Goal: Task Accomplishment & Management: Use online tool/utility

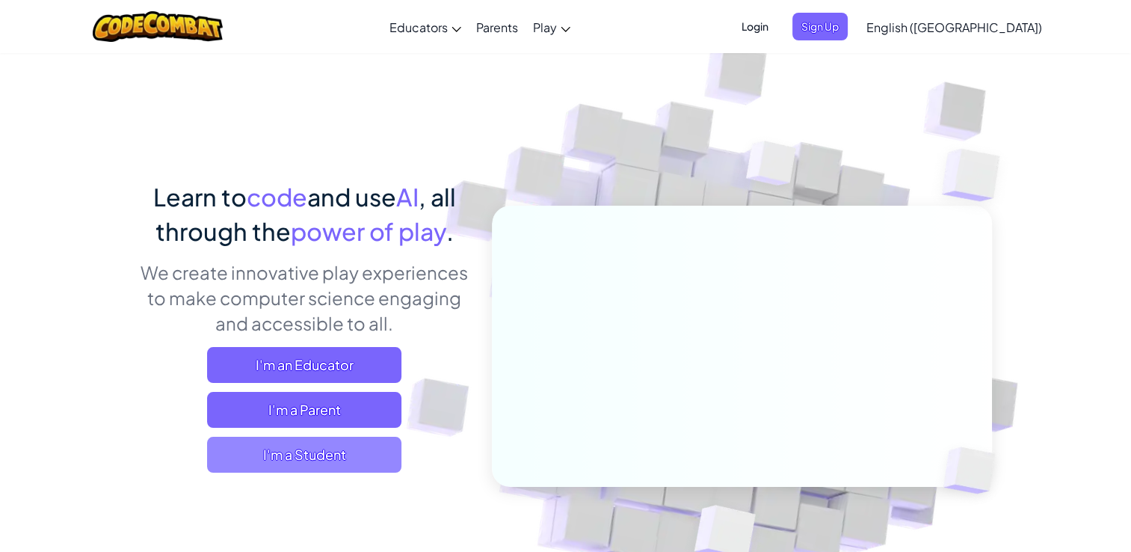
click at [335, 436] on span "I'm a Student" at bounding box center [304, 454] width 194 height 36
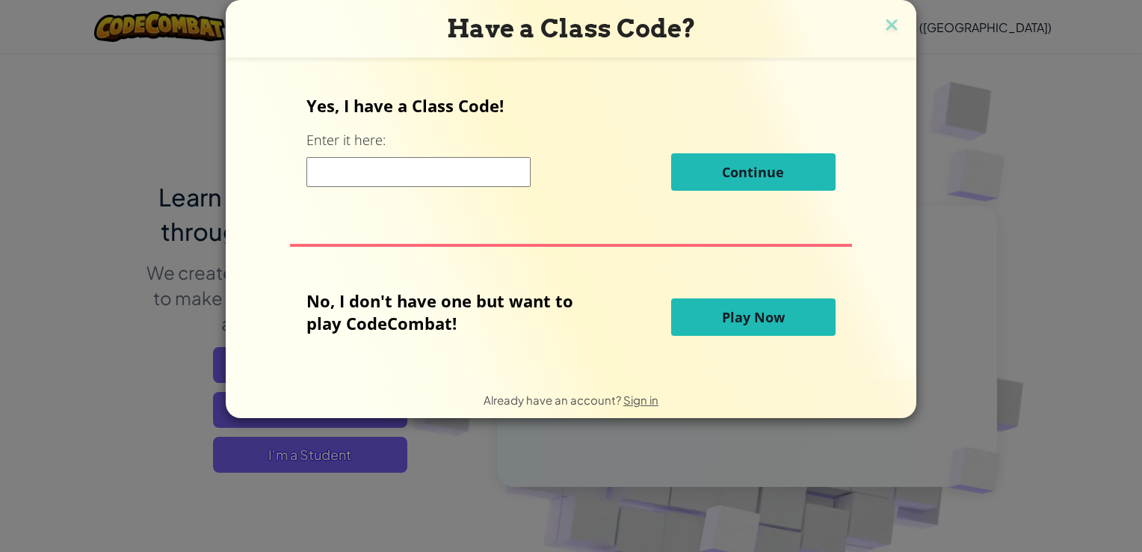
click at [387, 176] on input at bounding box center [418, 172] width 224 height 30
click at [753, 327] on button "Play Now" at bounding box center [753, 316] width 164 height 37
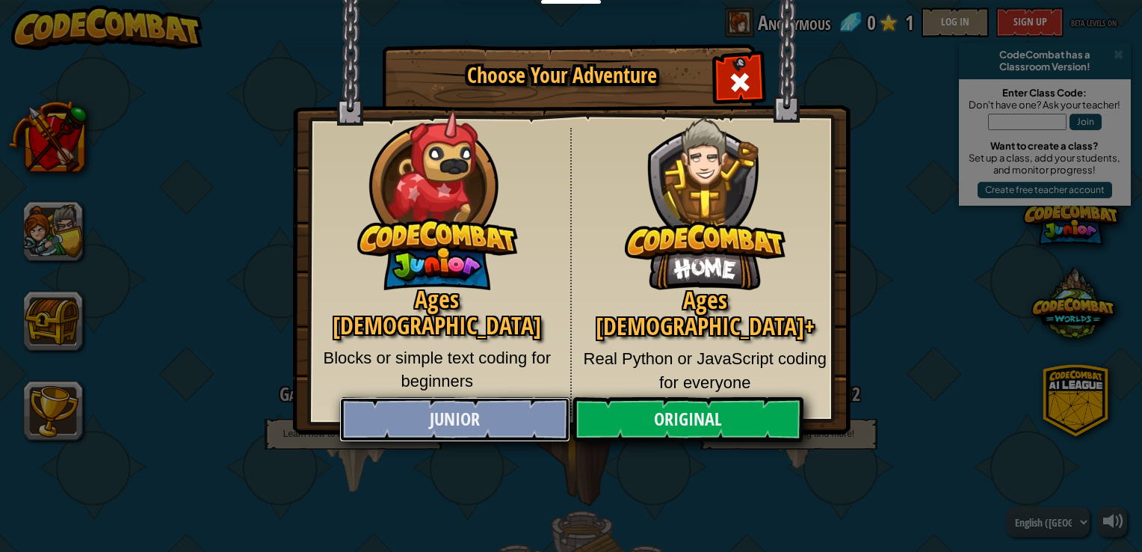
click at [490, 408] on link "Junior" at bounding box center [454, 419] width 230 height 45
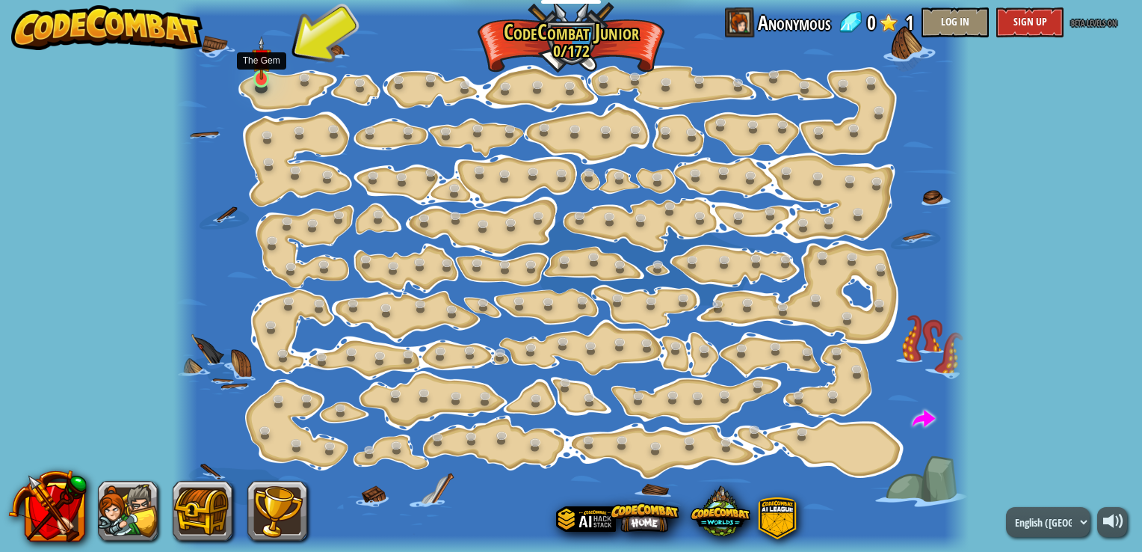
click at [264, 71] on img at bounding box center [261, 58] width 19 height 45
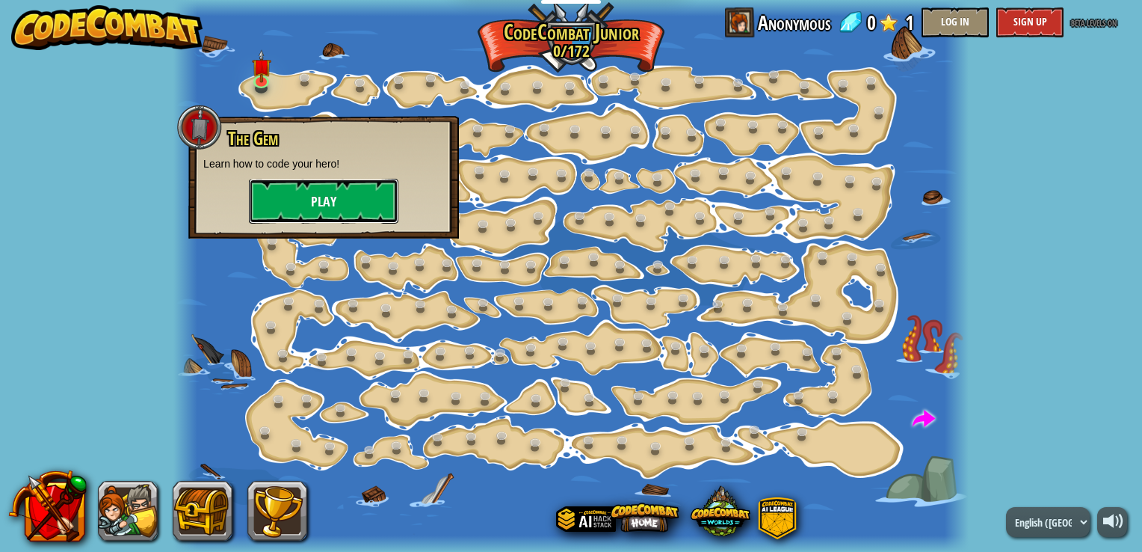
click at [330, 199] on button "Play" at bounding box center [323, 201] width 149 height 45
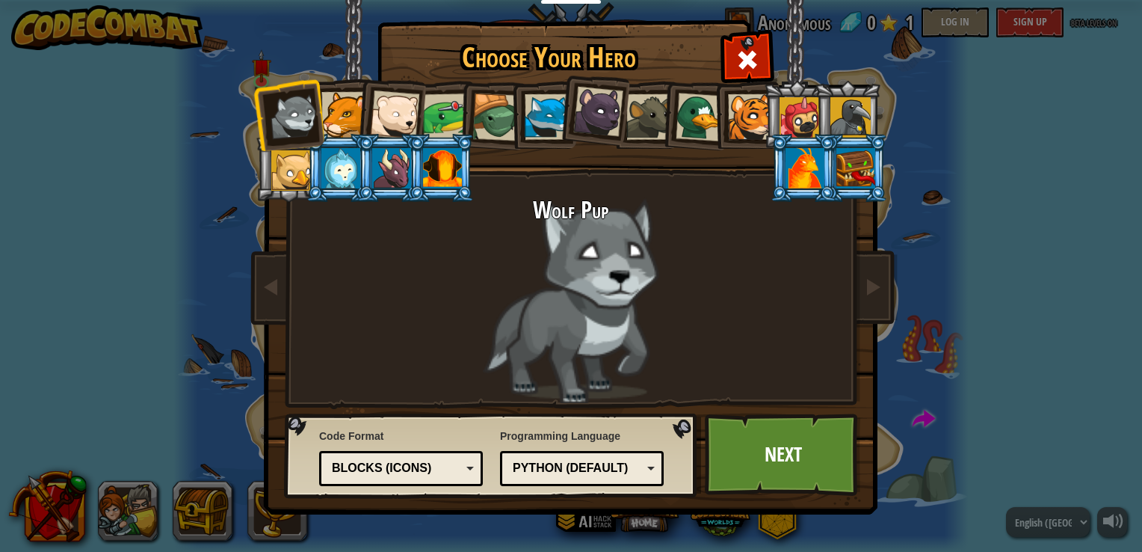
click at [547, 105] on div at bounding box center [548, 117] width 46 height 46
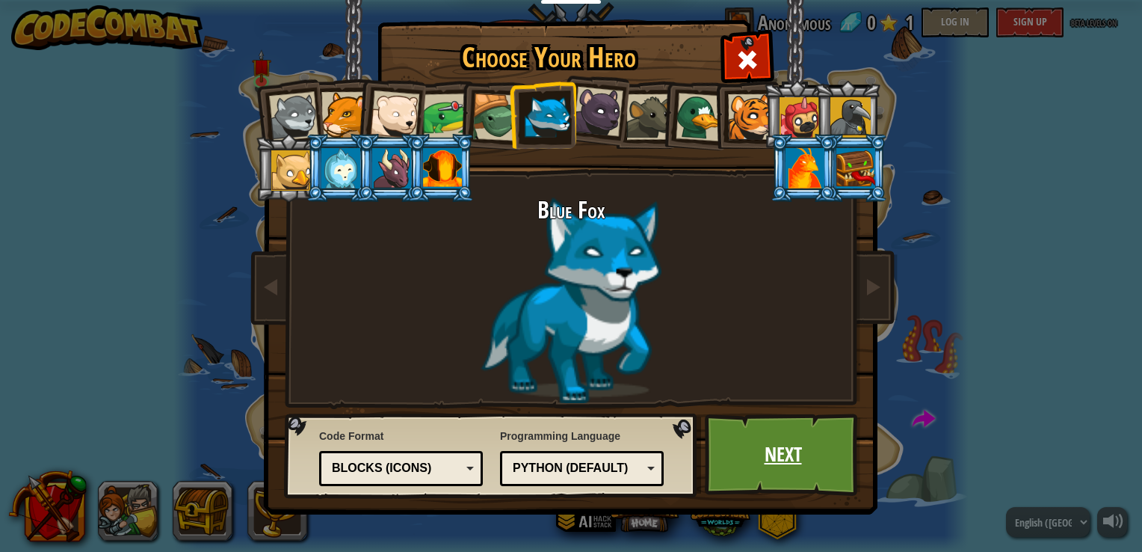
click at [789, 447] on link "Next" at bounding box center [783, 454] width 156 height 82
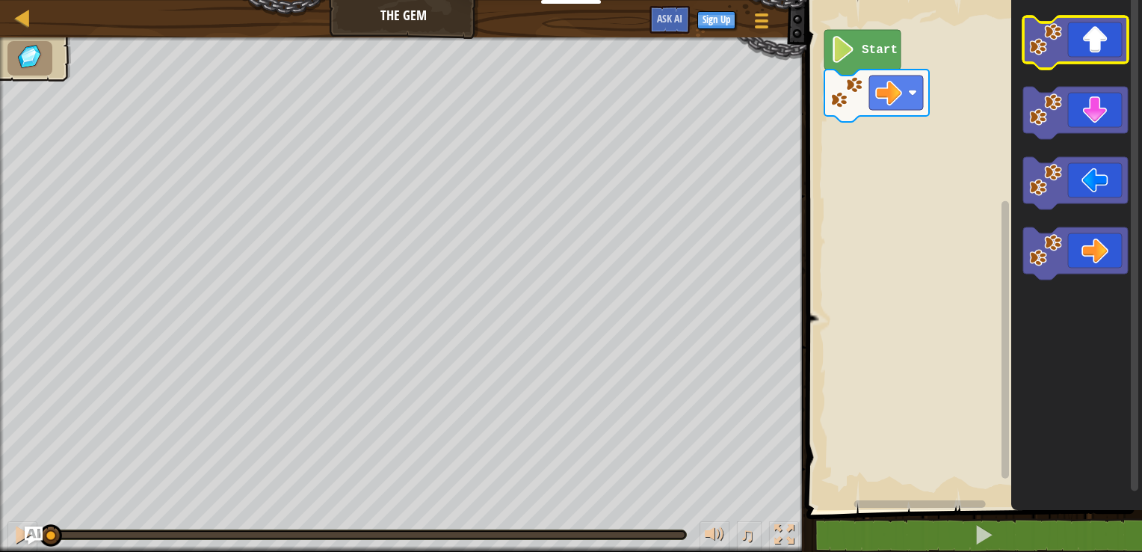
click at [1094, 56] on icon "Blockly Workspace" at bounding box center [1075, 42] width 105 height 52
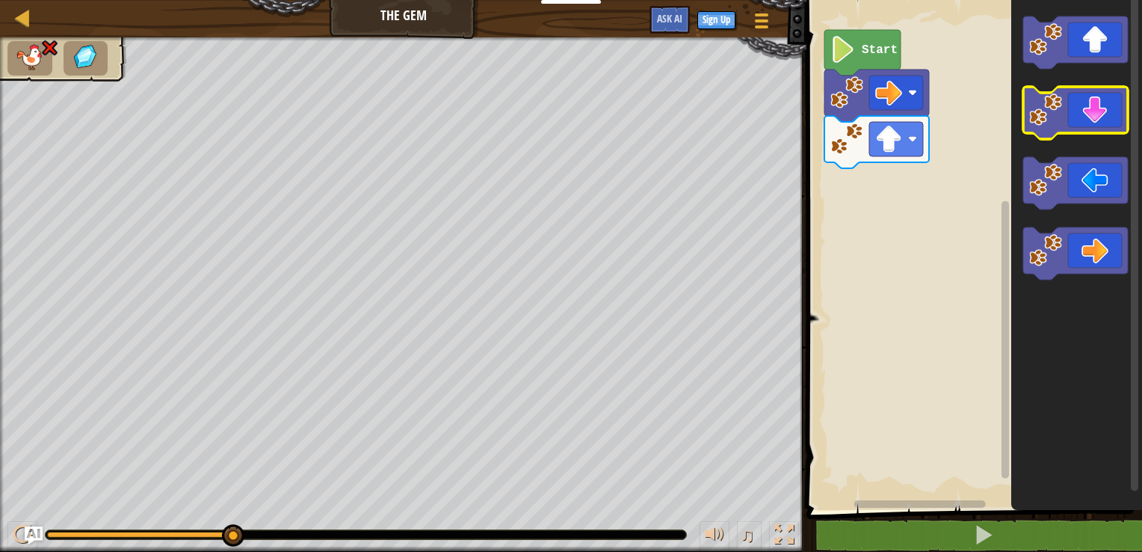
click at [1107, 109] on icon "Blockly Workspace" at bounding box center [1075, 113] width 105 height 52
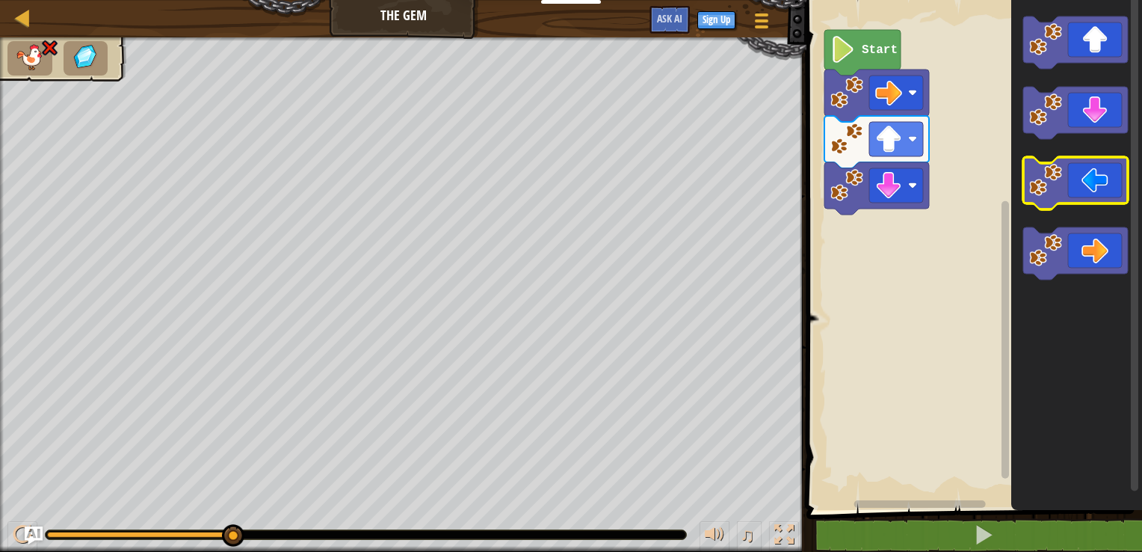
click at [1101, 183] on icon "Blockly Workspace" at bounding box center [1075, 183] width 105 height 52
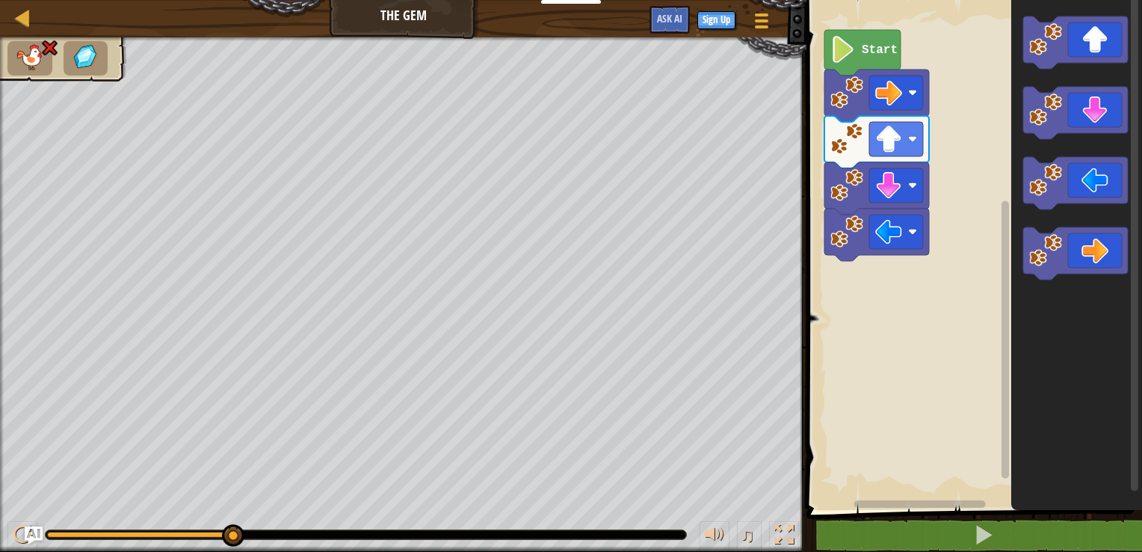
click at [865, 52] on text "Start" at bounding box center [880, 49] width 36 height 13
click at [852, 53] on image "Blockly Workspace" at bounding box center [842, 49] width 25 height 27
click at [23, 19] on div at bounding box center [22, 17] width 19 height 19
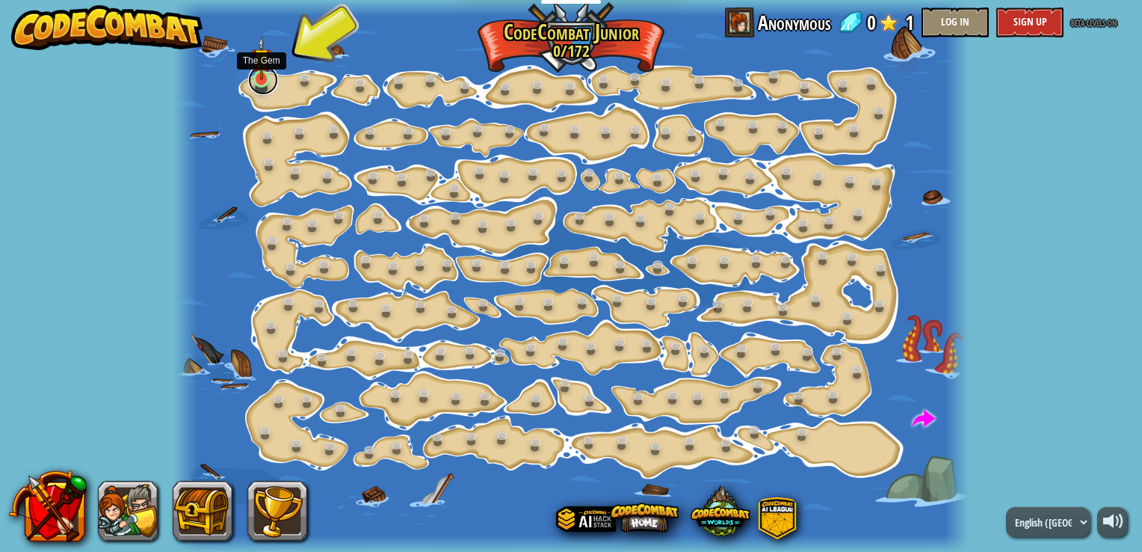
click at [272, 71] on link at bounding box center [263, 80] width 30 height 30
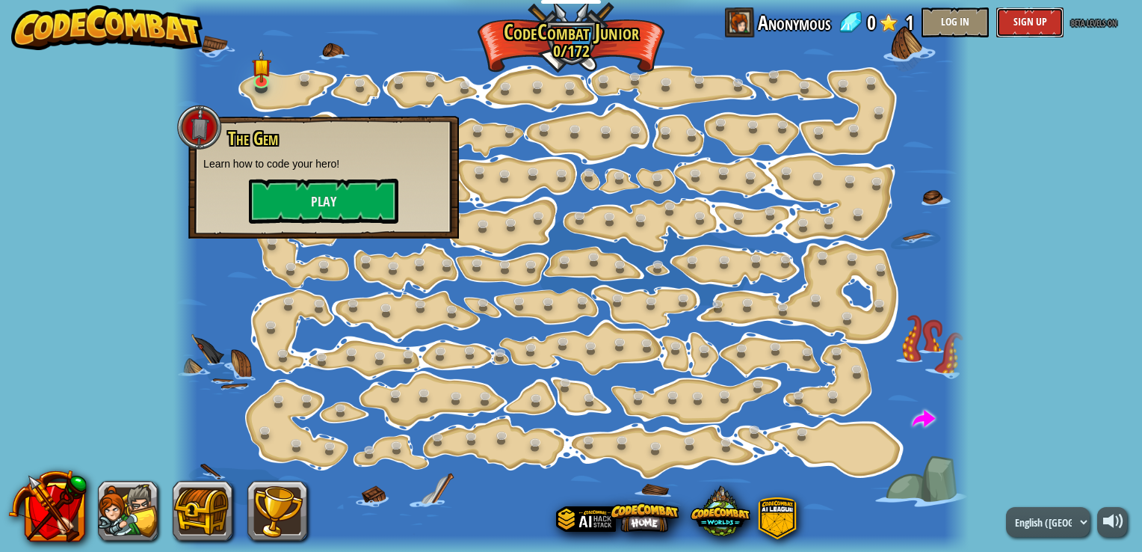
click at [1004, 7] on button "Sign Up" at bounding box center [1029, 22] width 67 height 30
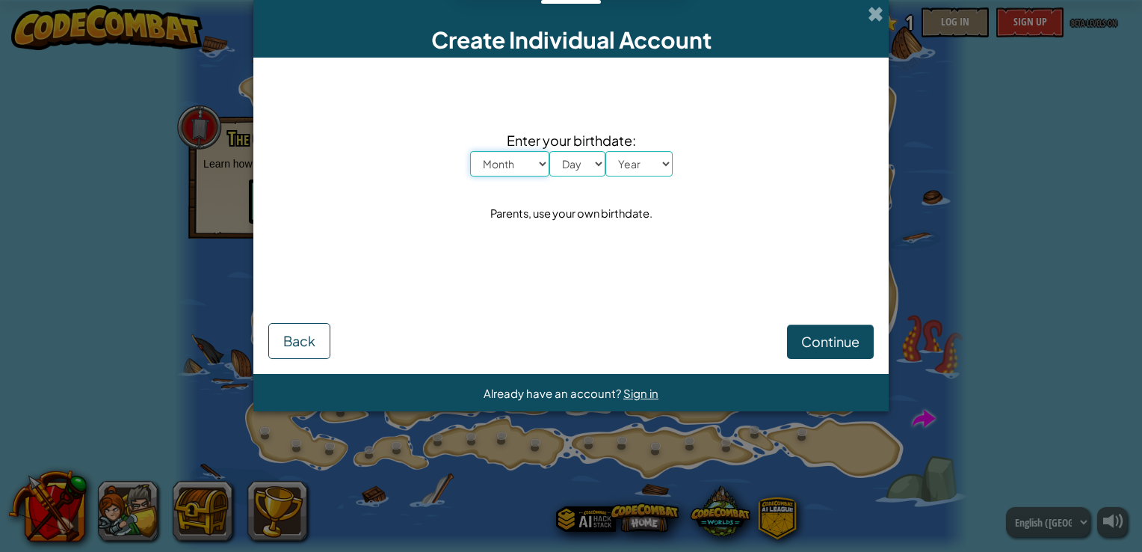
click at [541, 163] on select "Month January February March April May June July August September October Novem…" at bounding box center [509, 163] width 79 height 25
select select "7"
click at [470, 151] on select "Month January February March April May June July August September October Novem…" at bounding box center [509, 163] width 79 height 25
click at [599, 163] on select "Day 1 2 3 4 5 6 7 8 9 10 11 12 13 14 15 16 17 18 19 20 21 22 23 24 25 26 27 28 …" at bounding box center [577, 163] width 56 height 25
select select "7"
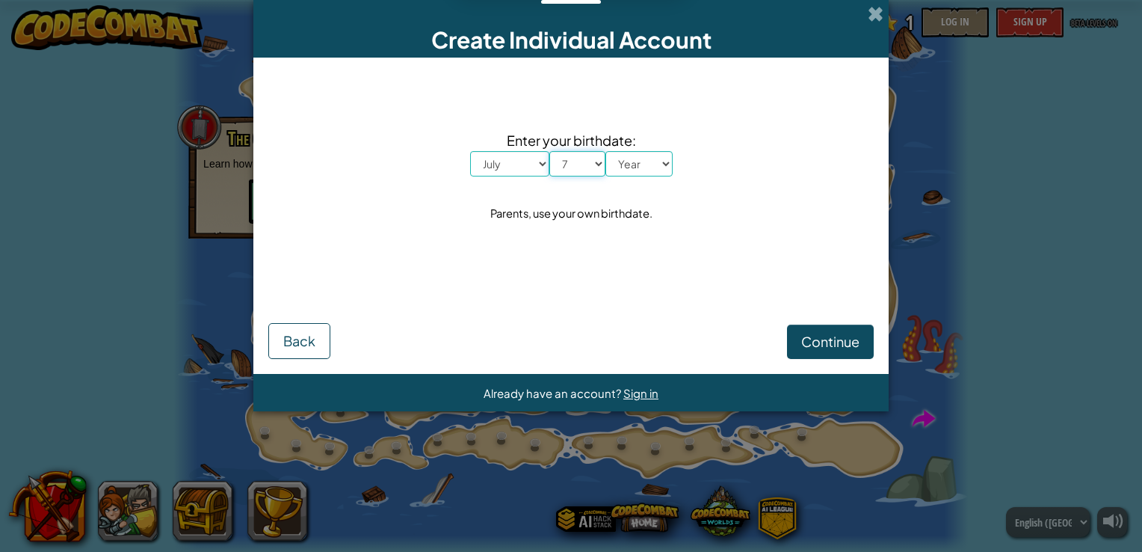
click at [549, 151] on select "Day 1 2 3 4 5 6 7 8 9 10 11 12 13 14 15 16 17 18 19 20 21 22 23 24 25 26 27 28 …" at bounding box center [577, 163] width 56 height 25
click at [661, 161] on select "Year [DATE] 2024 2023 2022 2021 2020 2019 2018 2017 2016 2015 2014 2013 2012 20…" at bounding box center [638, 163] width 67 height 25
select select "2001"
click at [605, 151] on select "Year [DATE] 2024 2023 2022 2021 2020 2019 2018 2017 2016 2015 2014 2013 2012 20…" at bounding box center [638, 163] width 67 height 25
click at [820, 346] on span "Continue" at bounding box center [830, 341] width 58 height 17
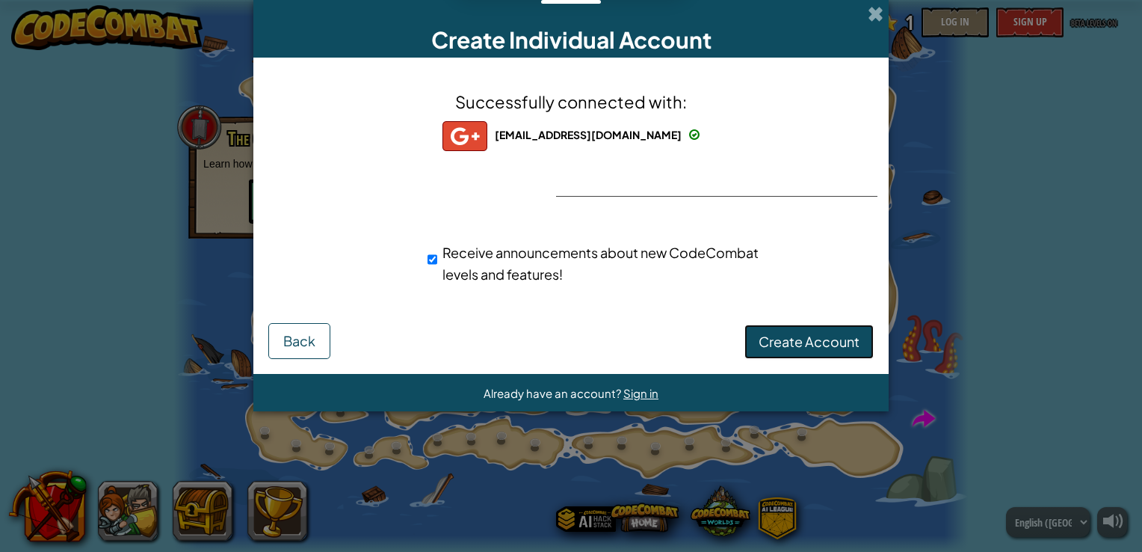
click at [813, 336] on span "Create Account" at bounding box center [809, 341] width 101 height 17
click at [824, 349] on button "Create Account" at bounding box center [808, 341] width 129 height 34
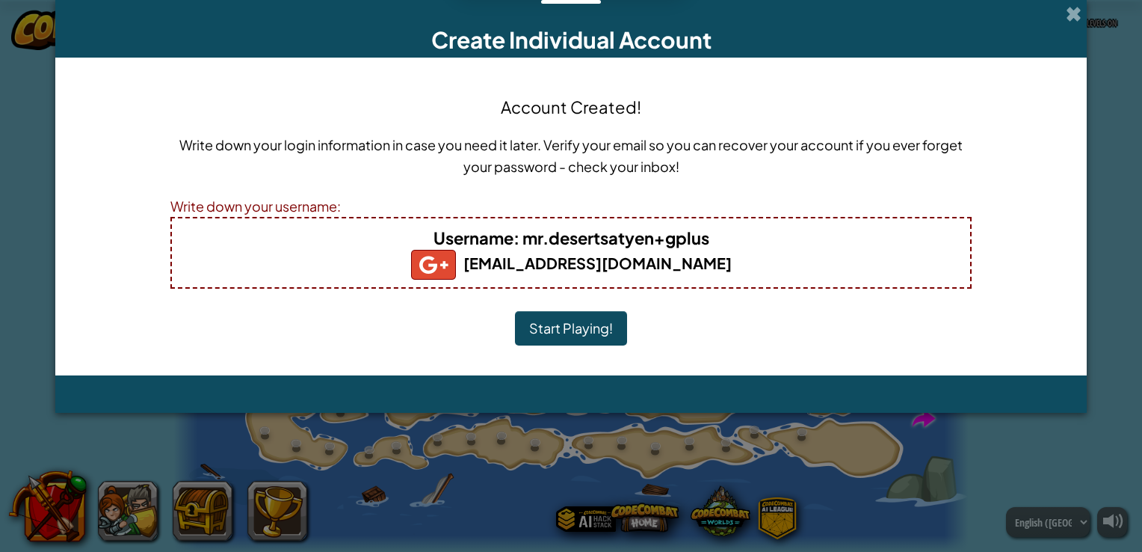
click at [576, 334] on button "Start Playing!" at bounding box center [571, 328] width 112 height 34
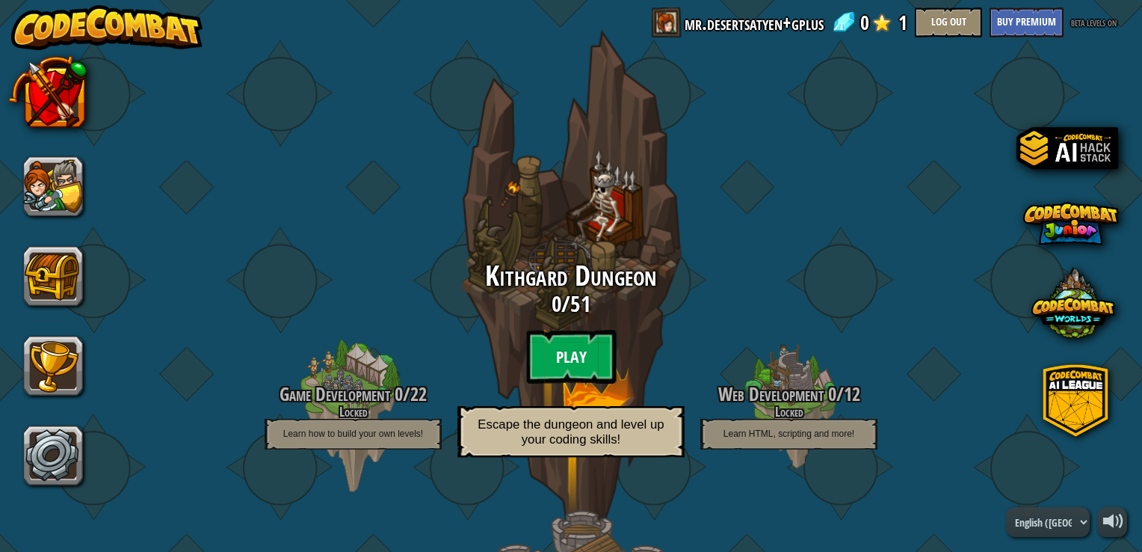
click at [563, 336] on btn "Play" at bounding box center [571, 357] width 90 height 54
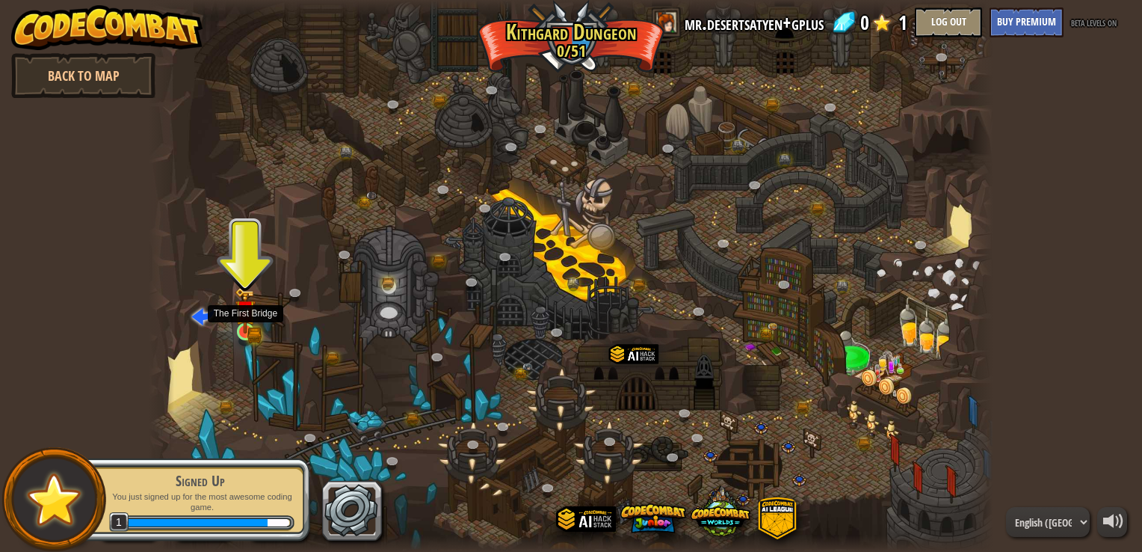
click at [245, 317] on img at bounding box center [245, 310] width 13 height 13
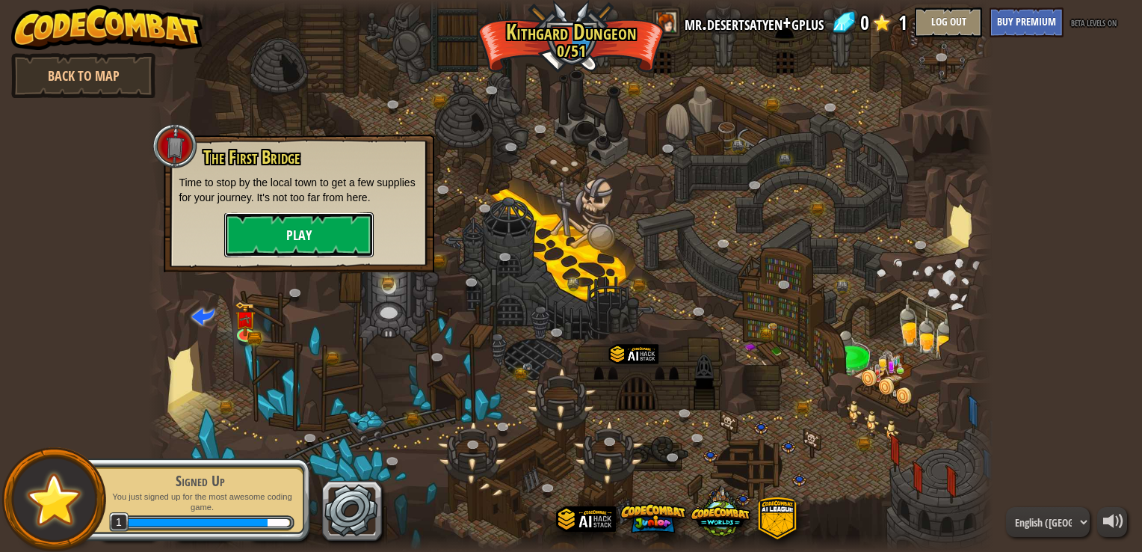
click at [295, 244] on button "Play" at bounding box center [298, 234] width 149 height 45
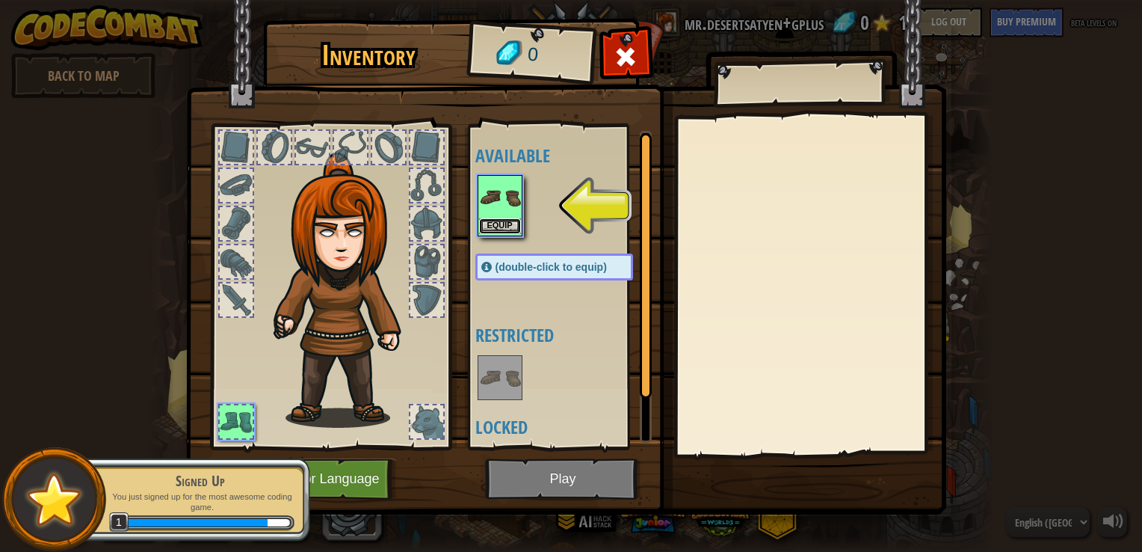
click at [499, 223] on button "Equip" at bounding box center [500, 226] width 42 height 16
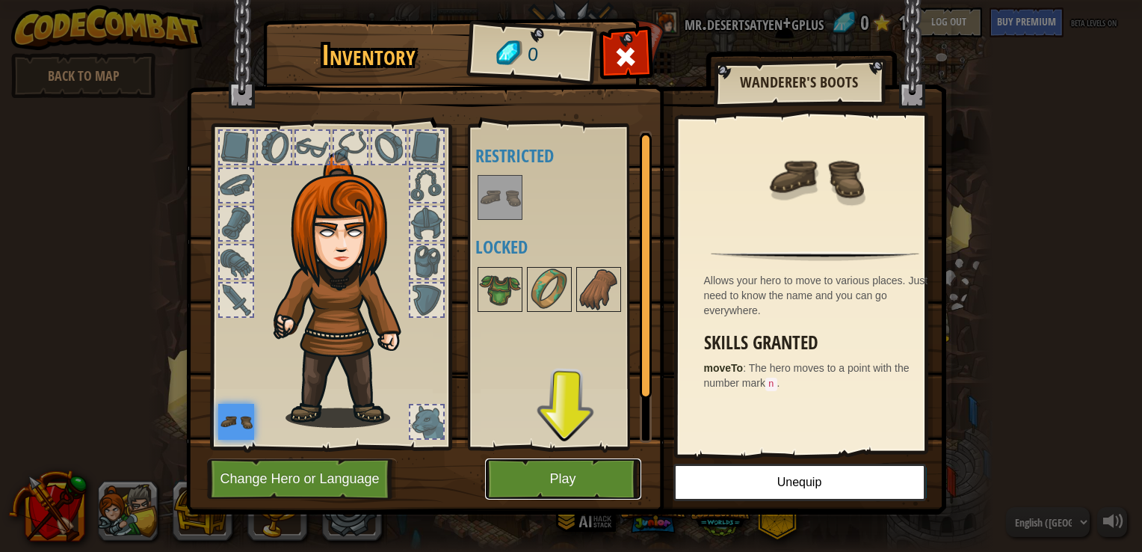
click at [538, 477] on button "Play" at bounding box center [563, 478] width 156 height 41
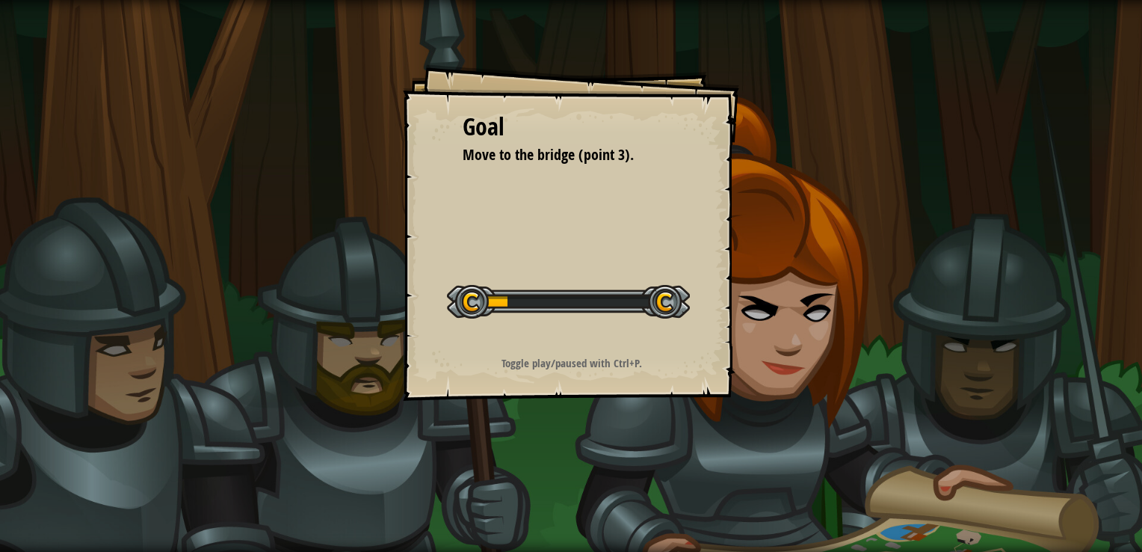
click at [538, 477] on div "Goal Move to the bridge (point 3). Start Level Error loading from server. Try r…" at bounding box center [571, 276] width 1142 height 552
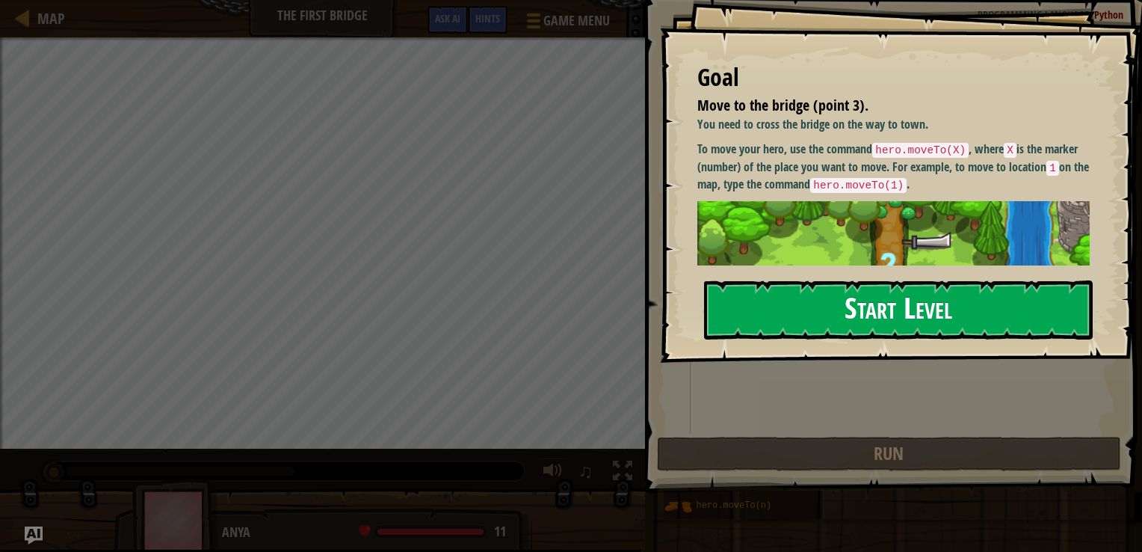
click at [882, 320] on button "Start Level" at bounding box center [898, 309] width 389 height 59
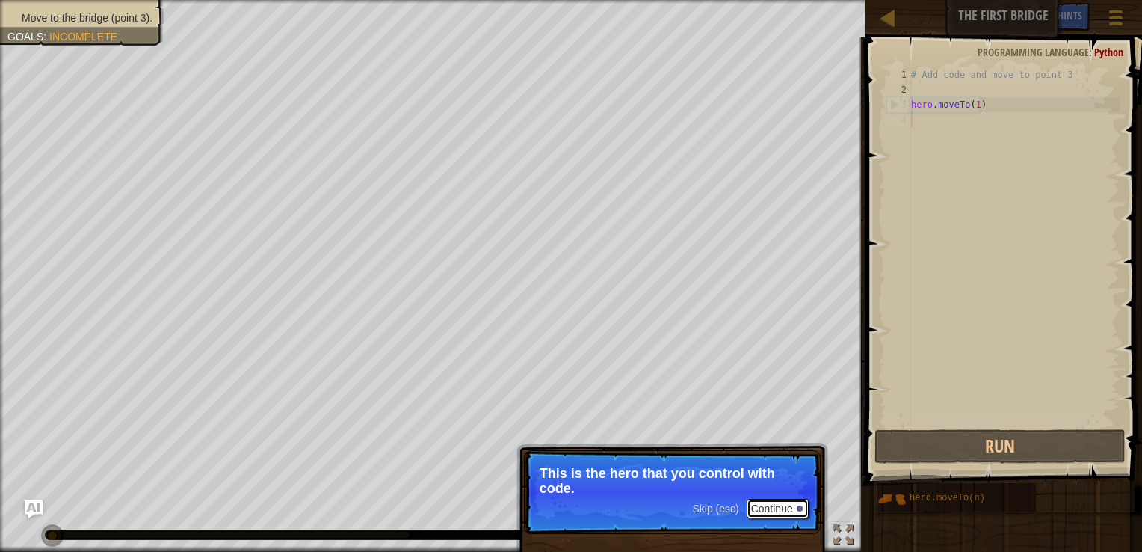
click at [789, 504] on button "Continue" at bounding box center [778, 507] width 62 height 19
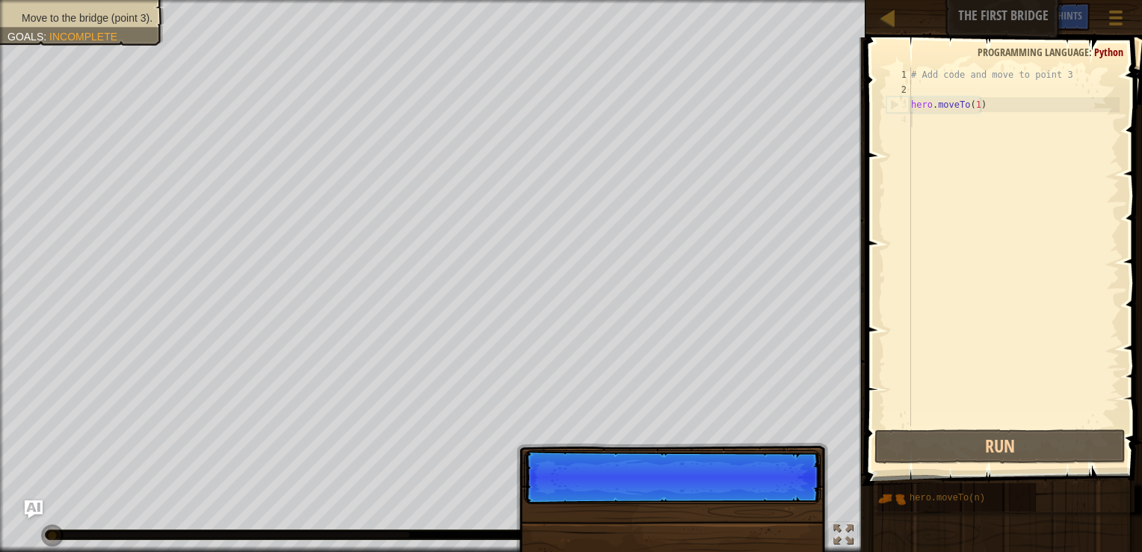
scroll to position [7, 0]
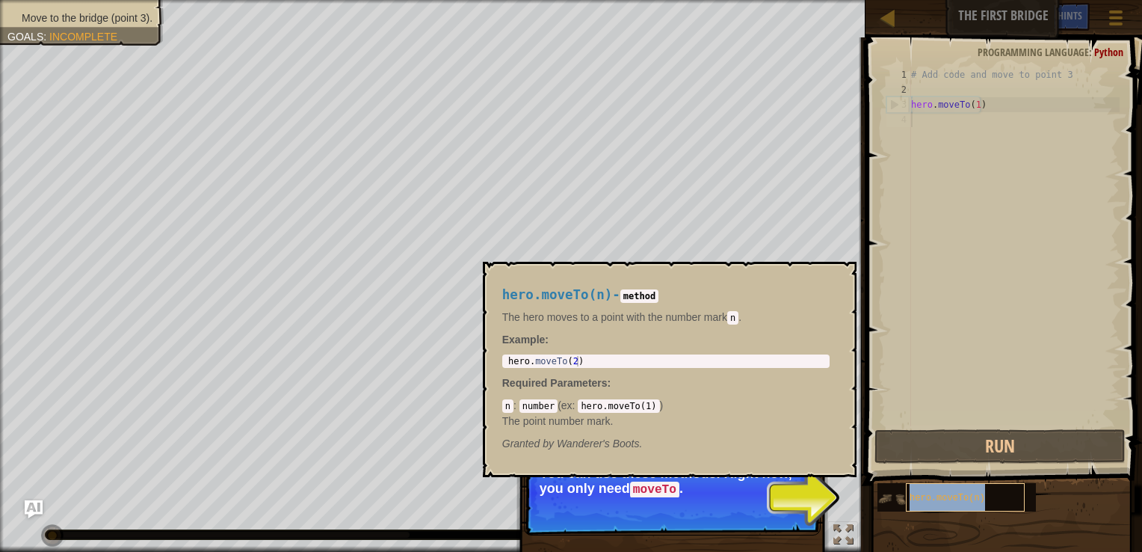
click at [973, 499] on span "hero.moveTo(n)" at bounding box center [947, 497] width 75 height 10
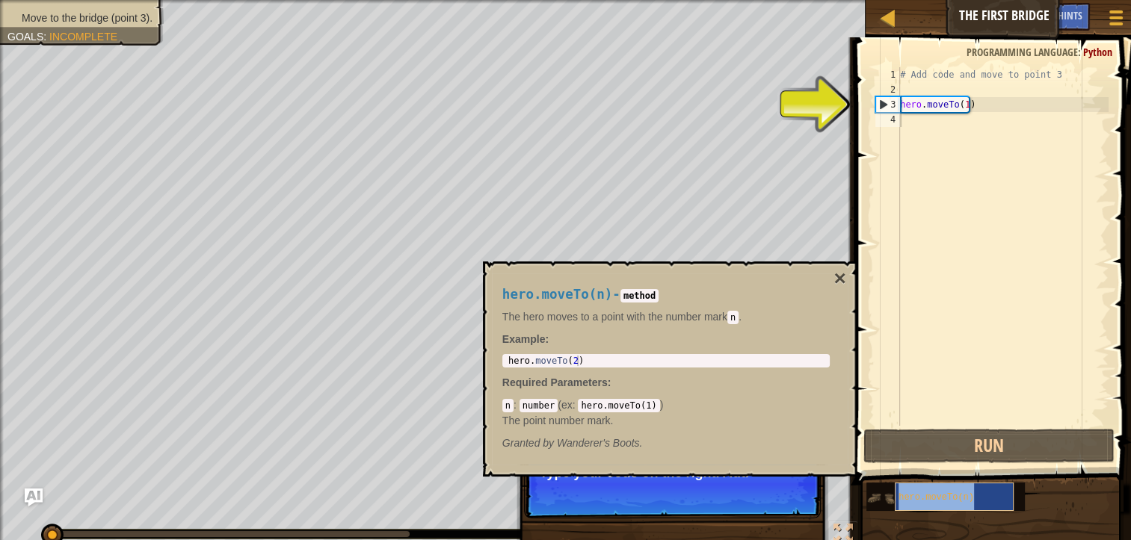
click at [937, 497] on span "hero.moveTo(n)" at bounding box center [935, 497] width 75 height 10
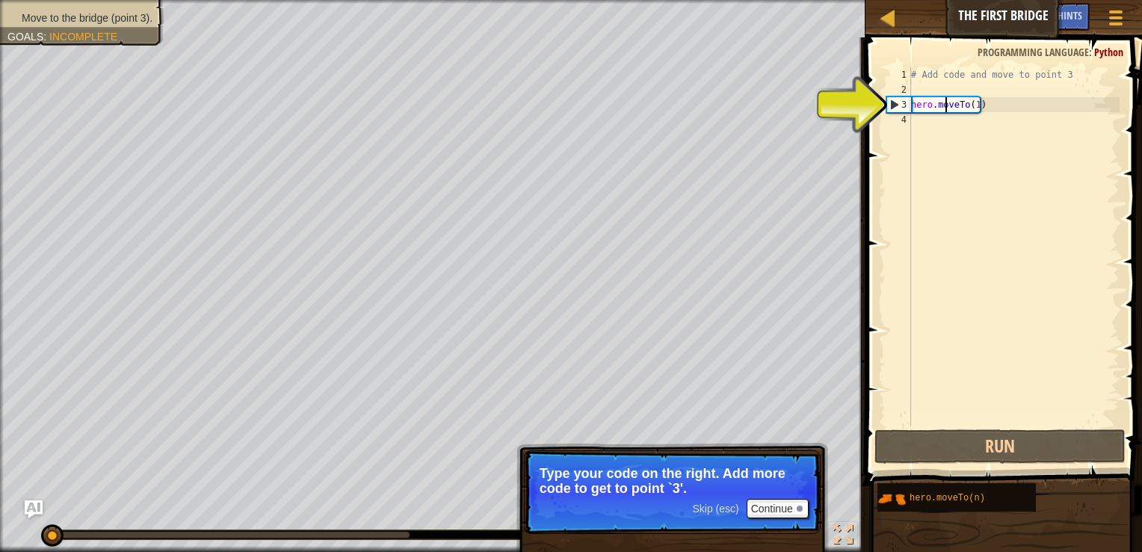
click at [945, 111] on div "# Add code and move to point 3 hero . moveTo ( 1 )" at bounding box center [1013, 261] width 211 height 389
type textarea "hero.moveTo(1)"
click at [918, 125] on div "# Add code and move to point 3 hero . moveTo ( 1 )" at bounding box center [1013, 261] width 211 height 389
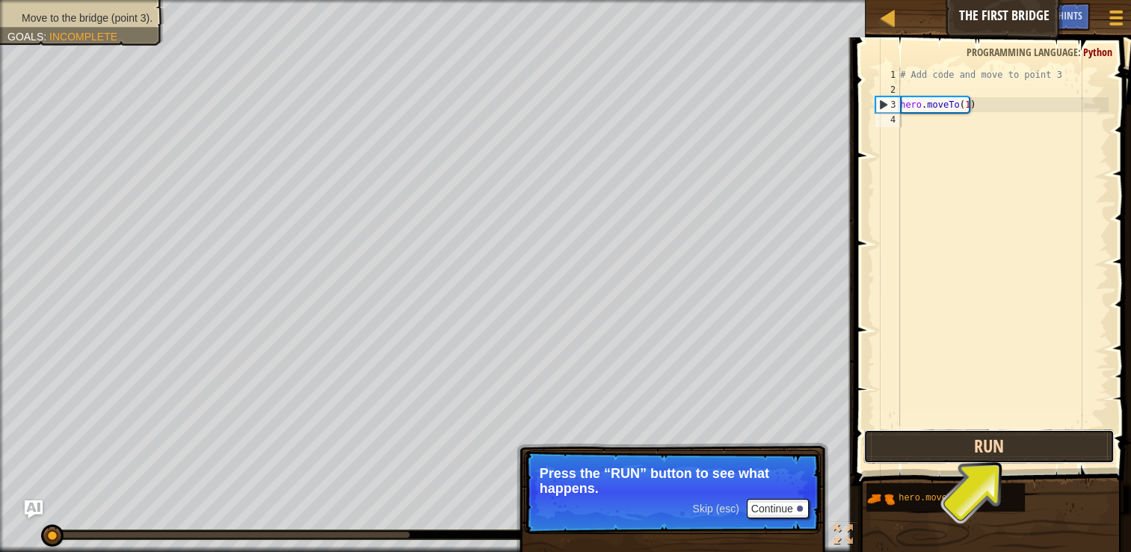
click at [996, 443] on button "Run" at bounding box center [988, 446] width 251 height 34
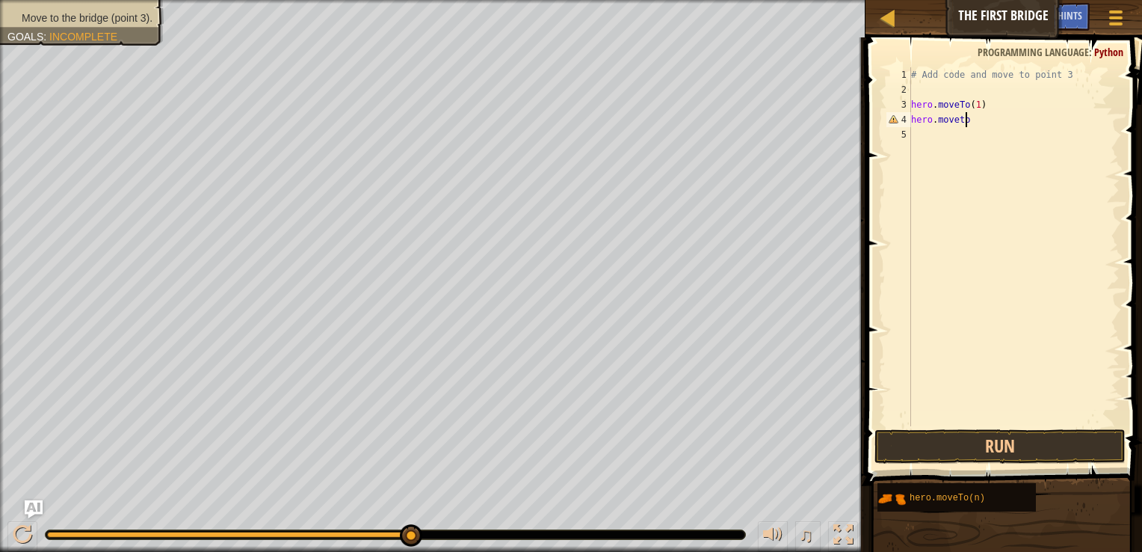
scroll to position [7, 4]
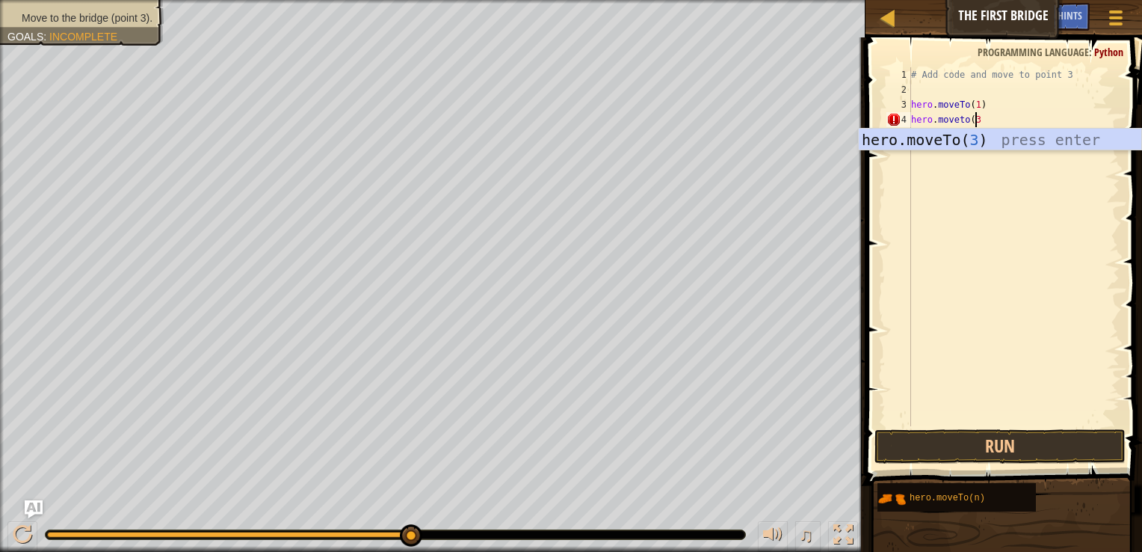
type textarea "hero.moveto(3)"
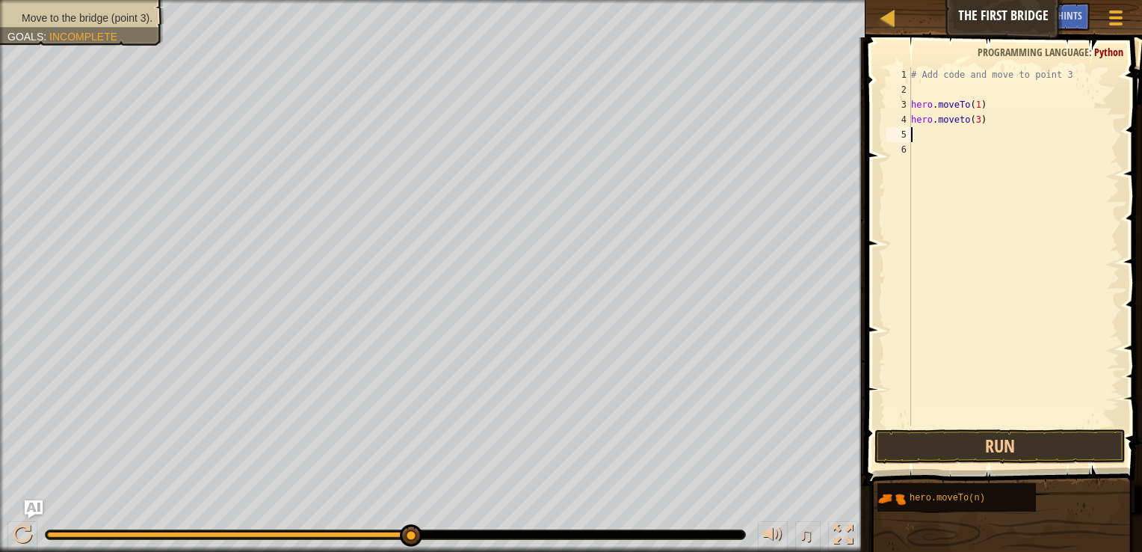
scroll to position [7, 0]
click at [957, 440] on button "Run" at bounding box center [999, 446] width 251 height 34
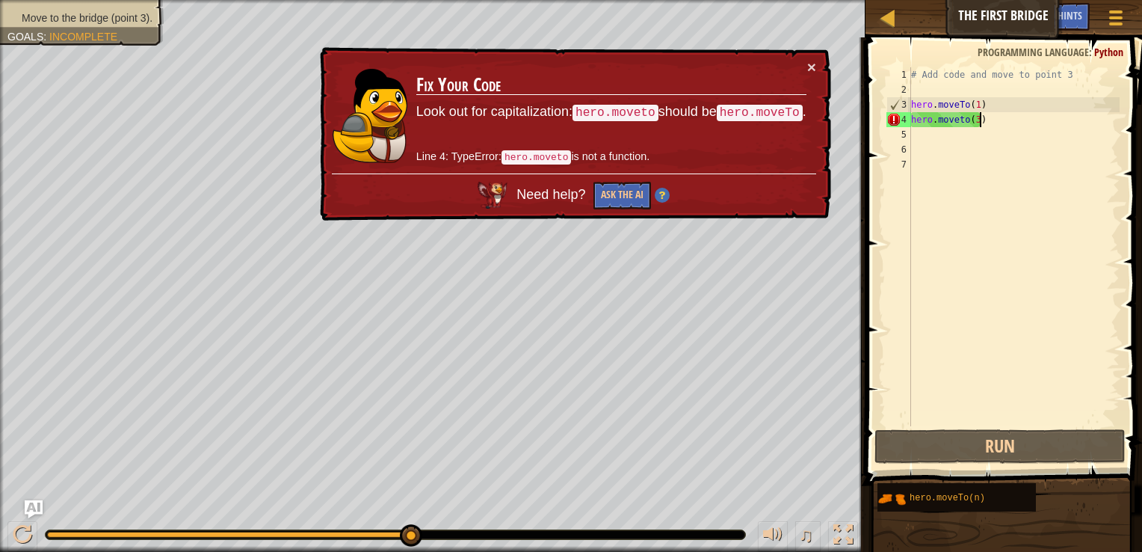
click at [981, 120] on div "# Add code and move to point 3 hero . moveTo ( 1 ) hero . moveto ( 3 )" at bounding box center [1013, 261] width 211 height 389
click at [966, 121] on div "# Add code and move to point 3 hero . moveTo ( 1 ) hero . moveto ( 3 )" at bounding box center [1013, 261] width 211 height 389
click at [951, 121] on div "# Add code and move to point 3 hero . moveTo ( 1 ) hero . moveto ( 3 )" at bounding box center [1013, 261] width 211 height 389
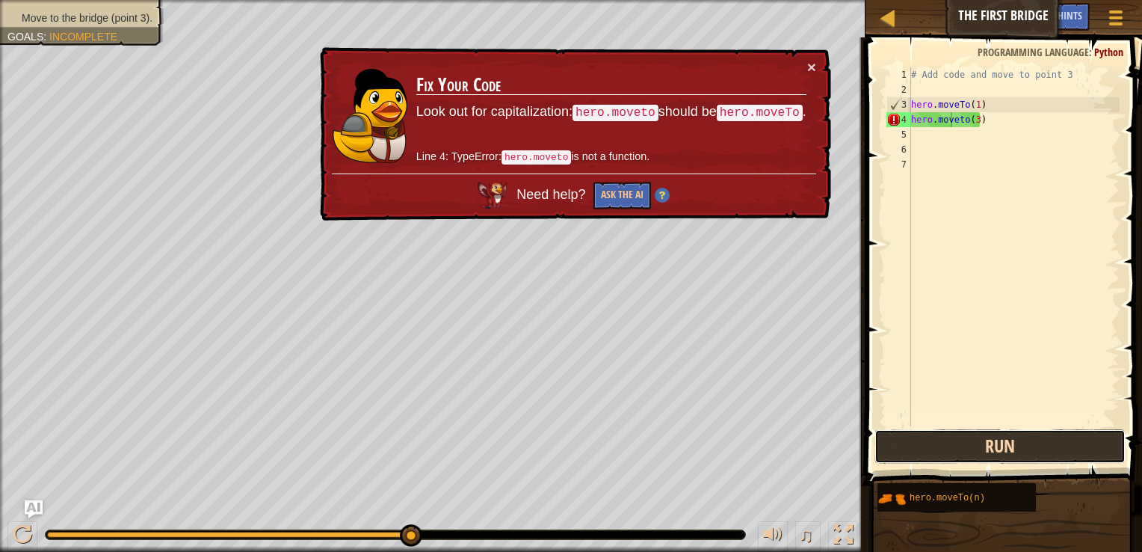
click at [1006, 448] on button "Run" at bounding box center [999, 446] width 251 height 34
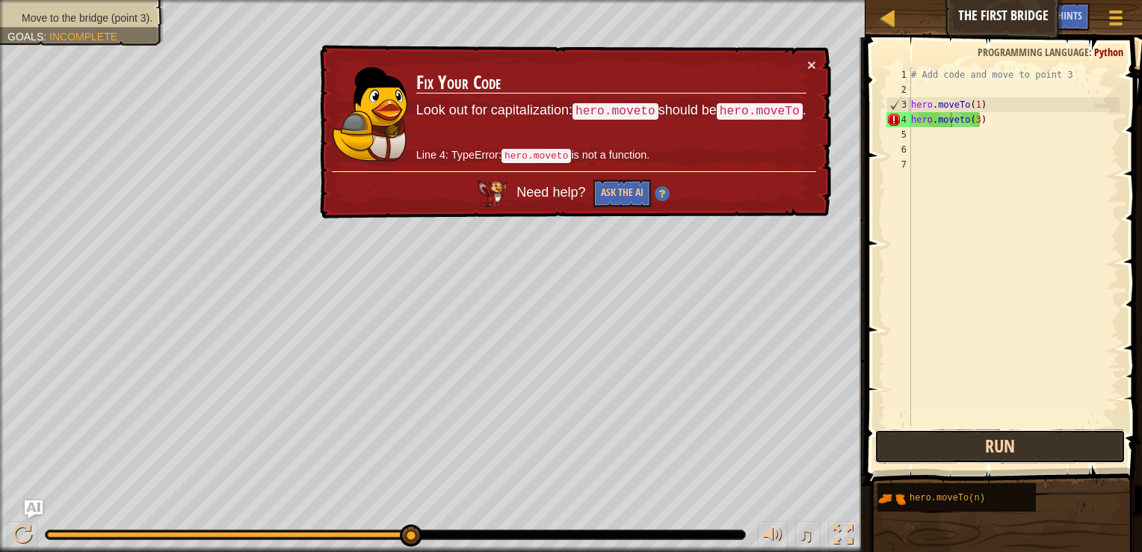
click at [984, 446] on button "Run" at bounding box center [999, 446] width 251 height 34
click at [965, 118] on div "# Add code and move to point 3 hero . moveTo ( 1 ) hero . moveto ( 3 )" at bounding box center [1013, 261] width 211 height 389
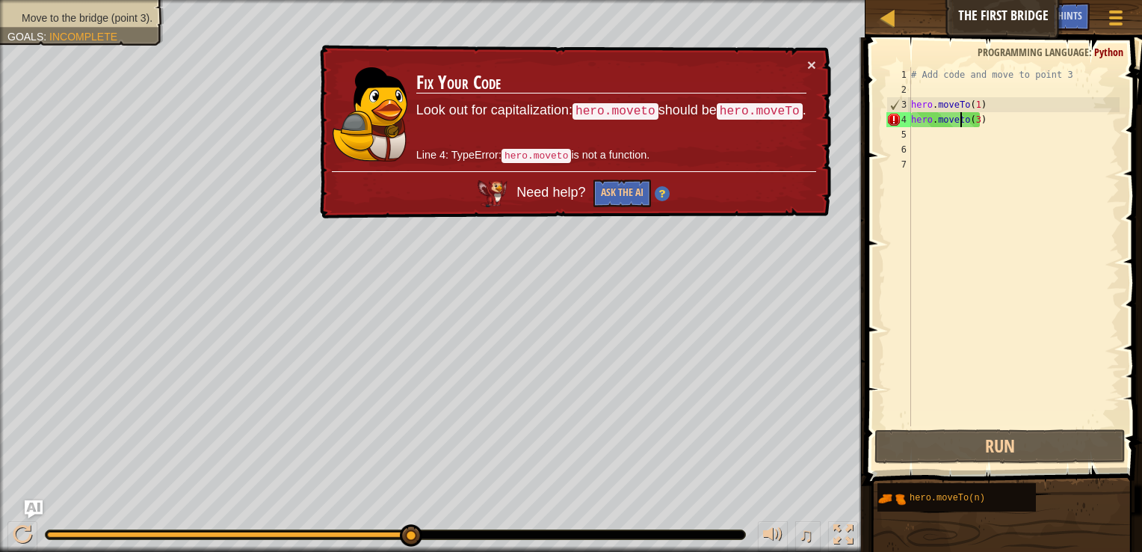
click at [963, 120] on div "# Add code and move to point 3 hero . moveTo ( 1 ) hero . moveto ( 3 )" at bounding box center [1013, 261] width 211 height 389
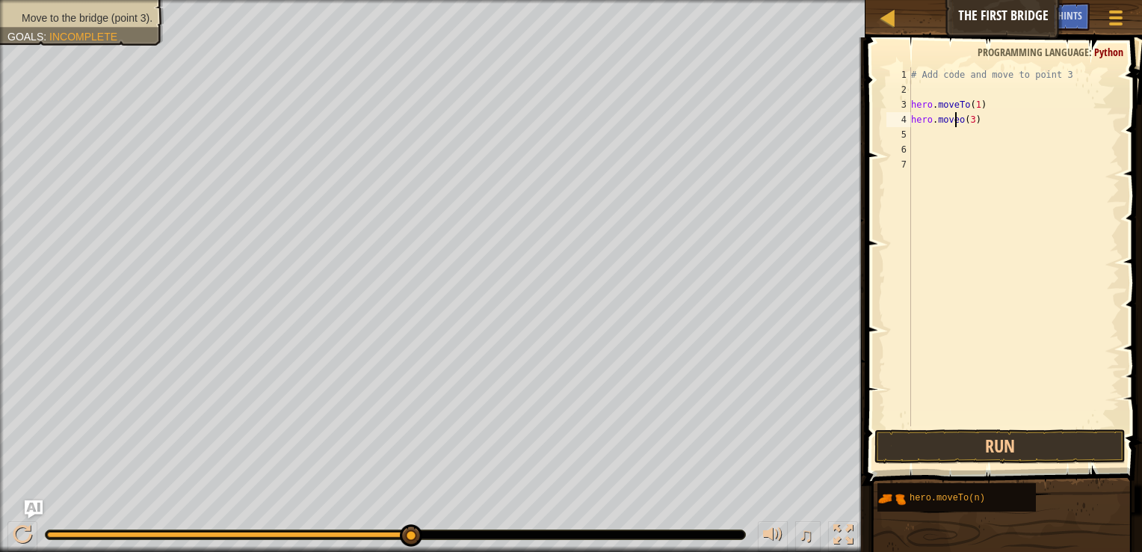
scroll to position [7, 4]
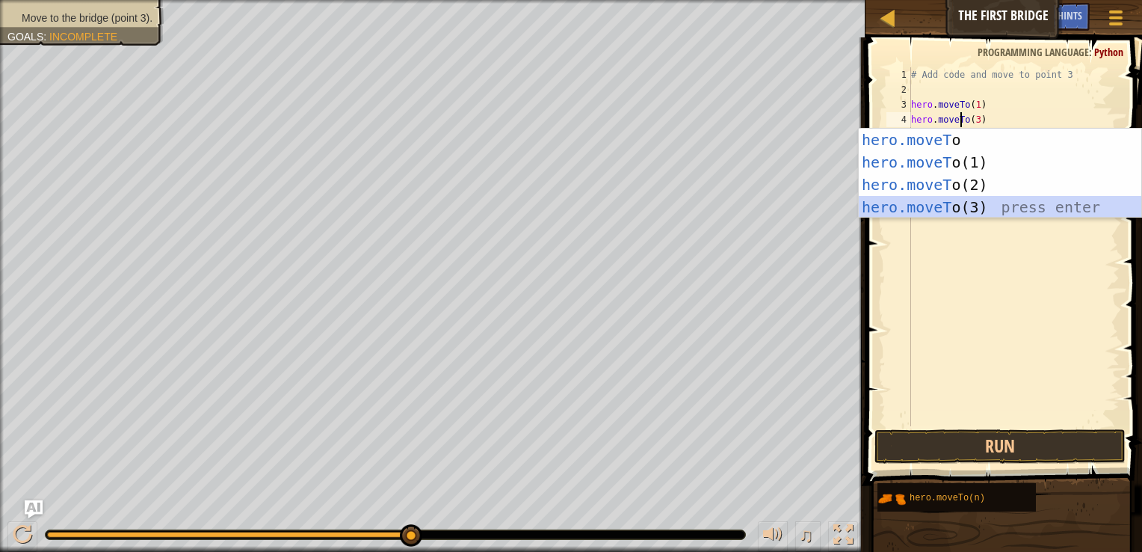
click at [948, 203] on div "hero.moveT o press enter hero.moveT o(1) press enter hero.moveT o(2) press ente…" at bounding box center [1000, 196] width 282 height 135
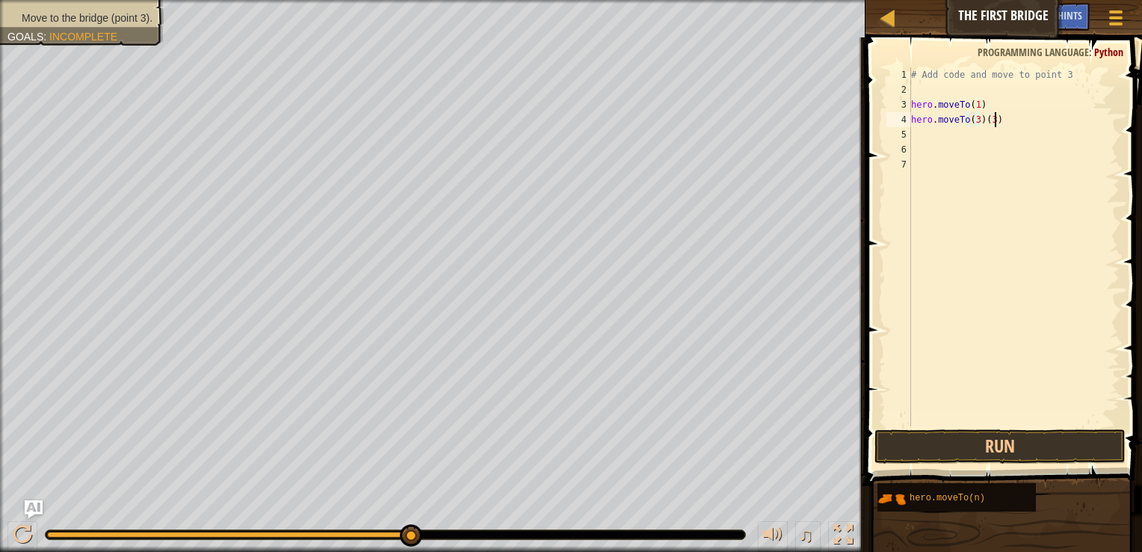
click at [999, 115] on div "# Add code and move to point 3 hero . moveTo ( 1 ) hero . moveTo ( 3 ) ( 3 )" at bounding box center [1013, 261] width 211 height 389
type textarea "hero.moveTo(3)"
click at [1004, 445] on button "Run" at bounding box center [999, 446] width 251 height 34
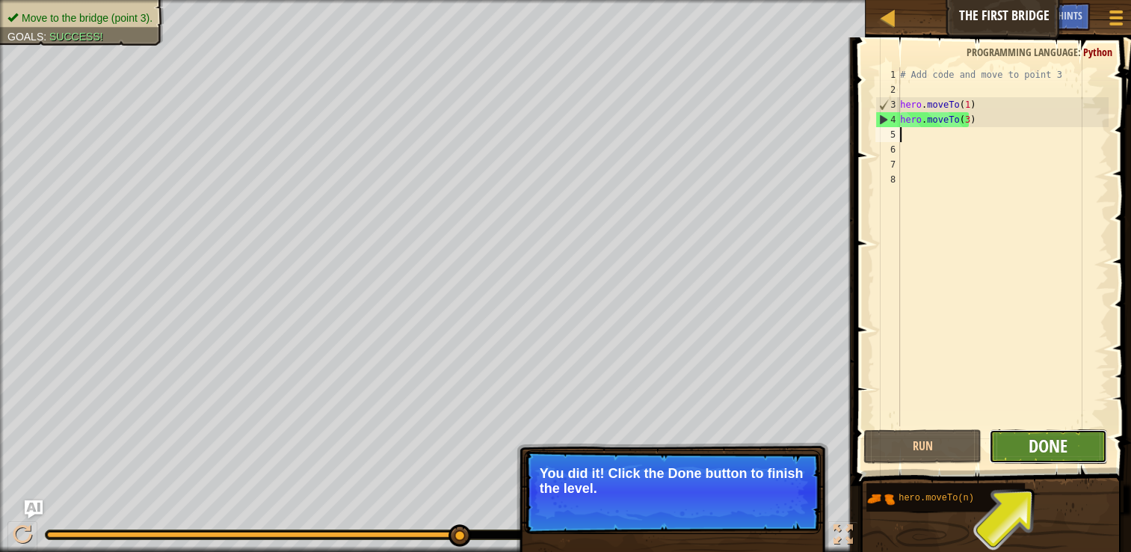
click at [1046, 444] on span "Done" at bounding box center [1047, 445] width 39 height 24
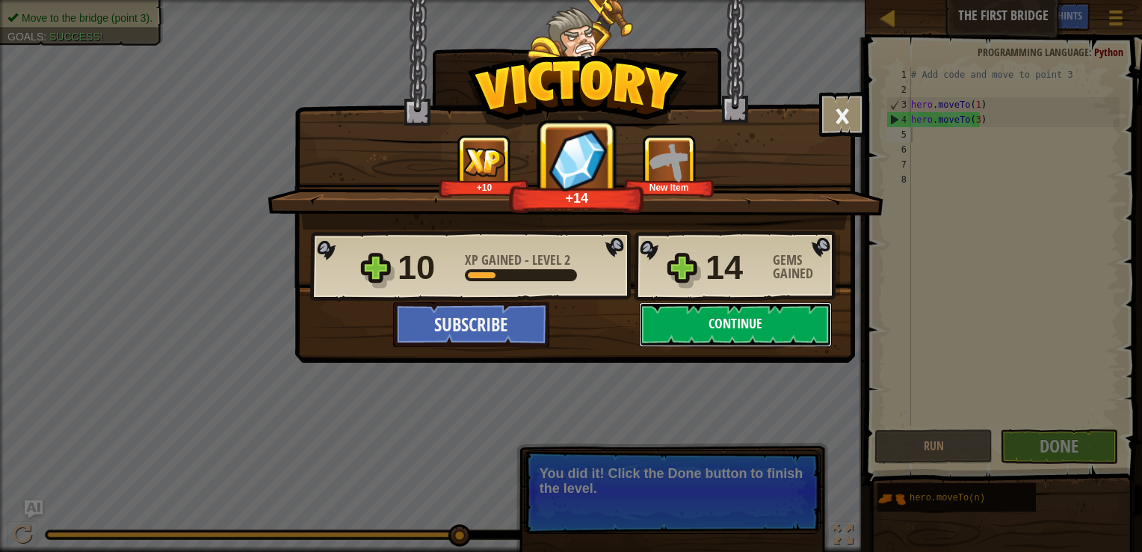
click at [800, 315] on button "Continue" at bounding box center [735, 324] width 193 height 45
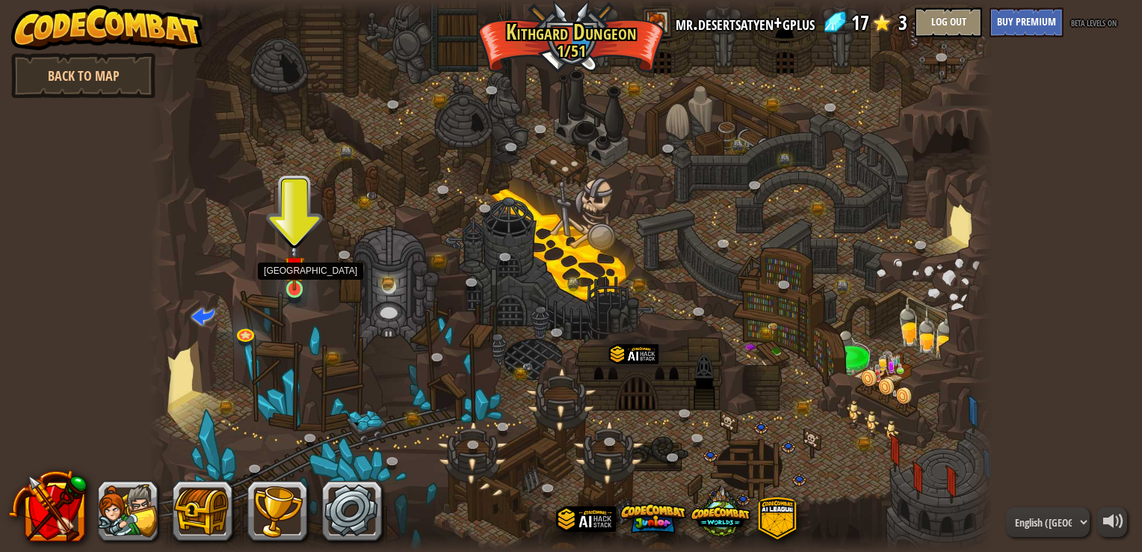
click at [285, 280] on img at bounding box center [294, 266] width 21 height 49
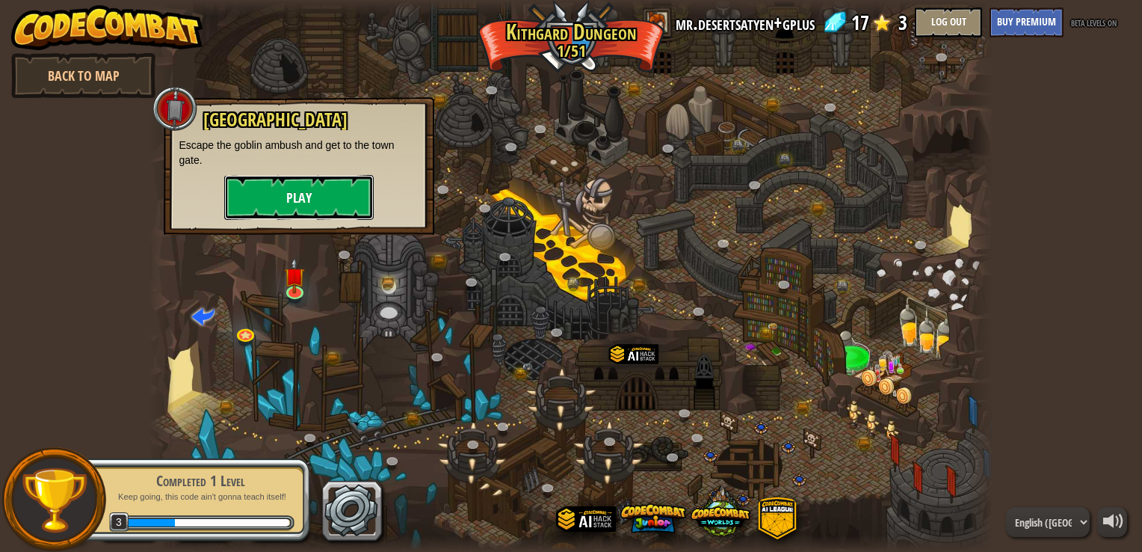
click at [305, 189] on button "Play" at bounding box center [298, 197] width 149 height 45
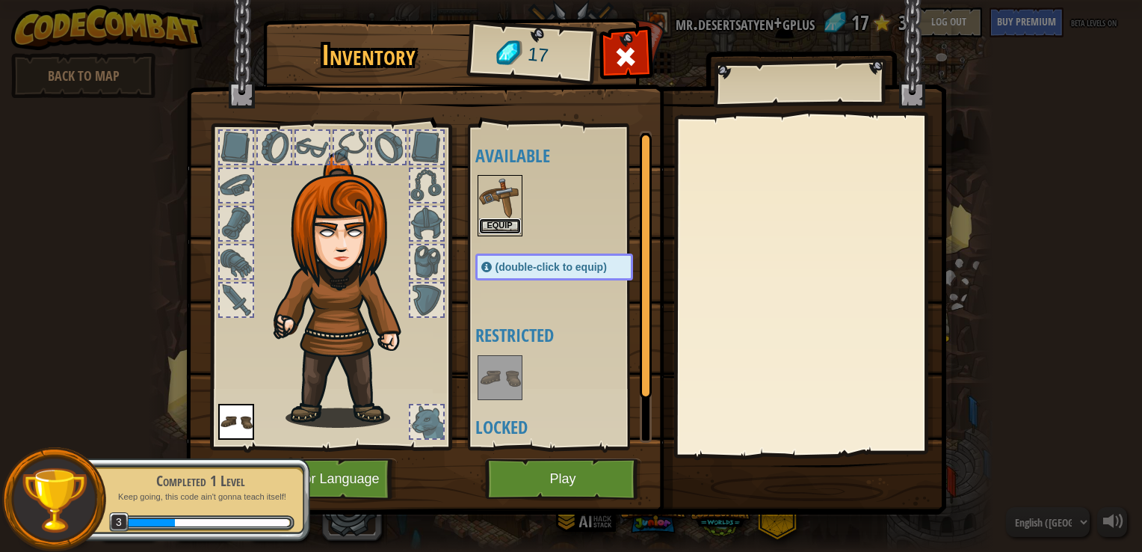
click at [493, 225] on button "Equip" at bounding box center [500, 226] width 42 height 16
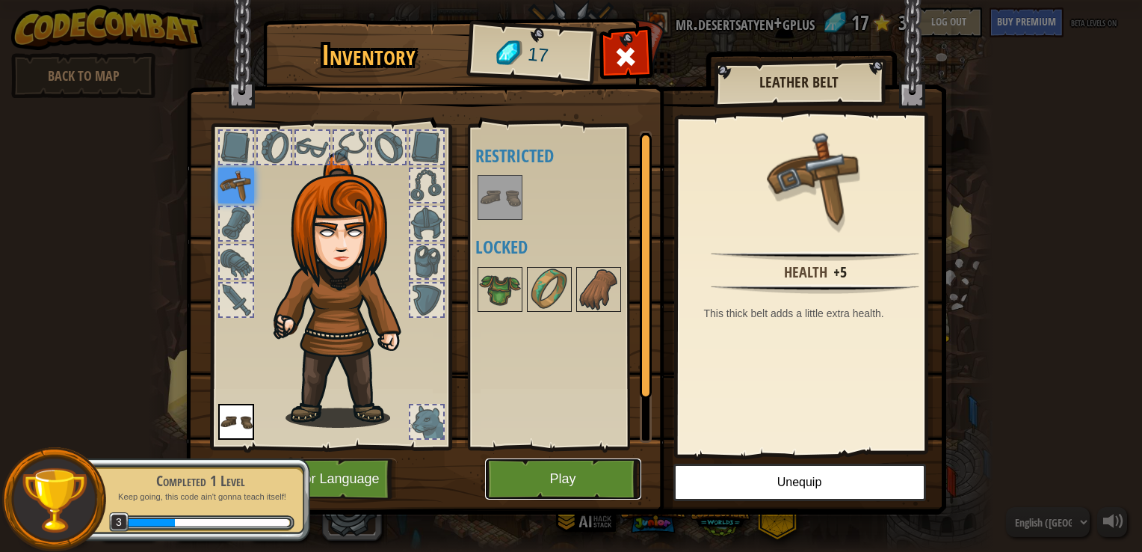
click at [557, 486] on button "Play" at bounding box center [563, 478] width 156 height 41
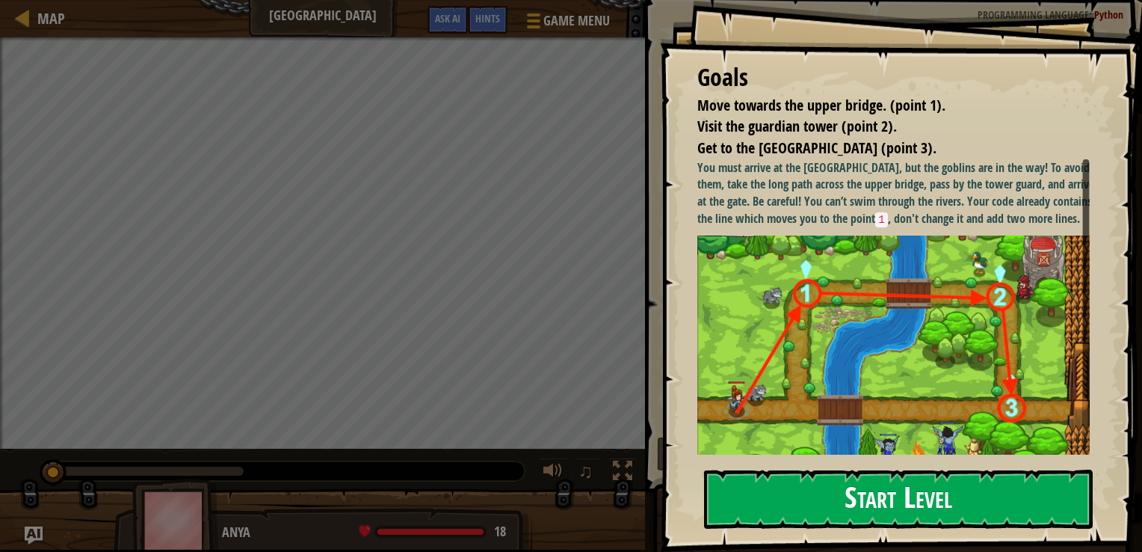
click at [913, 507] on button "Start Level" at bounding box center [898, 498] width 389 height 59
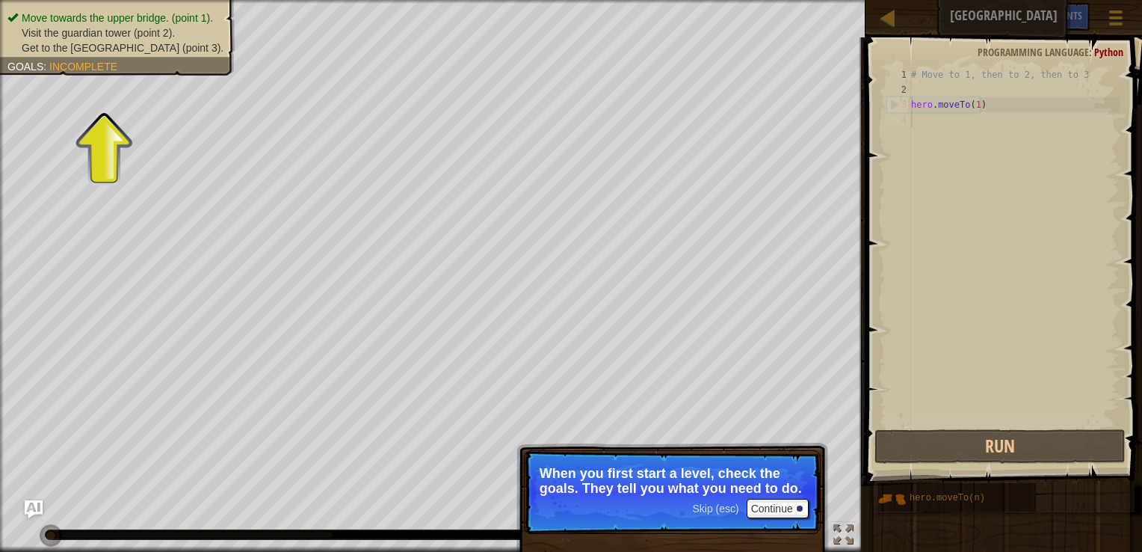
click at [111, 51] on span "Get to the town gate (point 3)." at bounding box center [123, 48] width 202 height 12
click at [49, 22] on span "Move towards the upper bridge. (point 1)." at bounding box center [117, 18] width 191 height 12
click at [105, 62] on span "Incomplete" at bounding box center [83, 67] width 68 height 12
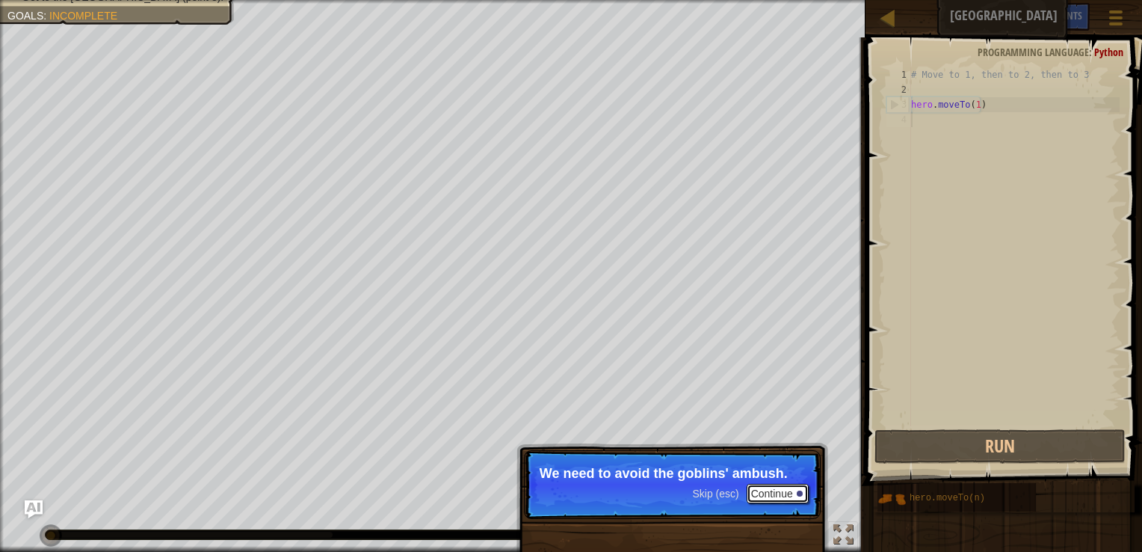
click at [785, 500] on button "Continue" at bounding box center [778, 493] width 62 height 19
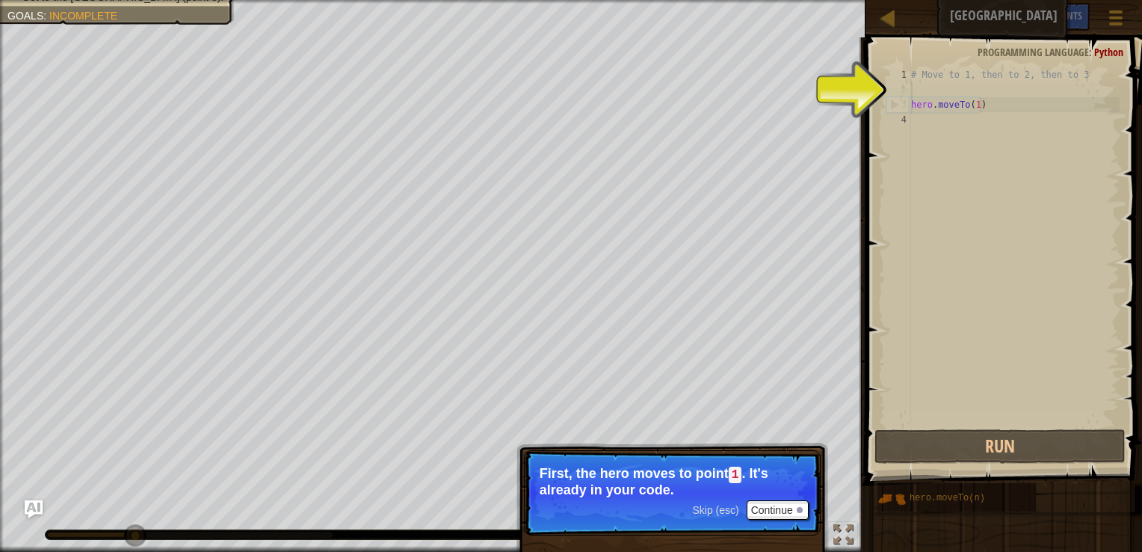
click at [924, 91] on div "# Move to 1, then to 2, then to 3 hero . moveTo ( 1 )" at bounding box center [1013, 261] width 211 height 389
click at [922, 124] on div "# Move to 1, then to 2, then to 3 hero . moveTo ( 1 )" at bounding box center [1013, 261] width 211 height 389
click at [917, 86] on div "# Move to 1, then to 2, then to 3 hero . moveTo ( 1 )" at bounding box center [1013, 261] width 211 height 389
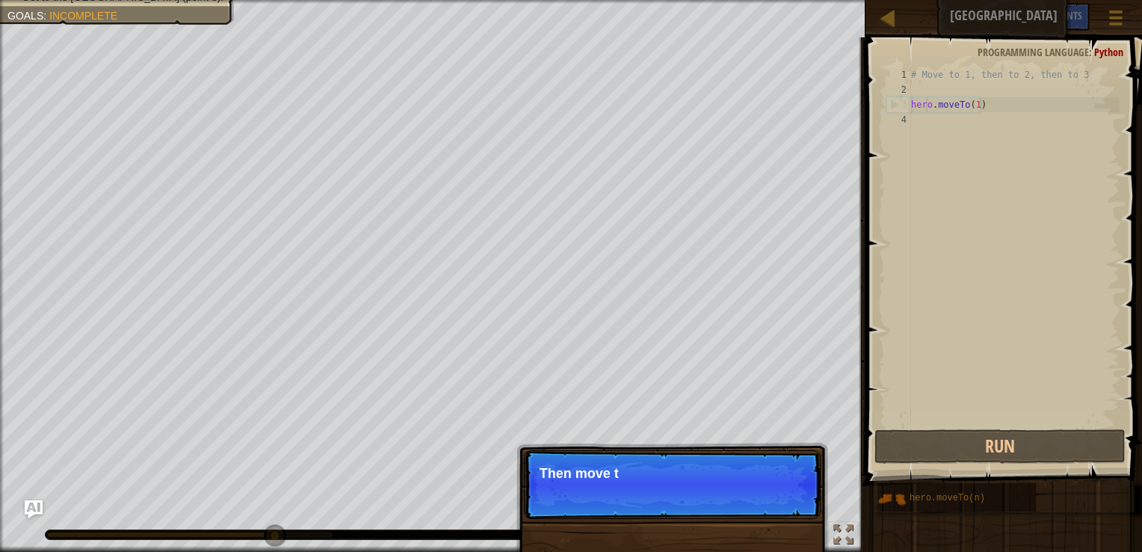
click at [924, 100] on div "# Move to 1, then to 2, then to 3 hero . moveTo ( 1 )" at bounding box center [1013, 261] width 211 height 389
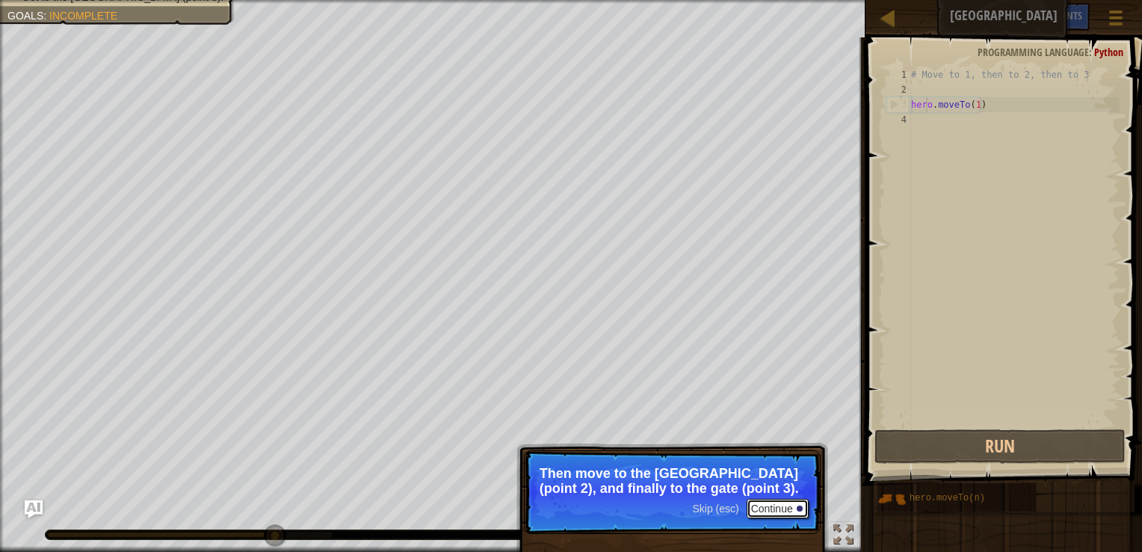
click at [774, 499] on button "Continue" at bounding box center [778, 507] width 62 height 19
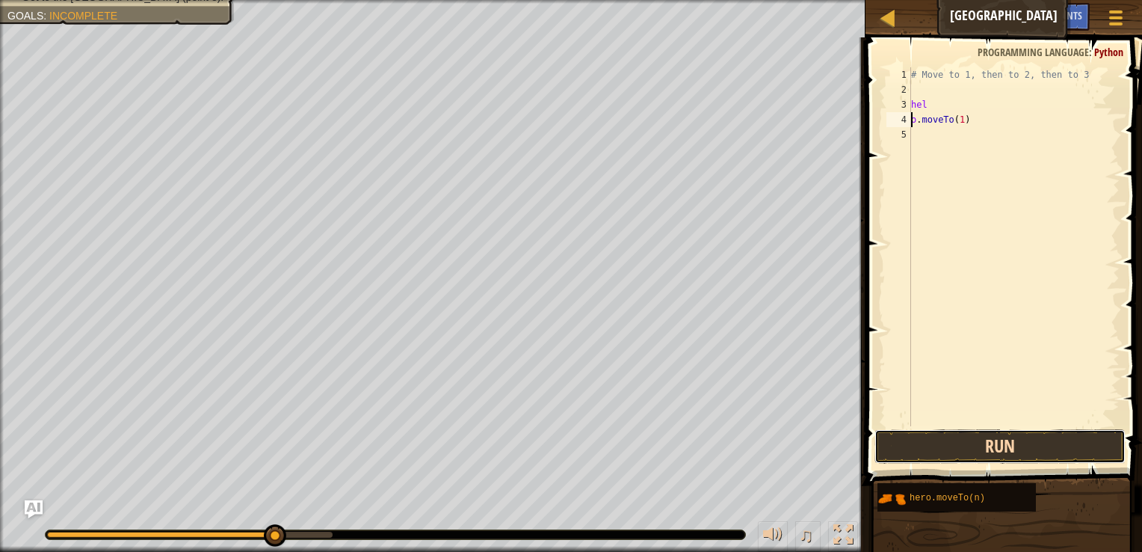
click at [995, 451] on button "Run" at bounding box center [999, 446] width 251 height 34
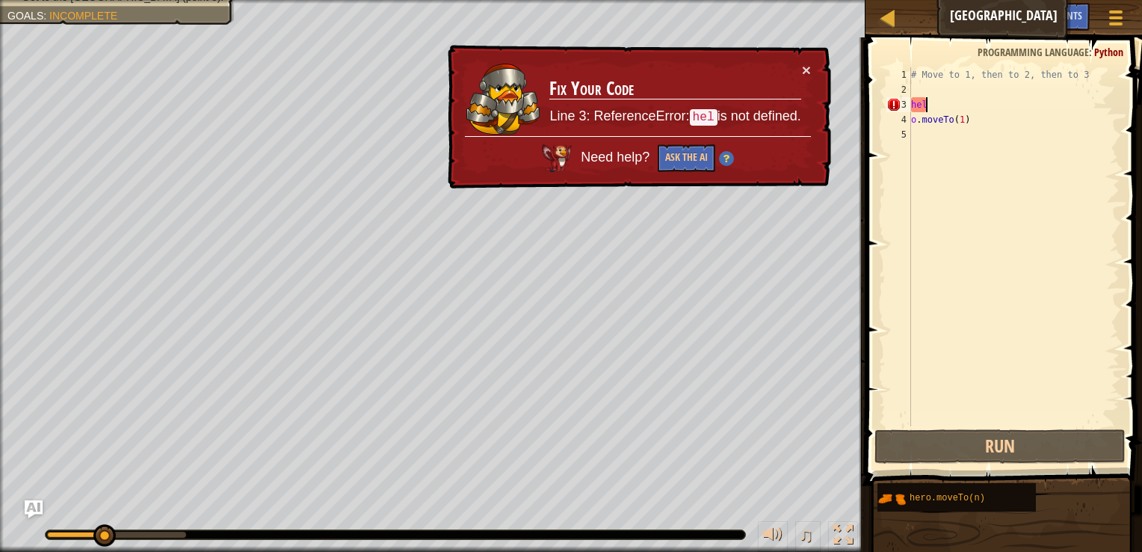
click at [936, 107] on div "# Move to 1, then to 2, then to 3 hel o . moveTo ( 1 )" at bounding box center [1013, 261] width 211 height 389
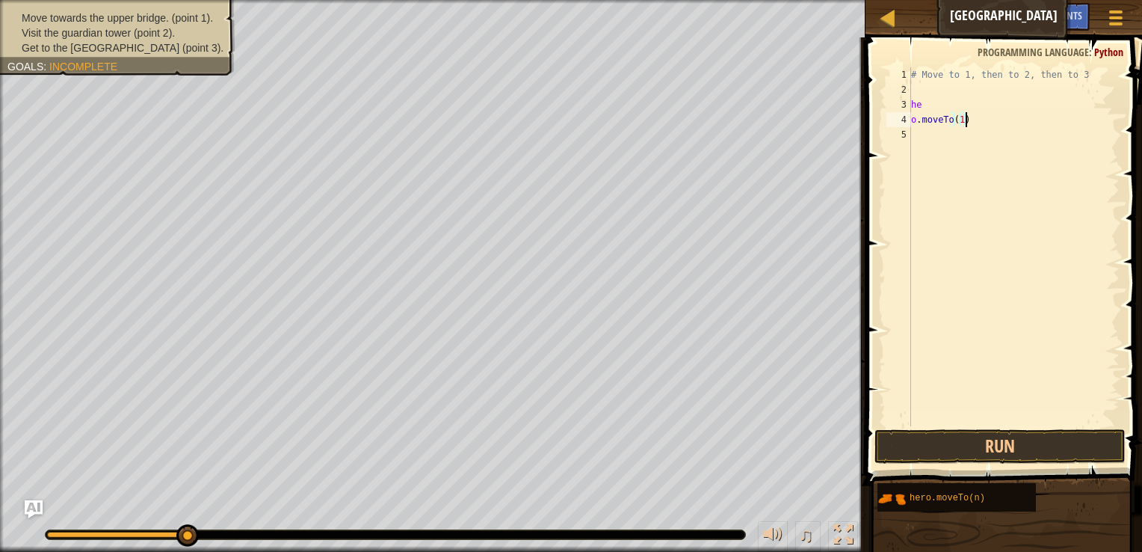
click at [968, 123] on div "# Move to 1, then to 2, then to 3 he o . moveTo ( 1 )" at bounding box center [1013, 261] width 211 height 389
type textarea "o"
type textarea "h"
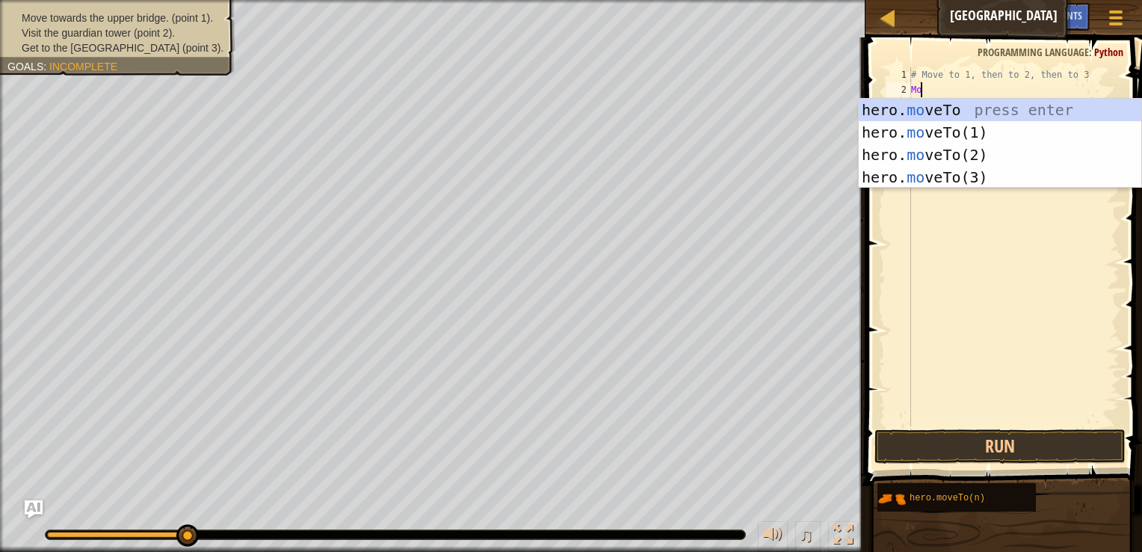
type textarea "M"
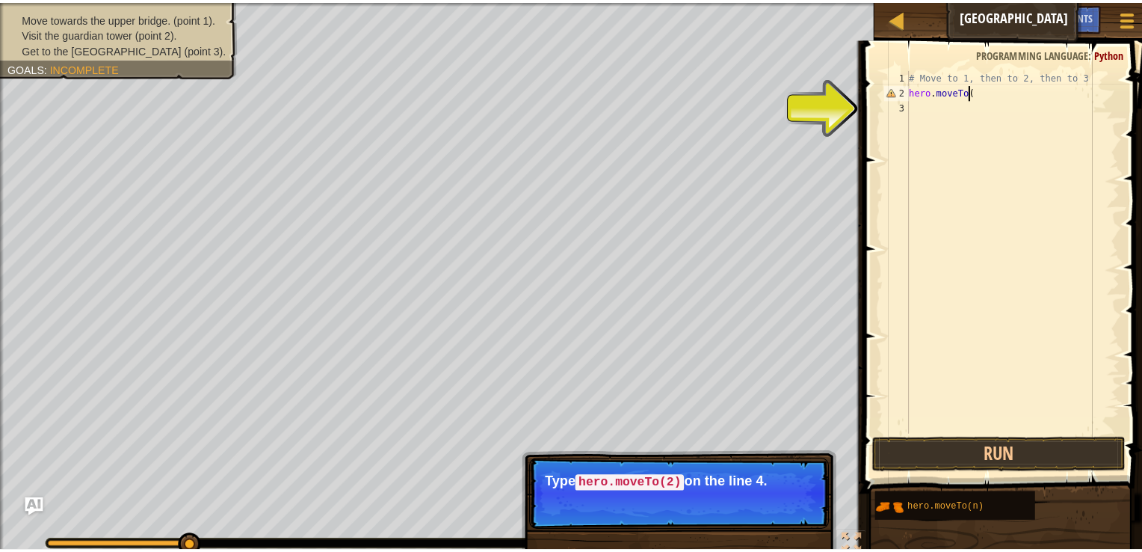
scroll to position [7, 4]
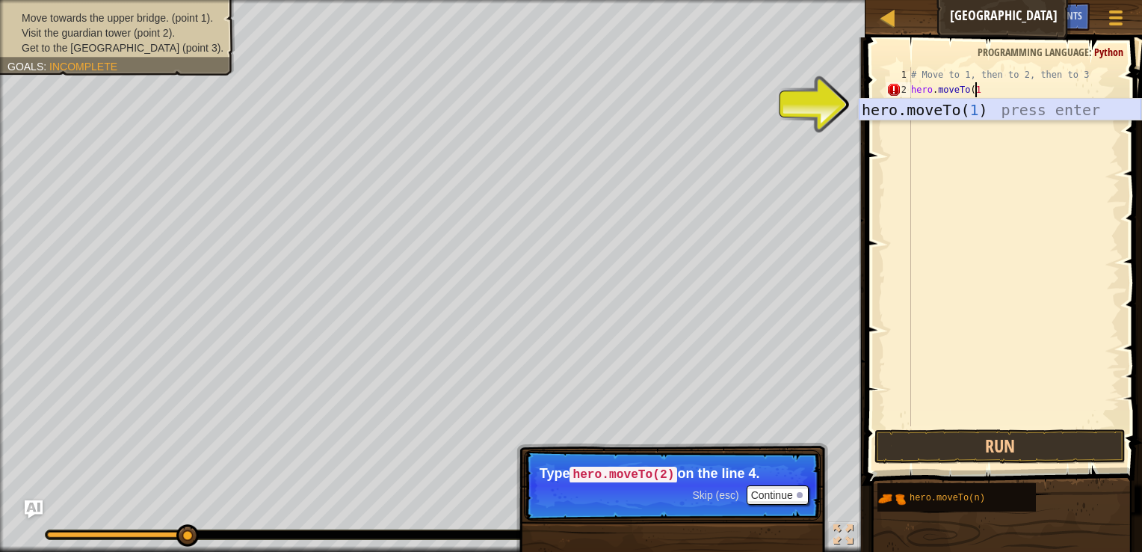
click at [936, 109] on div "hero.moveTo( 1 ) press enter" at bounding box center [1000, 132] width 282 height 67
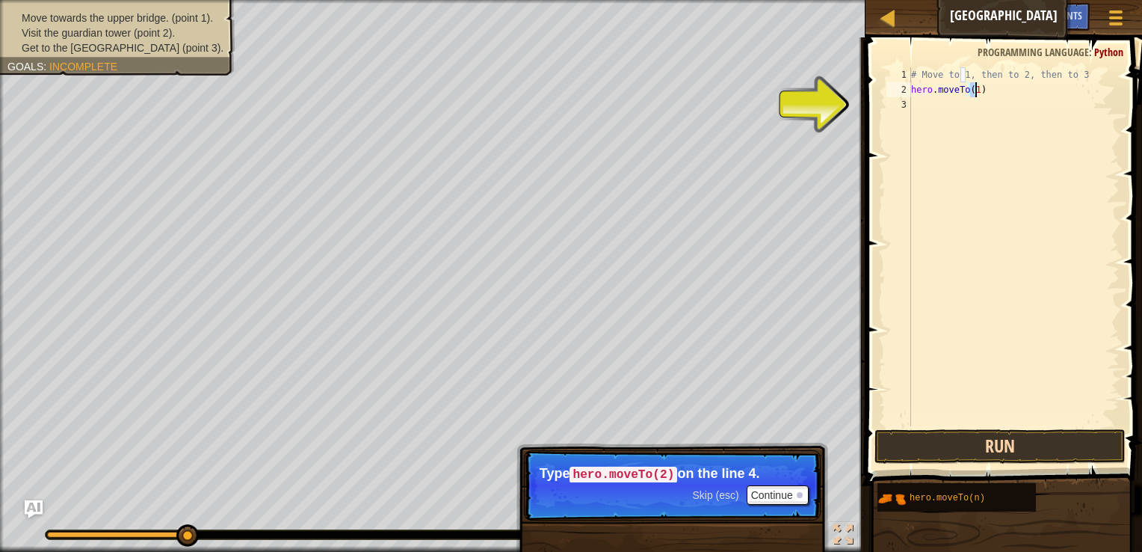
type textarea "hero.moveTo(1)"
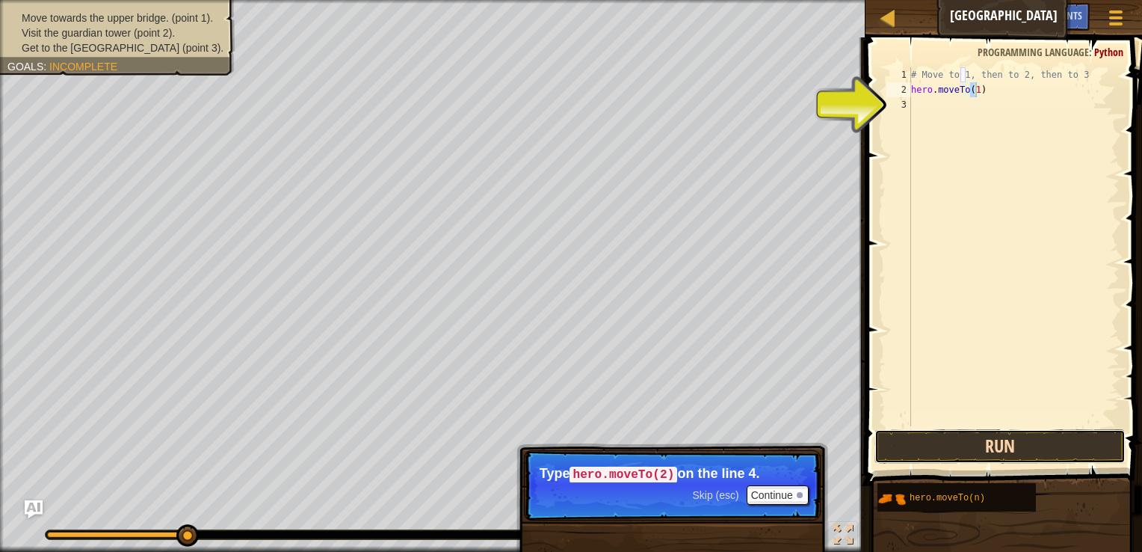
click at [1036, 444] on button "Run" at bounding box center [999, 446] width 251 height 34
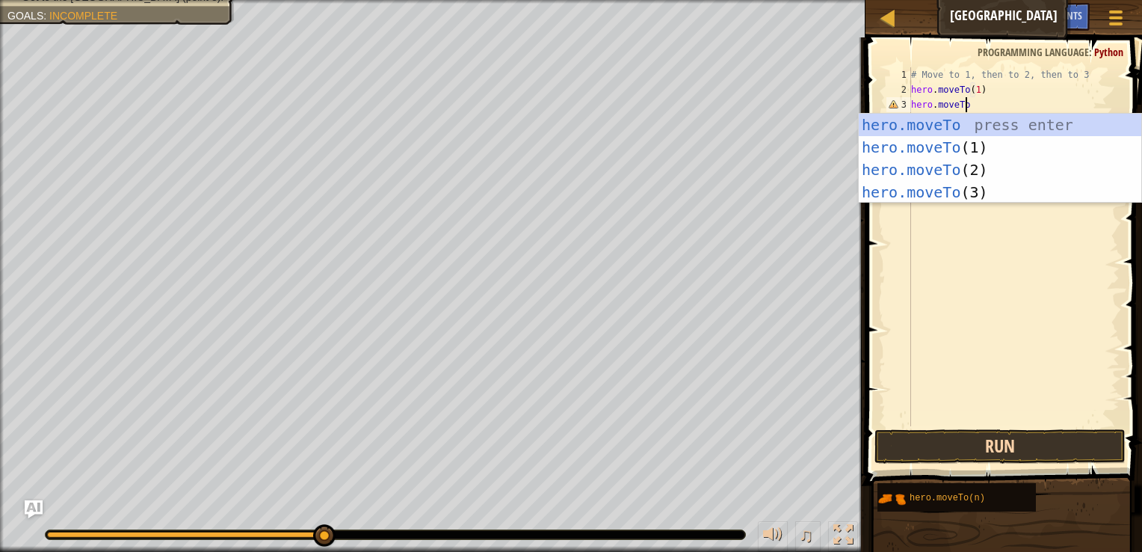
scroll to position [7, 3]
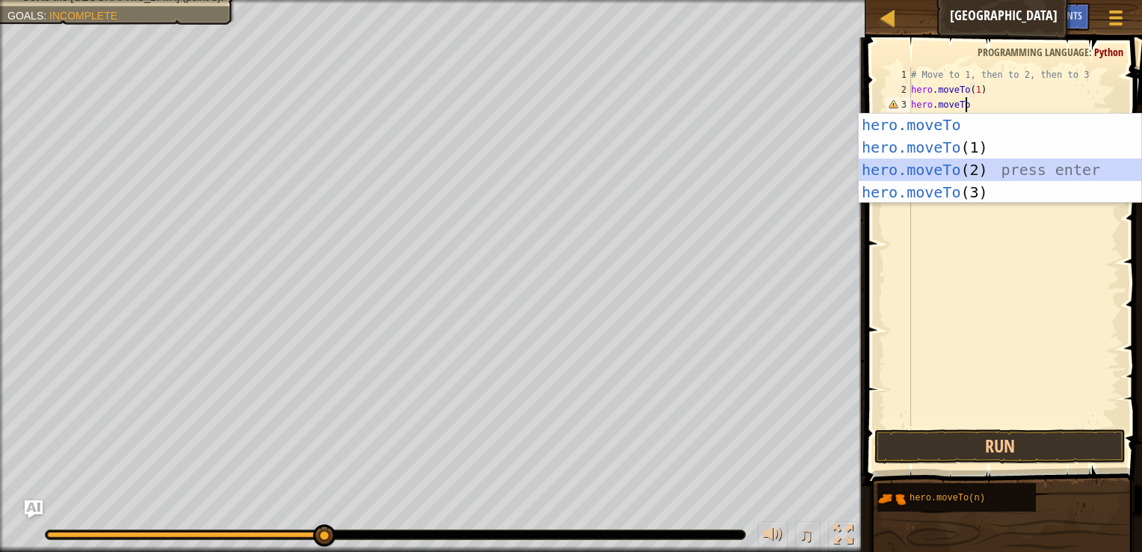
click at [948, 168] on div "hero.moveTo press enter hero.moveTo (1) press enter hero.moveTo (2) press enter…" at bounding box center [1000, 181] width 282 height 135
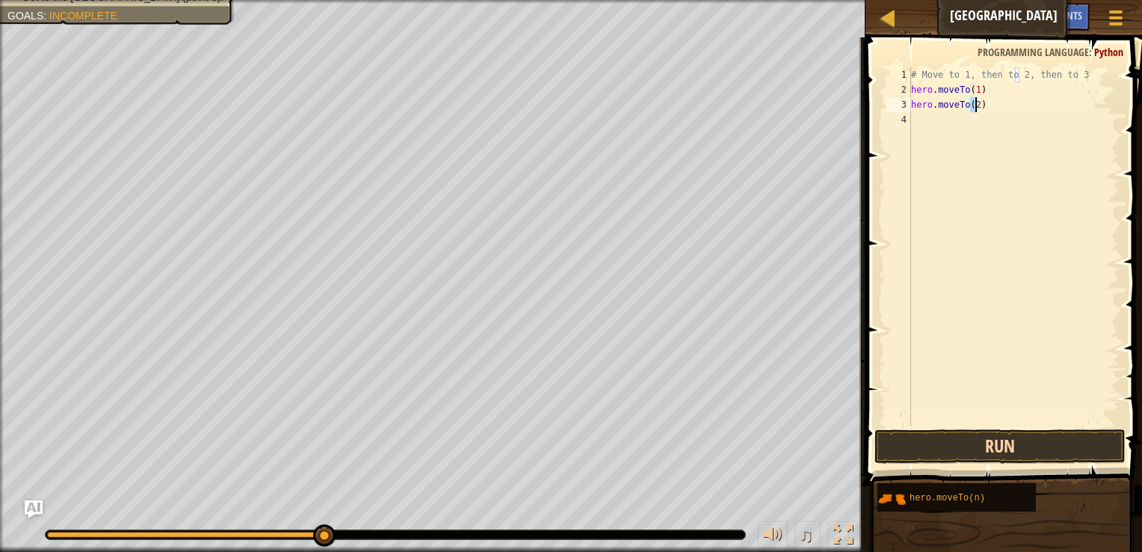
type textarea "hero.moveTo(2)"
click at [1001, 445] on button "Run" at bounding box center [999, 446] width 251 height 34
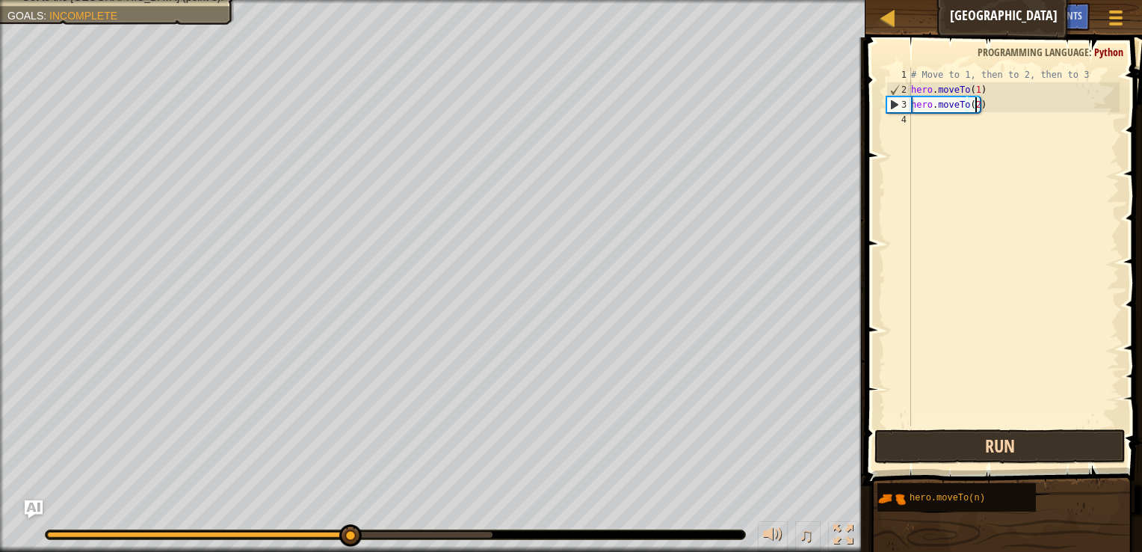
scroll to position [7, 0]
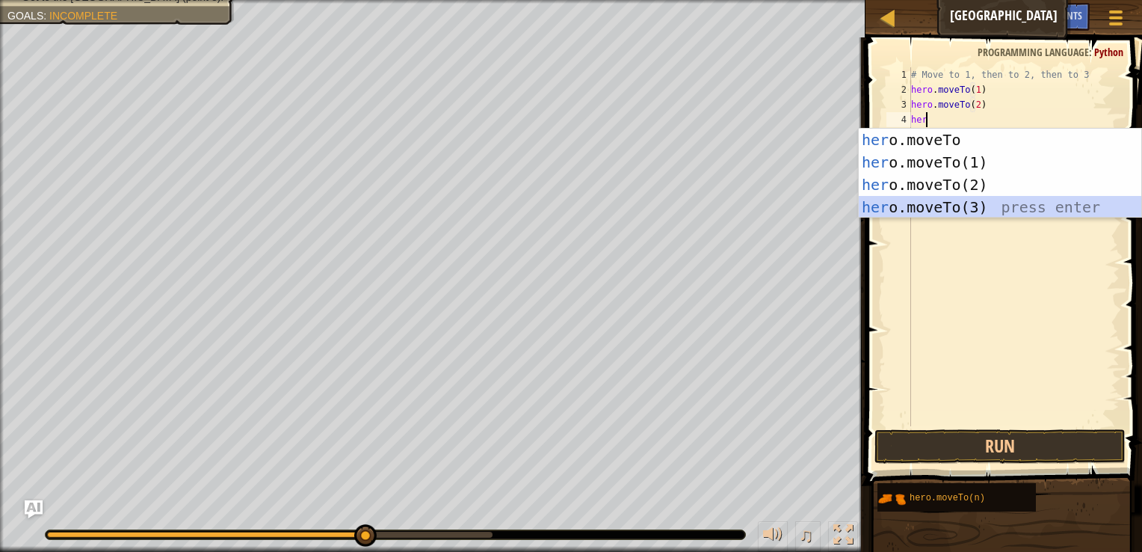
click at [947, 213] on div "her o.moveTo press enter her o.moveTo(1) press enter her o.moveTo(2) press ente…" at bounding box center [1000, 196] width 282 height 135
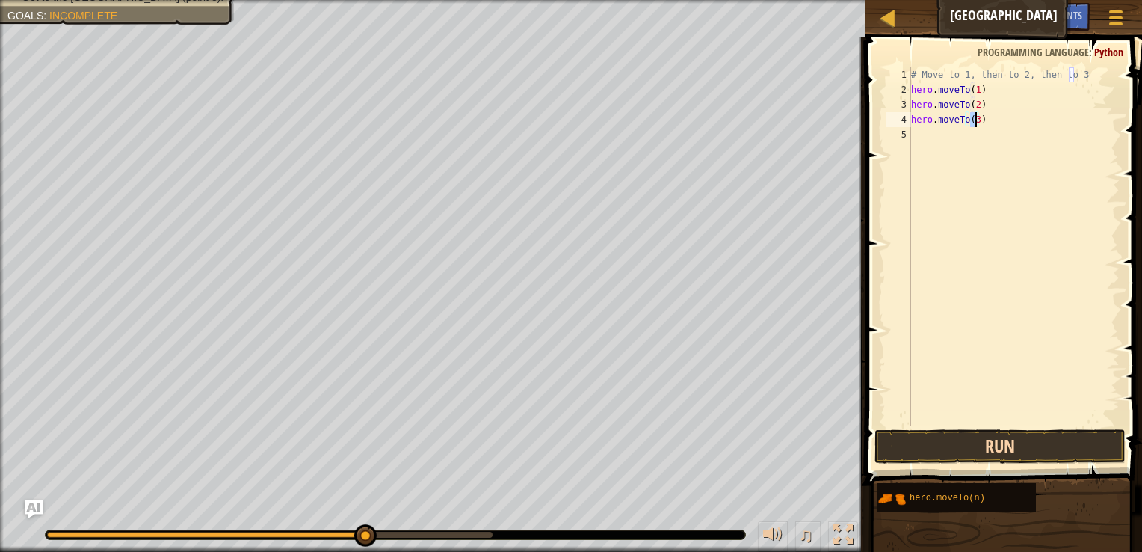
type textarea "hero.moveTo(3)"
click at [992, 436] on button "Run" at bounding box center [999, 446] width 251 height 34
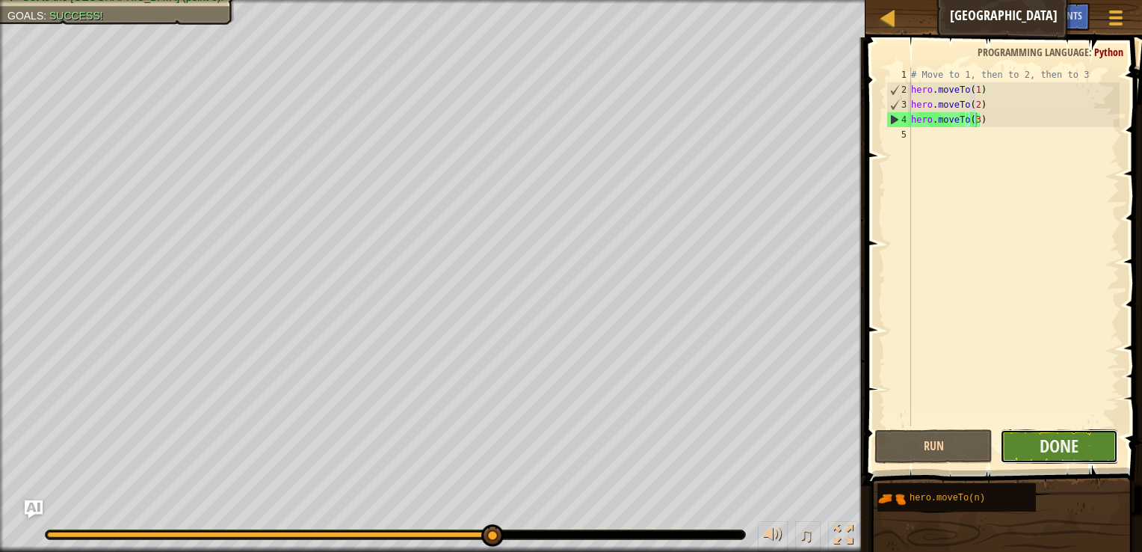
click at [1035, 436] on button "Done" at bounding box center [1059, 446] width 118 height 34
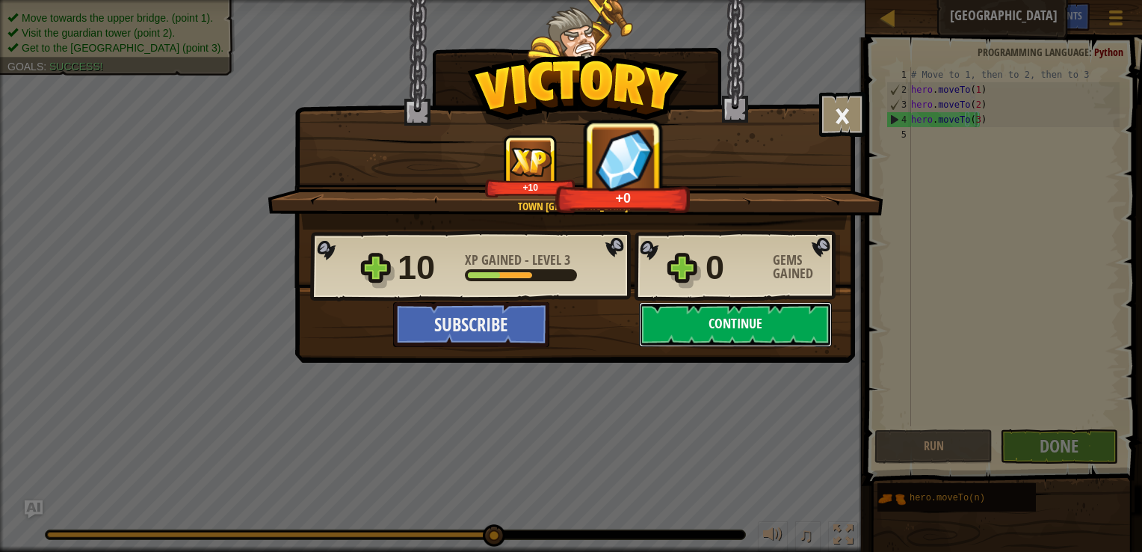
click at [726, 327] on button "Continue" at bounding box center [735, 324] width 193 height 45
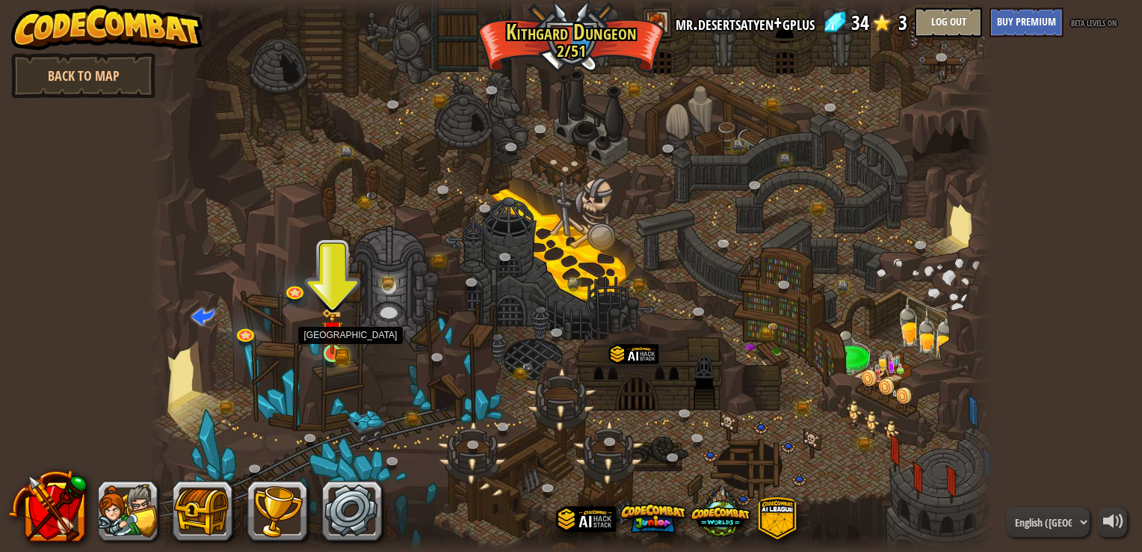
click at [334, 331] on img at bounding box center [332, 332] width 13 height 13
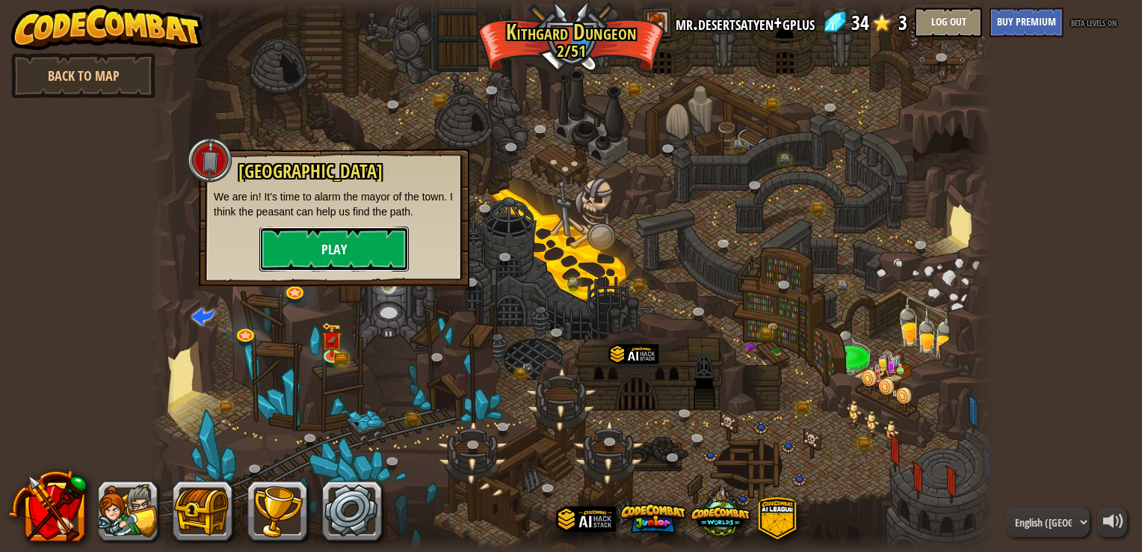
click at [383, 239] on button "Play" at bounding box center [333, 248] width 149 height 45
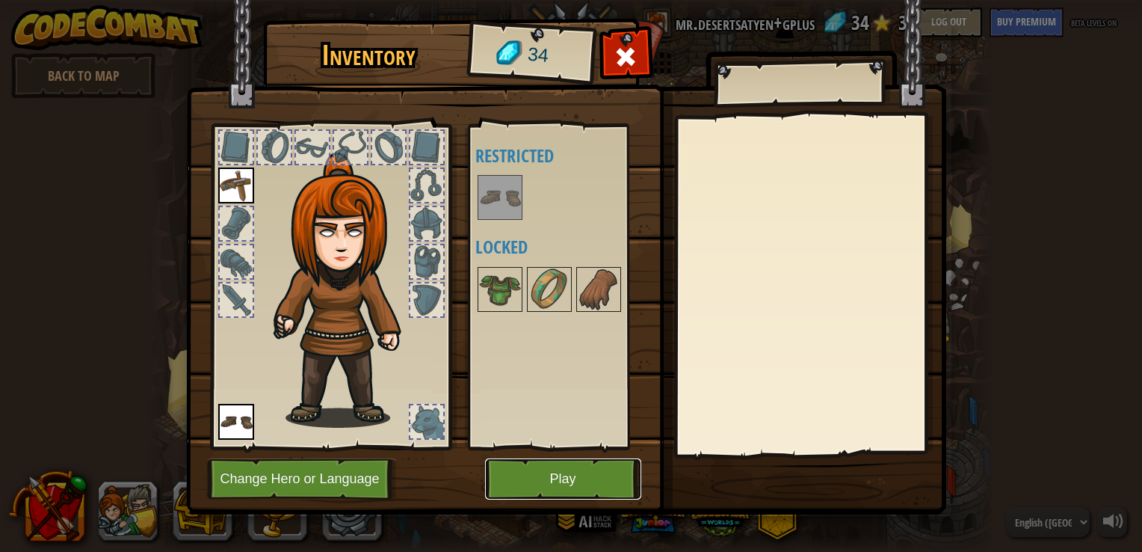
click at [549, 465] on button "Play" at bounding box center [563, 478] width 156 height 41
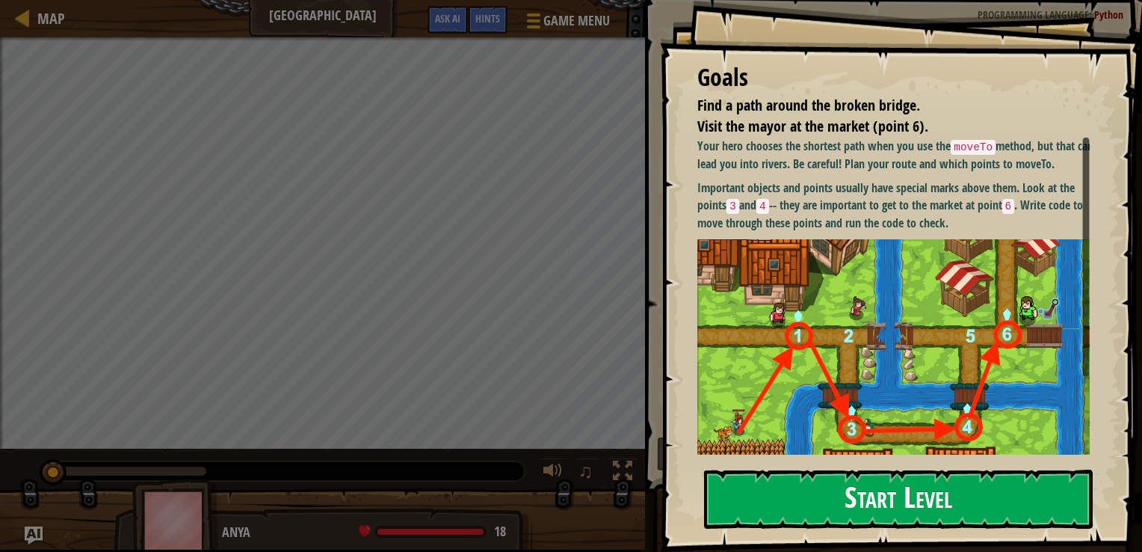
click at [855, 498] on button "Start Level" at bounding box center [898, 498] width 389 height 59
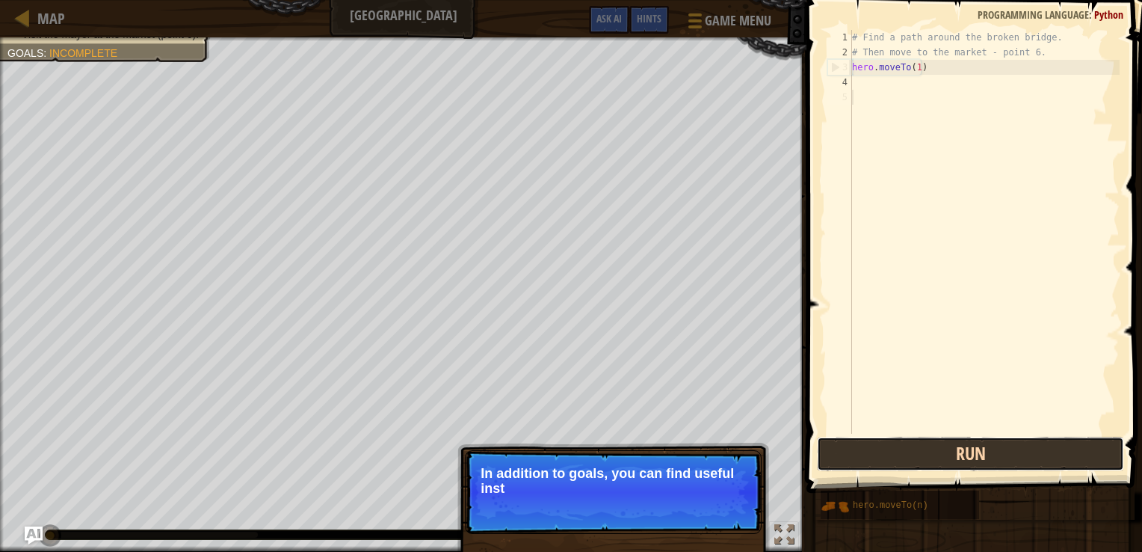
click at [1007, 456] on button "Run" at bounding box center [971, 453] width 308 height 34
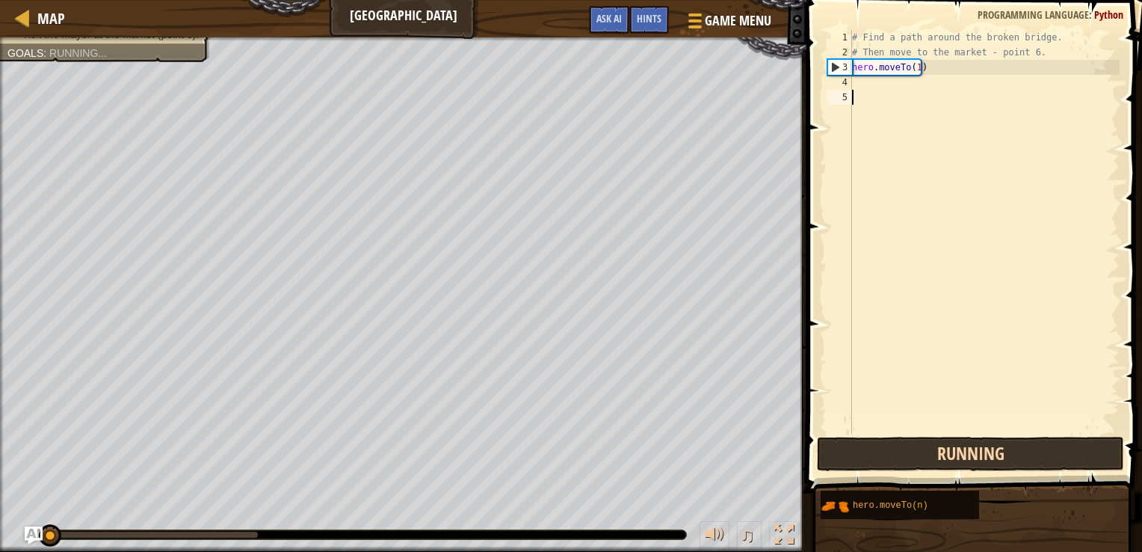
scroll to position [7, 0]
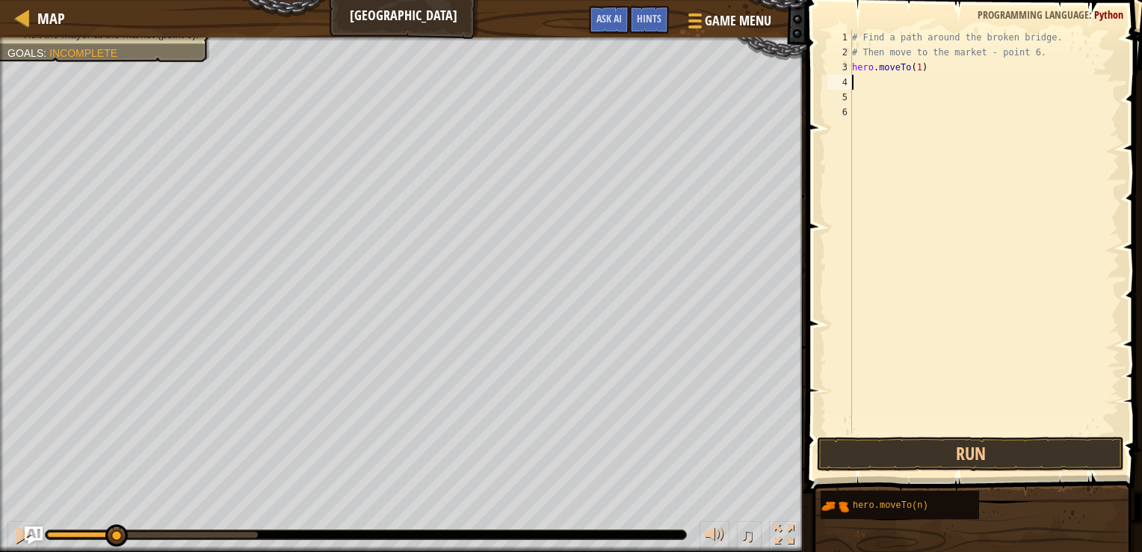
click at [861, 80] on div "# Find a path around the broken bridge. # Then move to the market - point 6. he…" at bounding box center [984, 246] width 271 height 433
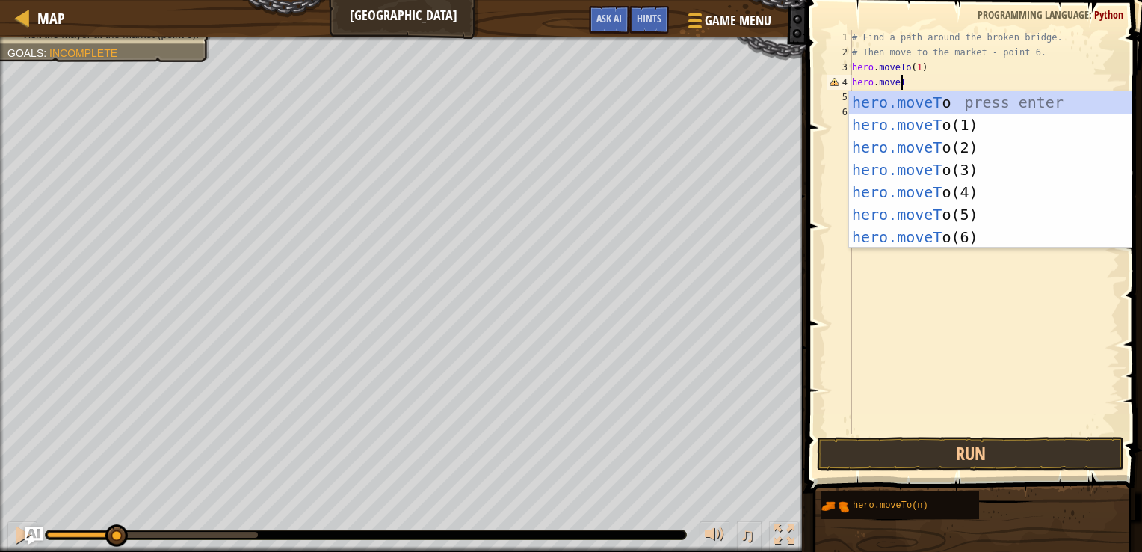
scroll to position [7, 3]
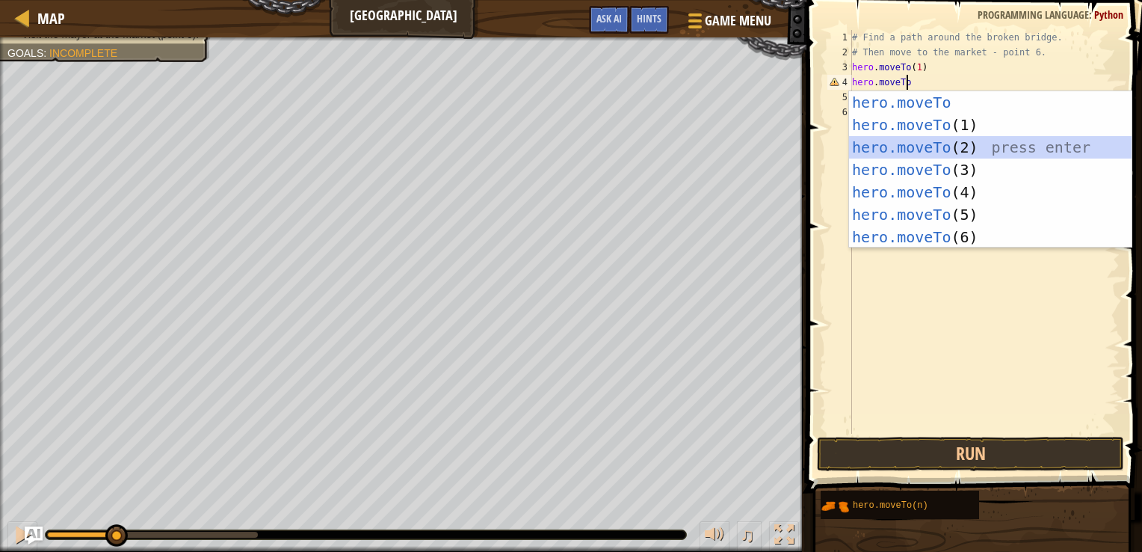
click at [901, 148] on div "hero.moveTo press enter hero.moveTo (1) press enter hero.moveTo (2) press enter…" at bounding box center [990, 192] width 282 height 202
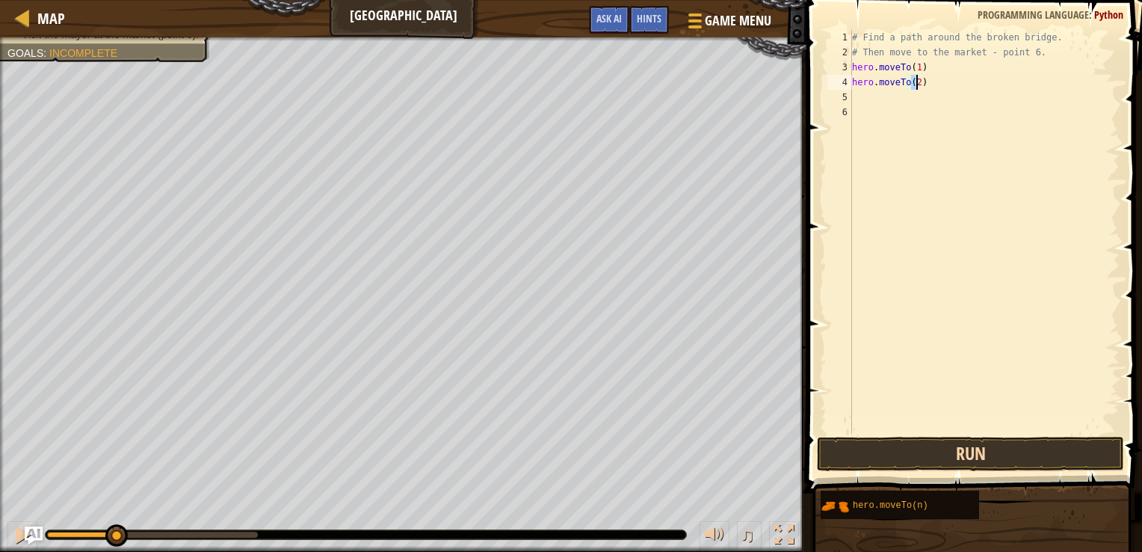
type textarea "hero.moveTo(2)"
click at [981, 456] on button "Run" at bounding box center [971, 453] width 308 height 34
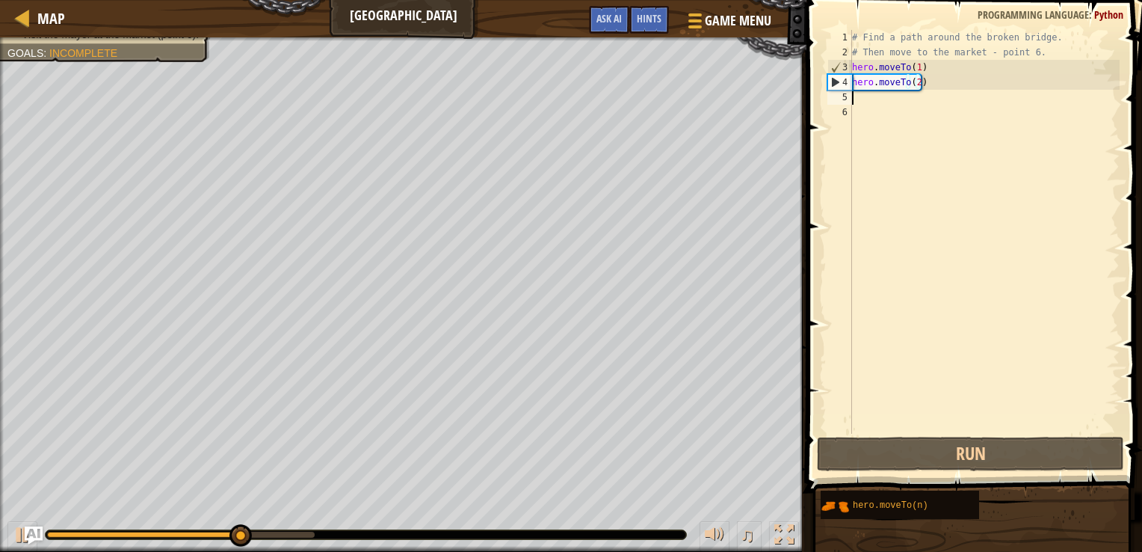
click at [861, 102] on div "# Find a path around the broken bridge. # Then move to the market - point 6. he…" at bounding box center [984, 246] width 271 height 433
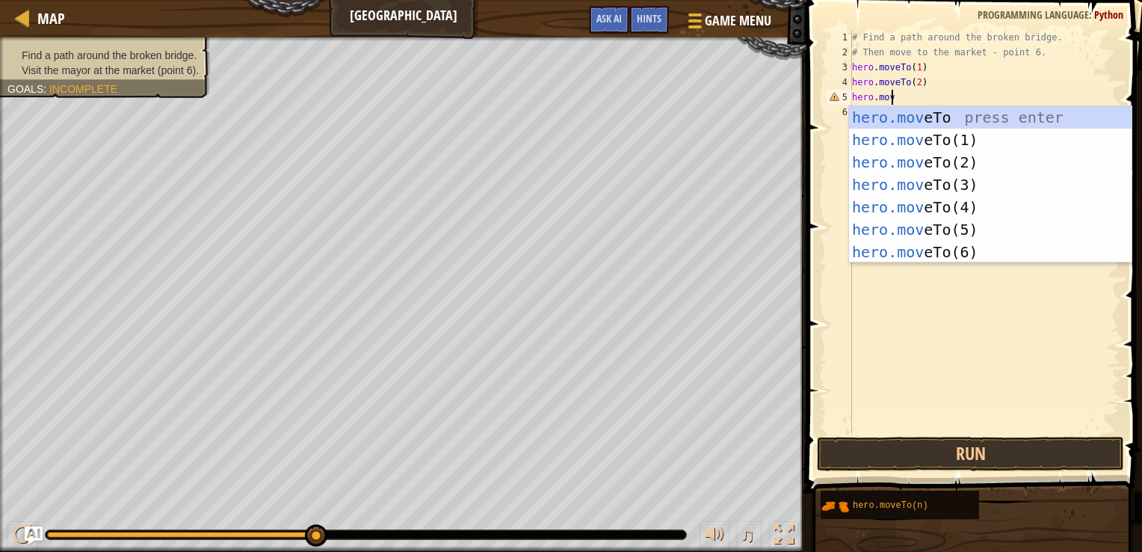
scroll to position [7, 2]
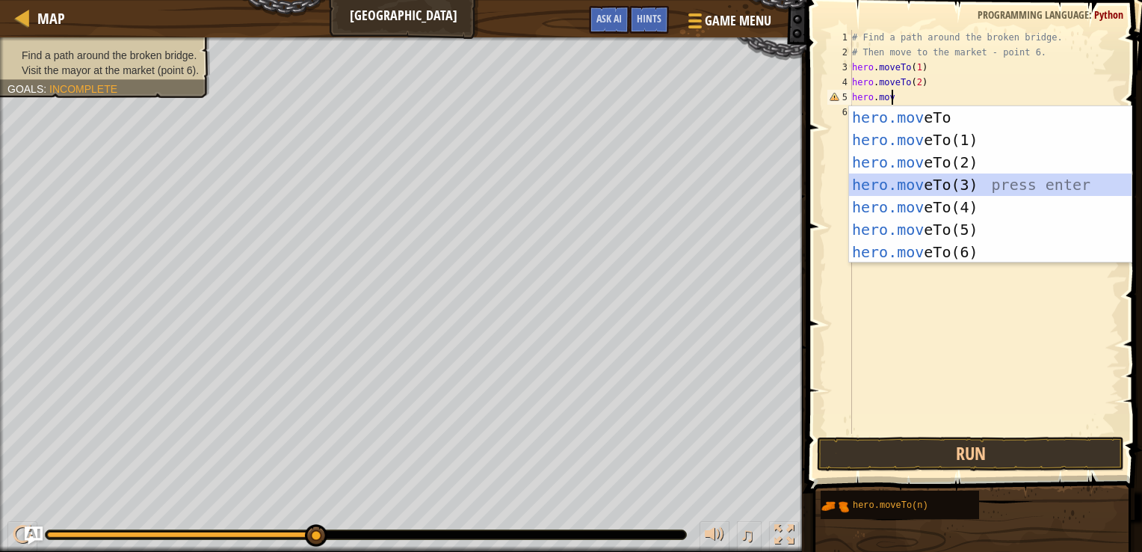
click at [907, 182] on div "hero.mov eTo press enter hero.mov eTo(1) press enter hero.mov eTo(2) press ente…" at bounding box center [990, 207] width 282 height 202
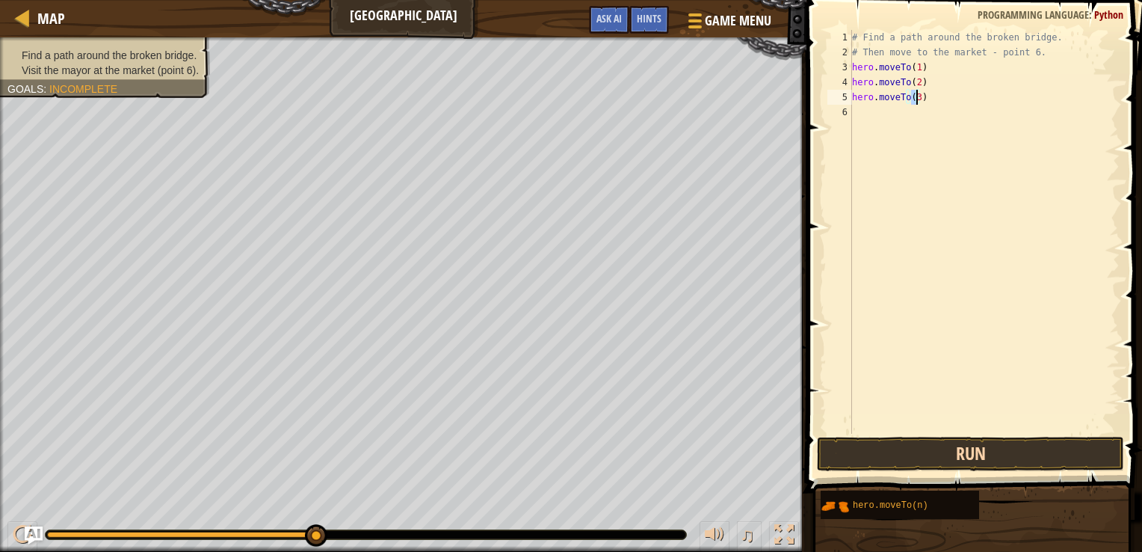
type textarea "hero.moveTo(3)"
click at [957, 451] on button "Run" at bounding box center [971, 453] width 308 height 34
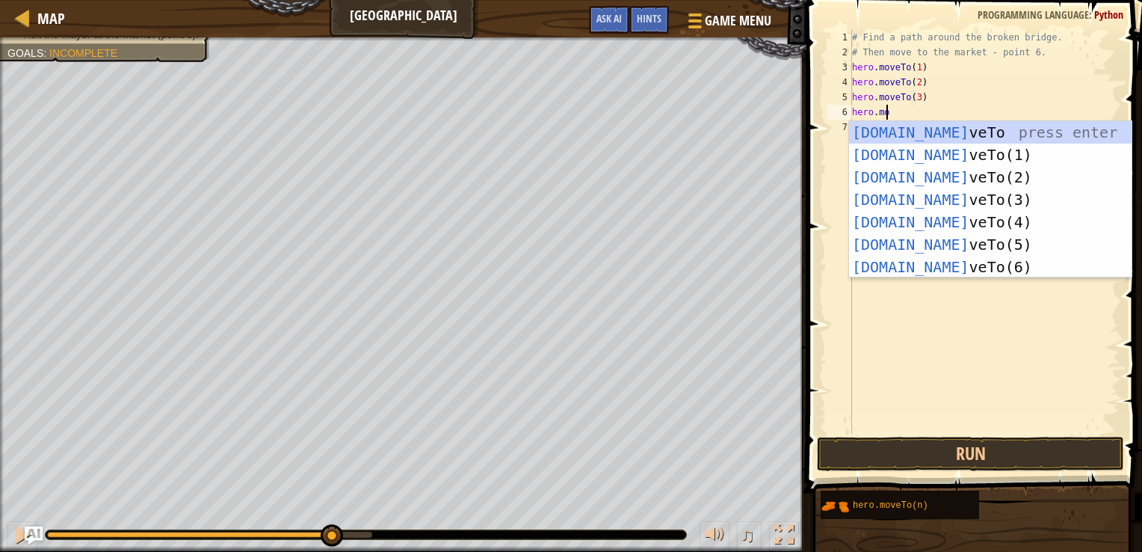
scroll to position [7, 1]
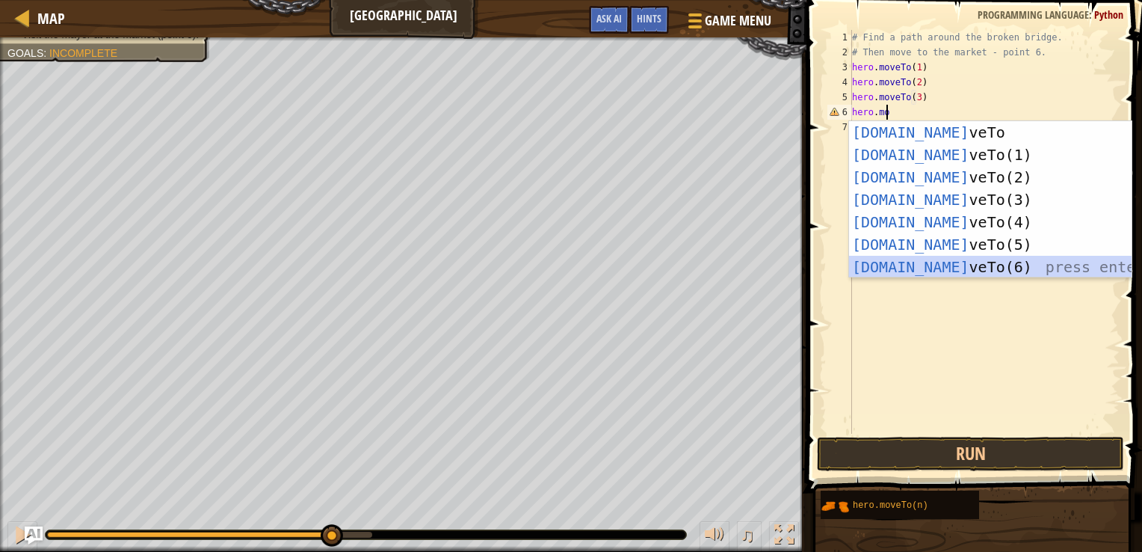
click at [910, 269] on div "hero.mo veTo press enter hero.mo veTo(1) press enter hero.mo veTo(2) press ente…" at bounding box center [990, 222] width 282 height 202
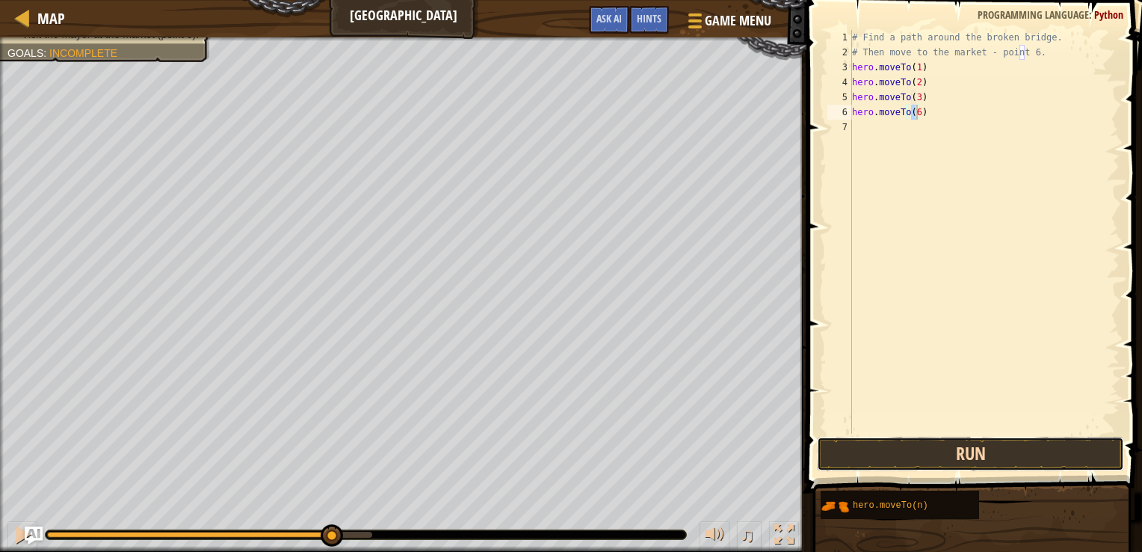
click at [961, 459] on button "Run" at bounding box center [971, 453] width 308 height 34
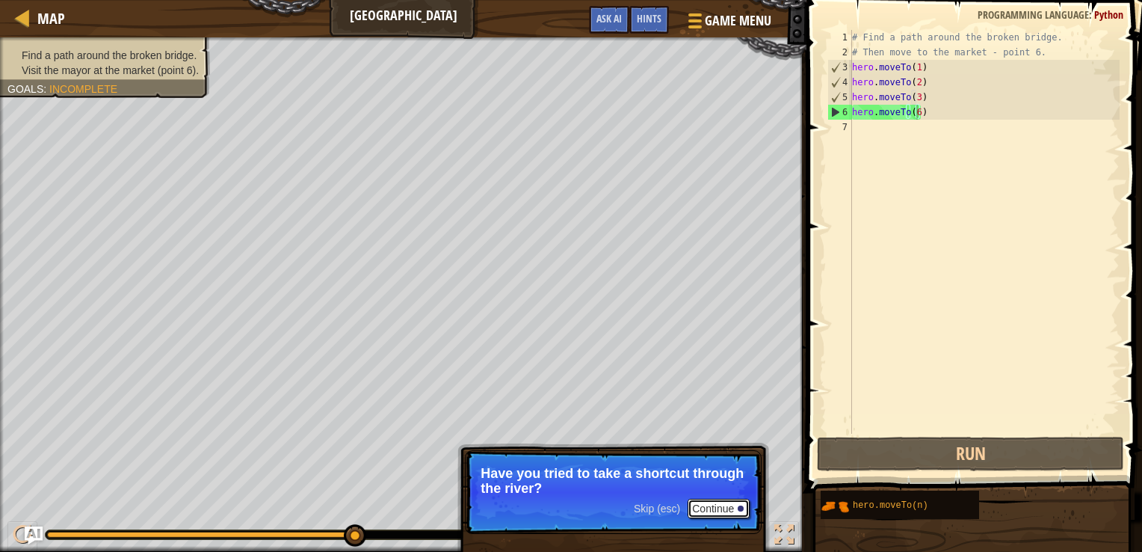
click at [741, 507] on div at bounding box center [741, 508] width 6 height 6
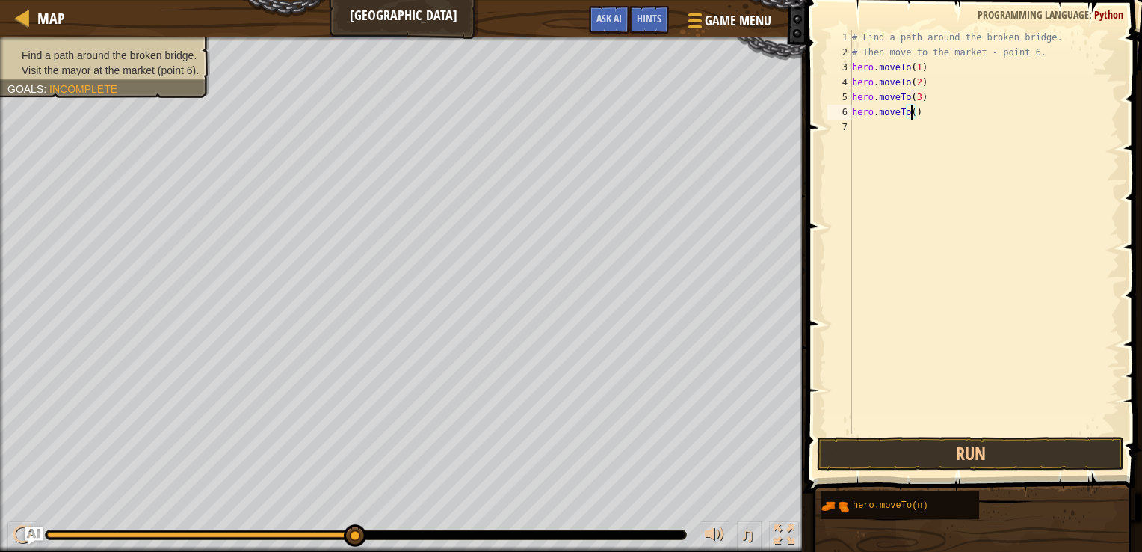
scroll to position [7, 4]
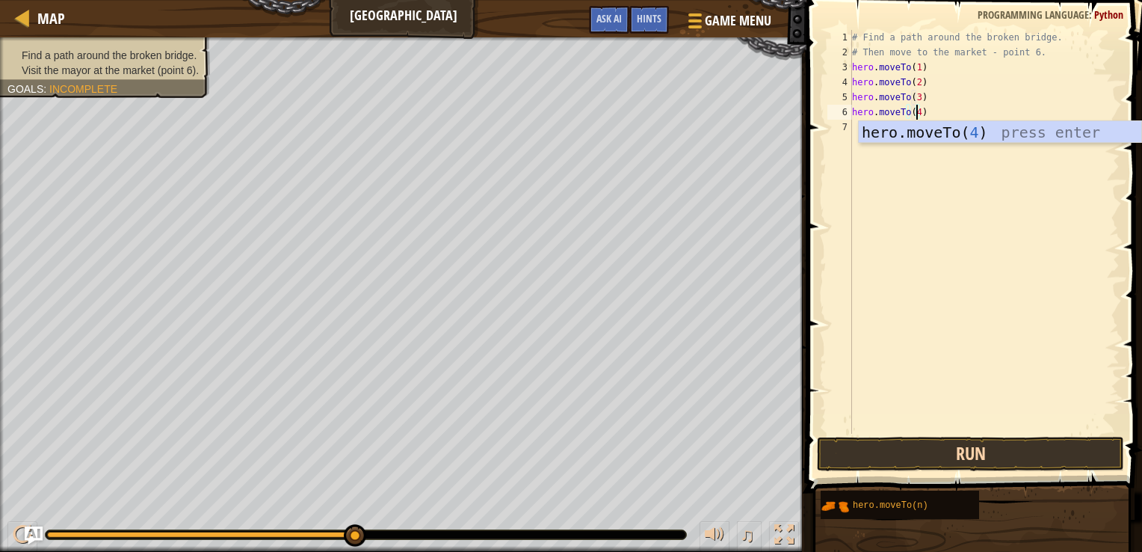
type textarea "hero.moveTo(4)"
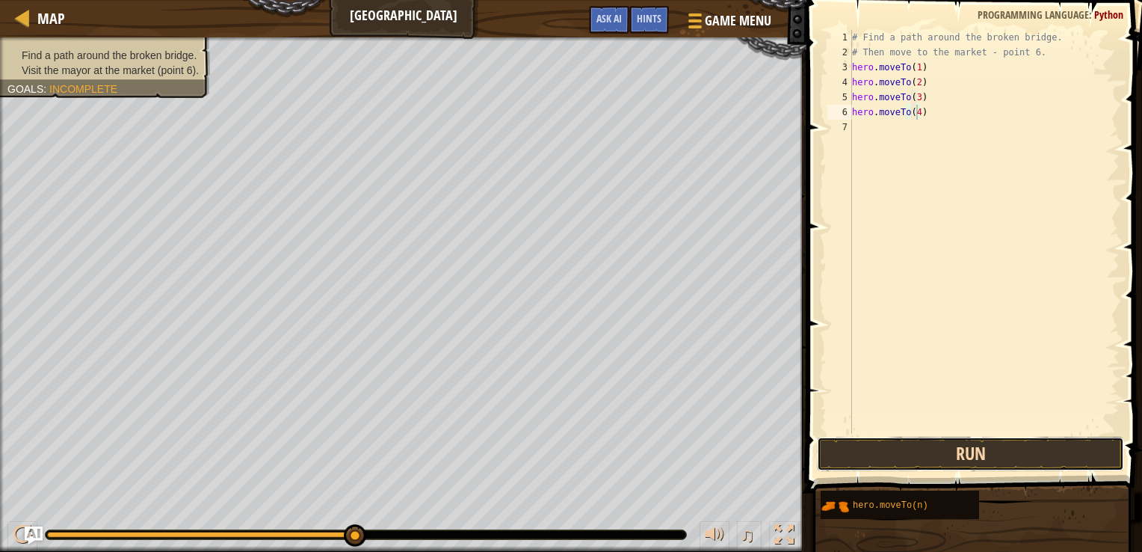
click at [1039, 456] on button "Run" at bounding box center [971, 453] width 308 height 34
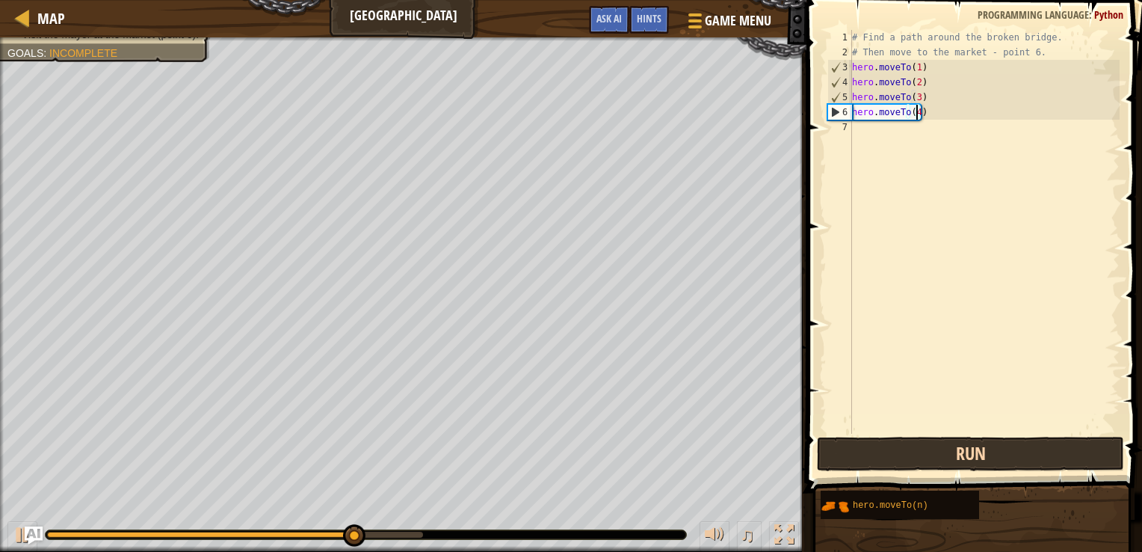
scroll to position [7, 0]
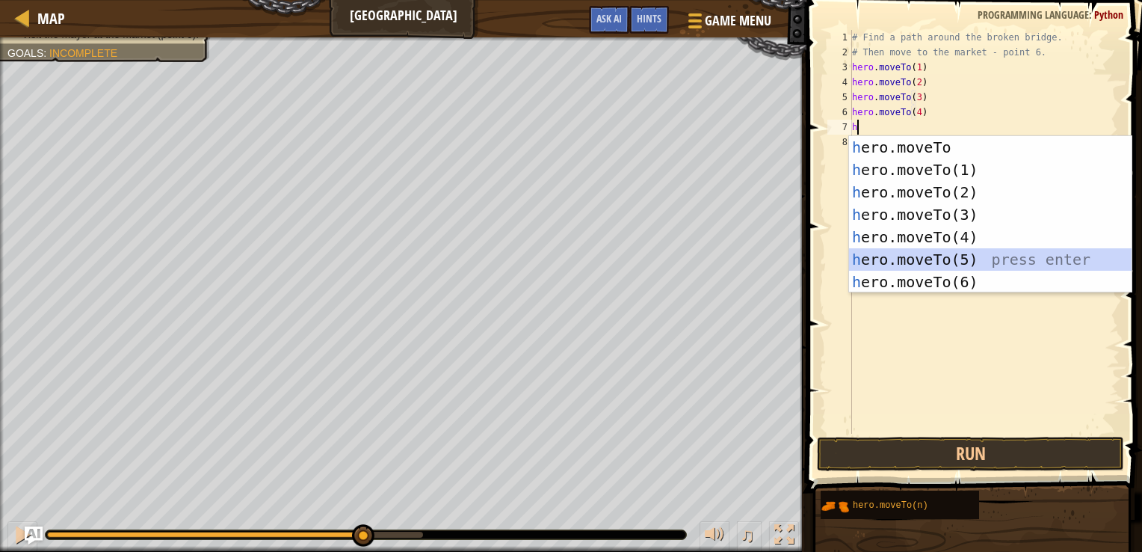
click at [960, 259] on div "h ero.moveTo press enter h ero.moveTo(1) press enter h ero.moveTo(2) press ente…" at bounding box center [990, 237] width 282 height 202
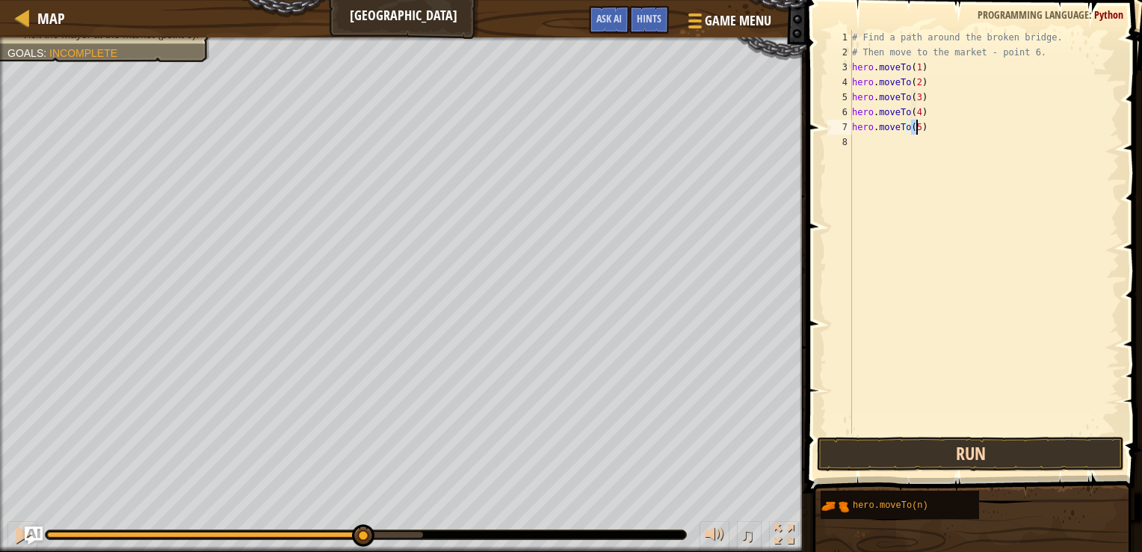
type textarea "hero.moveTo(5)"
click at [981, 453] on button "Run" at bounding box center [971, 453] width 308 height 34
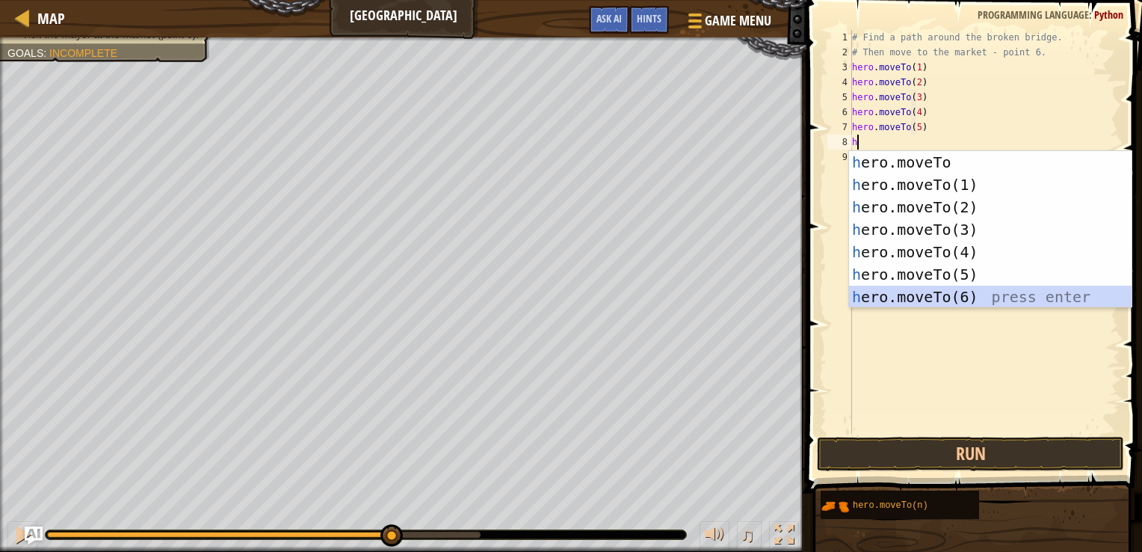
click at [943, 295] on div "h ero.moveTo press enter h ero.moveTo(1) press enter h ero.moveTo(2) press ente…" at bounding box center [990, 252] width 282 height 202
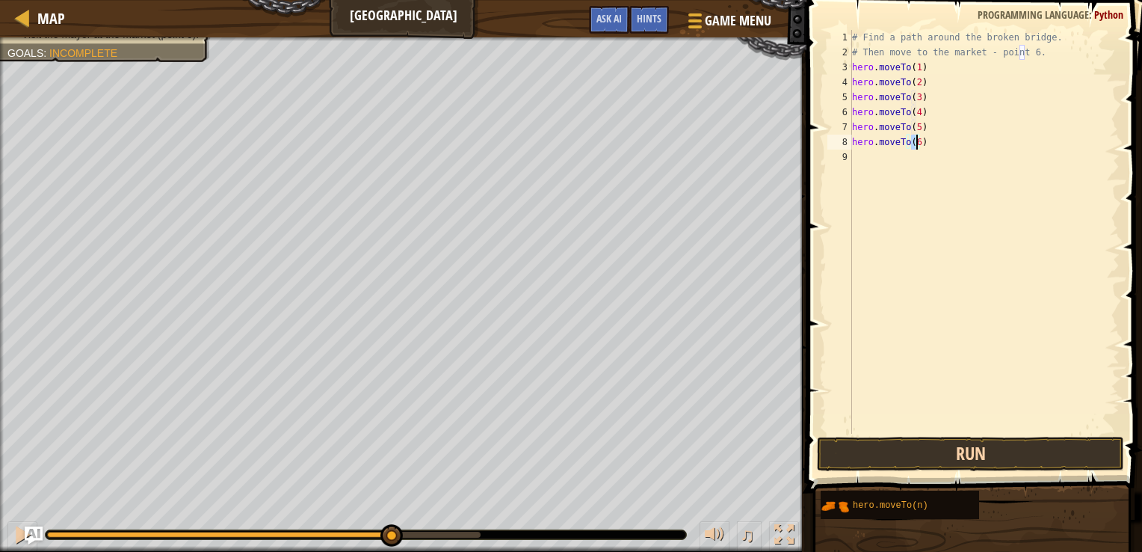
type textarea "hero.moveTo(6)"
click at [935, 453] on button "Run" at bounding box center [971, 453] width 308 height 34
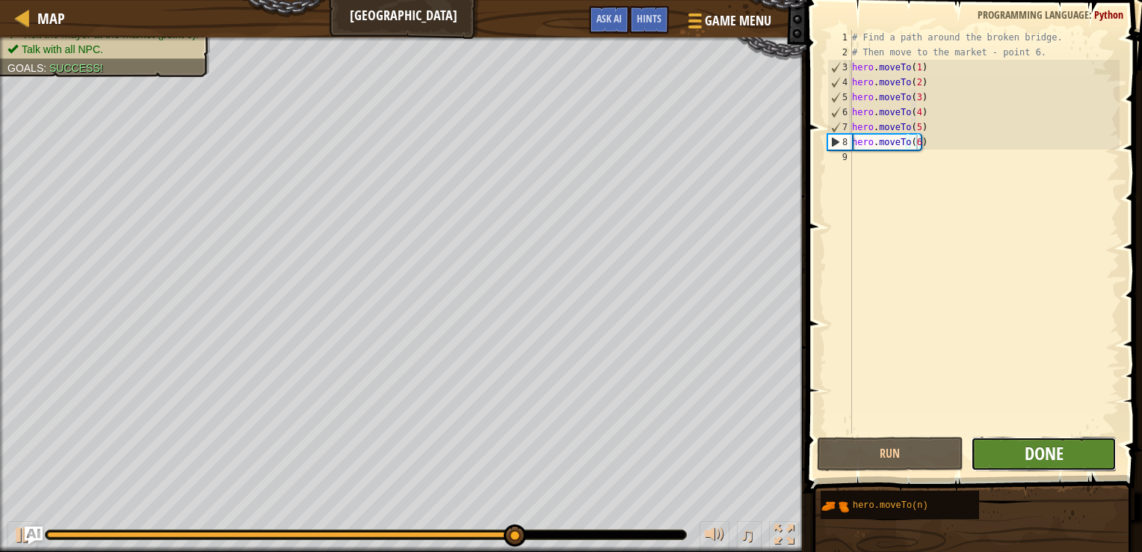
click at [1039, 454] on span "Done" at bounding box center [1044, 453] width 39 height 24
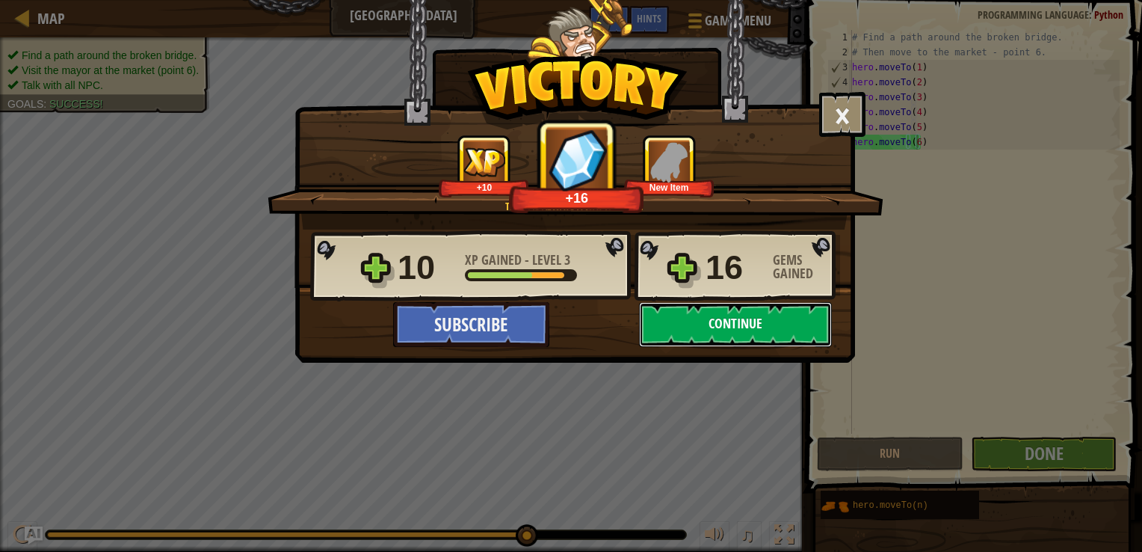
click at [744, 325] on button "Continue" at bounding box center [735, 324] width 193 height 45
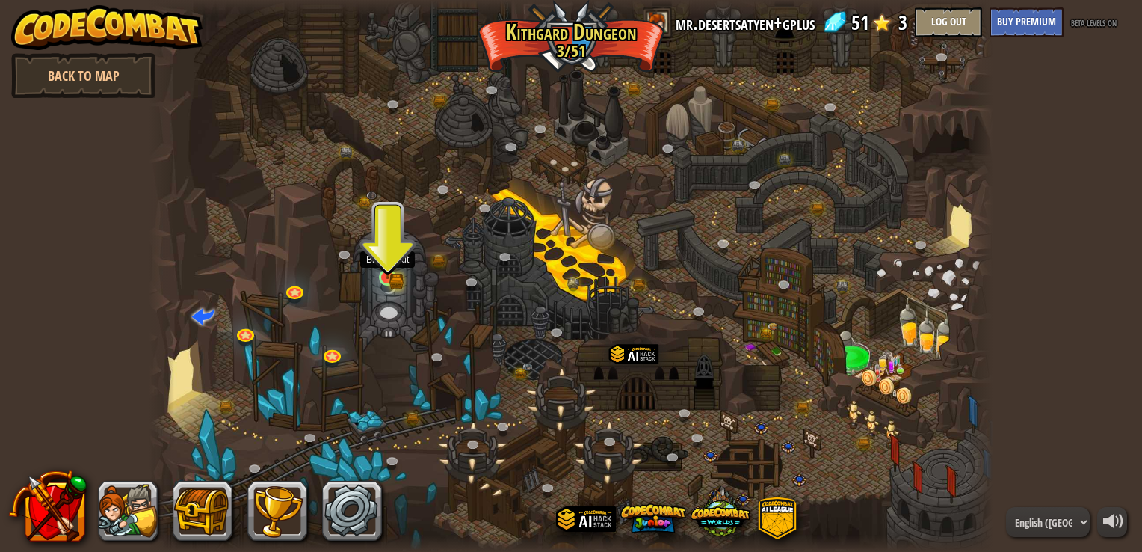
click at [386, 262] on img at bounding box center [387, 255] width 21 height 46
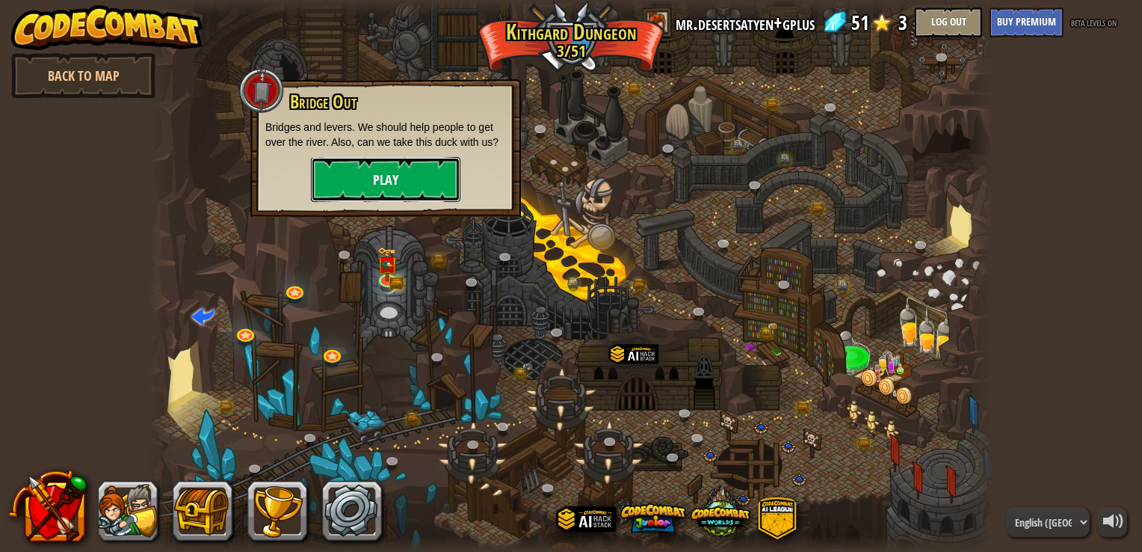
click at [404, 176] on button "Play" at bounding box center [385, 179] width 149 height 45
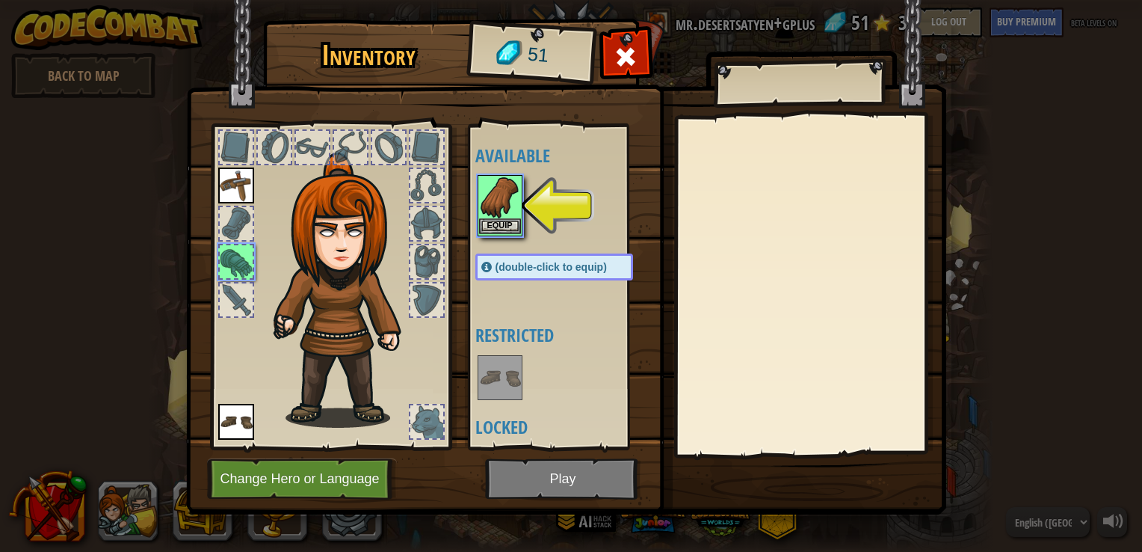
click at [517, 207] on img at bounding box center [500, 197] width 42 height 42
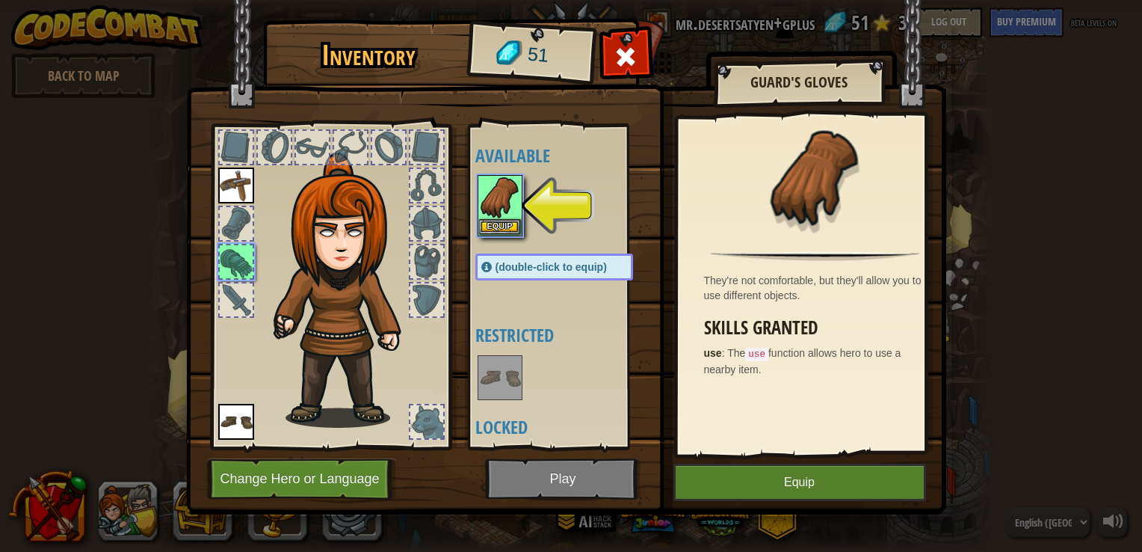
click at [547, 469] on img at bounding box center [566, 243] width 760 height 543
click at [565, 492] on img at bounding box center [566, 243] width 760 height 543
click at [566, 481] on img at bounding box center [566, 243] width 760 height 543
click at [500, 207] on img at bounding box center [500, 197] width 42 height 42
click at [500, 219] on button "Equip" at bounding box center [500, 226] width 42 height 16
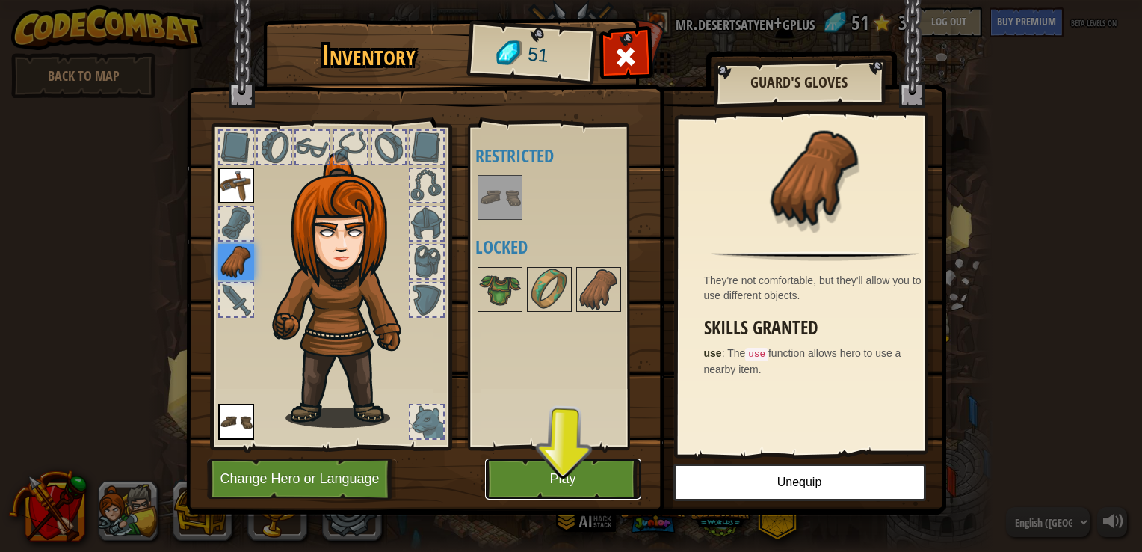
click at [557, 479] on button "Play" at bounding box center [563, 478] width 156 height 41
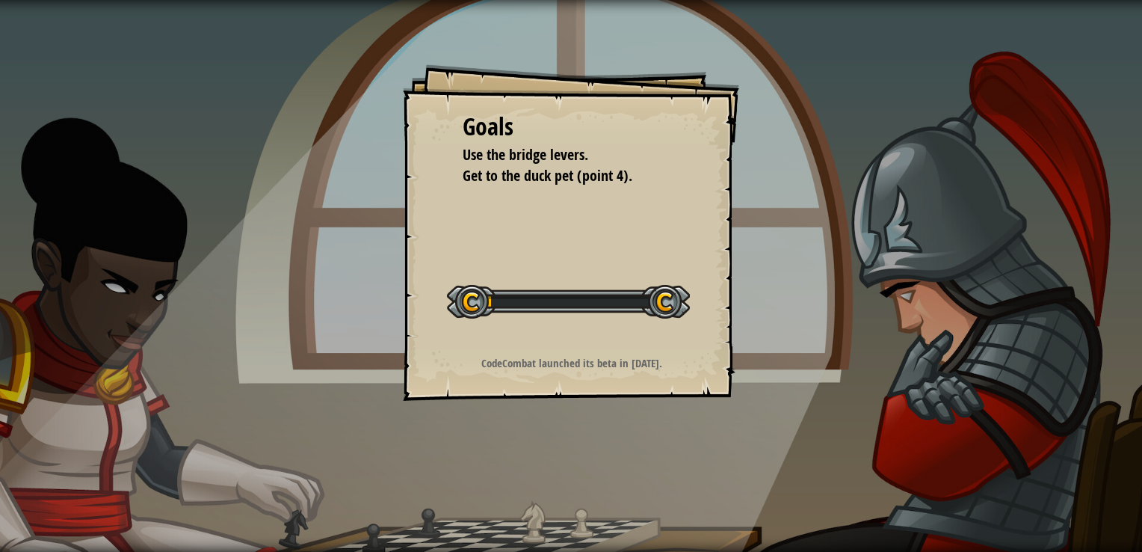
click at [557, 479] on div "Goals Use the bridge levers. Get to the duck pet (point 4). Start Level Error l…" at bounding box center [571, 276] width 1142 height 552
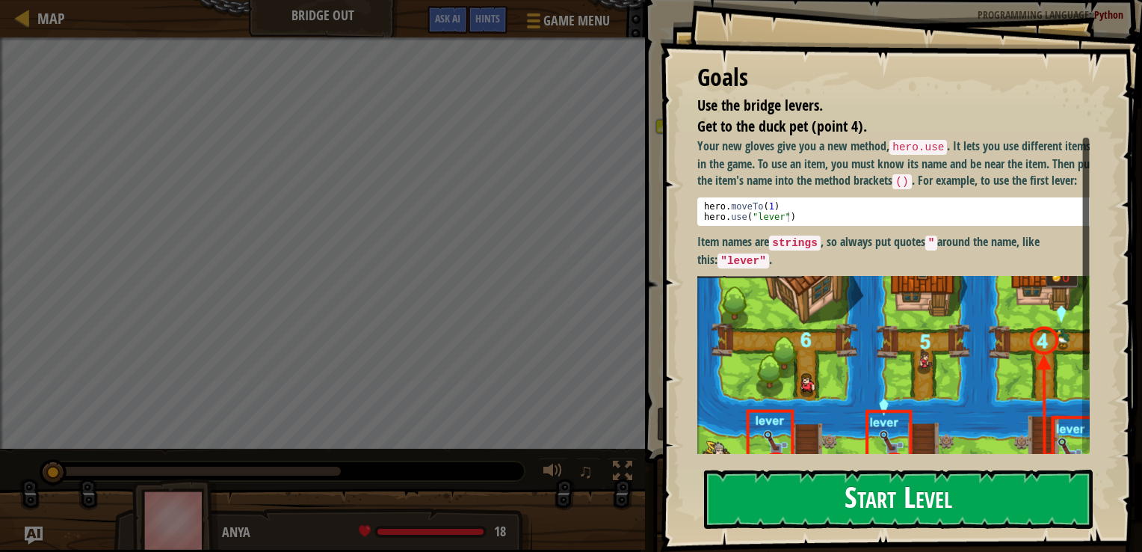
click at [775, 490] on button "Start Level" at bounding box center [898, 498] width 389 height 59
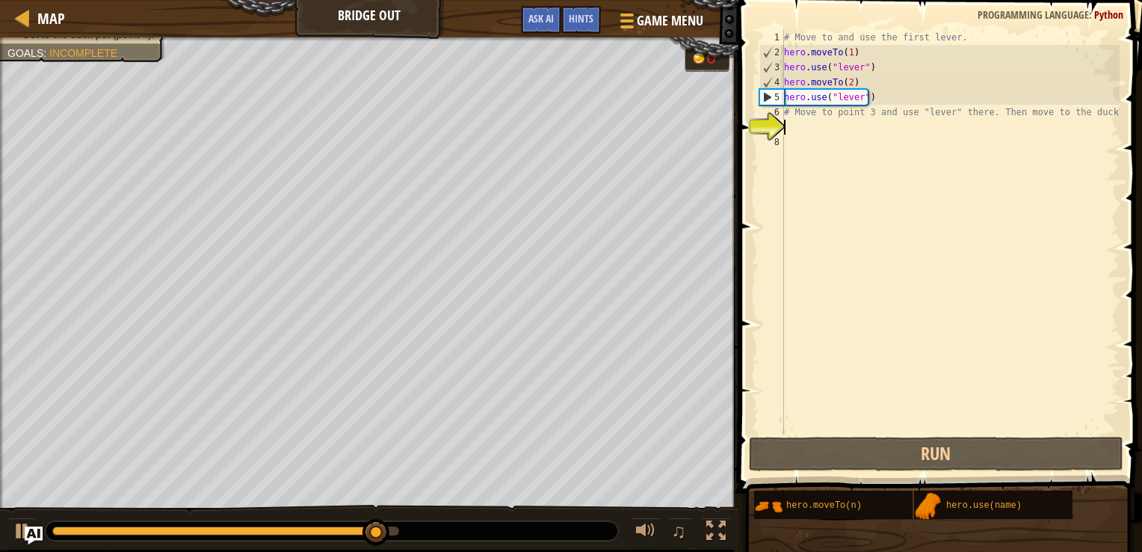
click at [795, 125] on div "# Move to and use the first lever. hero . moveTo ( 1 ) hero . use ( "lever" ) h…" at bounding box center [950, 246] width 339 height 433
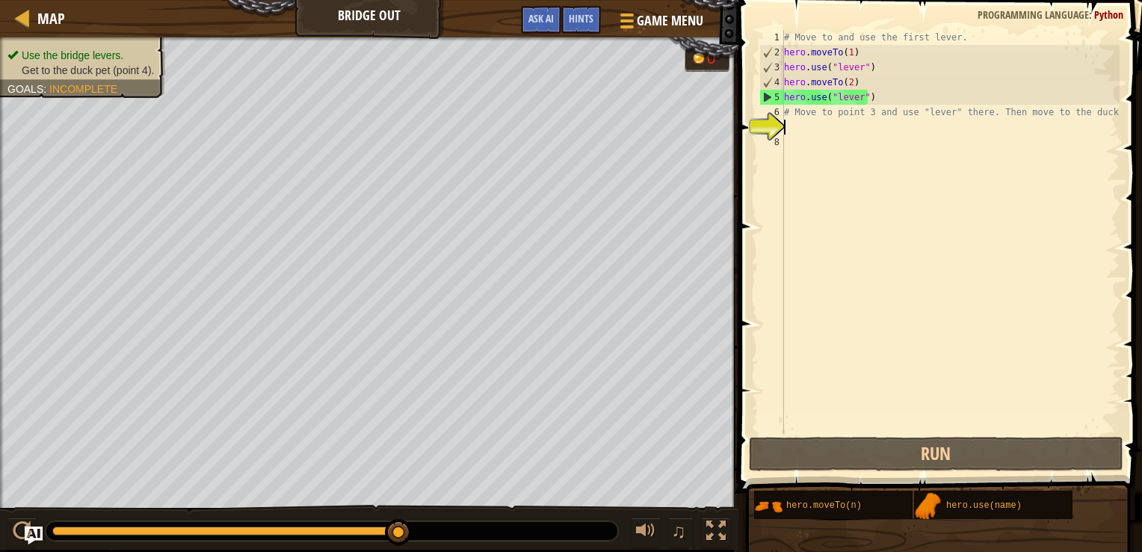
scroll to position [7, 0]
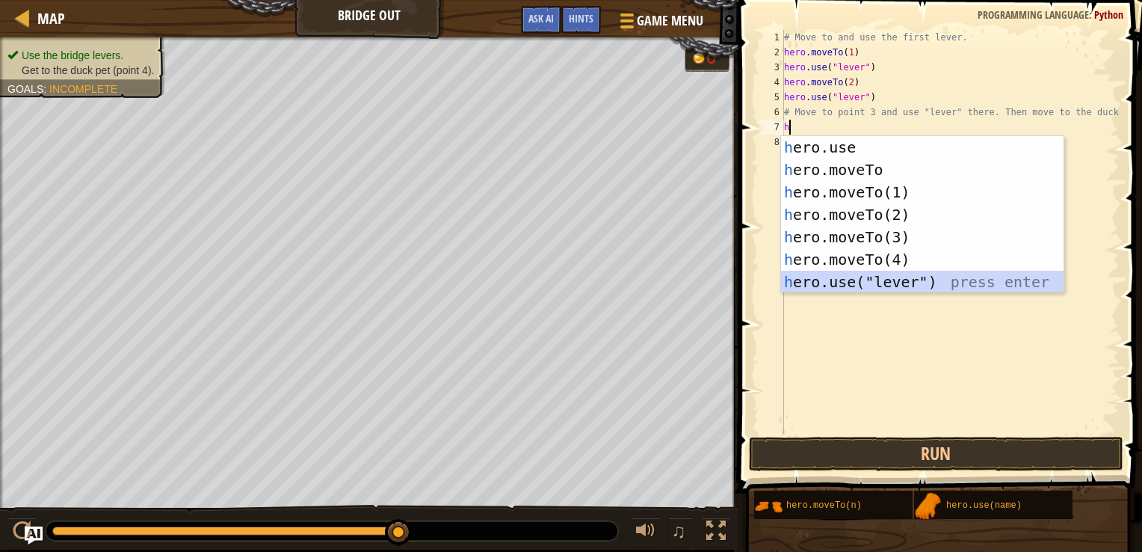
click at [840, 281] on div "h ero.use press enter h ero.moveTo press enter h ero.moveTo(1) press enter h er…" at bounding box center [922, 237] width 282 height 202
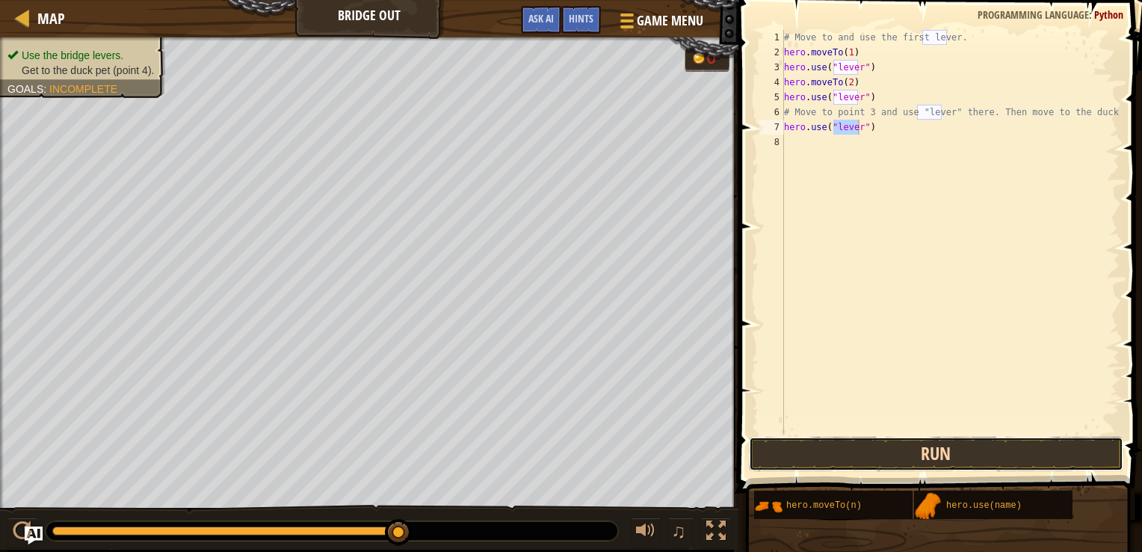
click at [926, 442] on button "Run" at bounding box center [936, 453] width 374 height 34
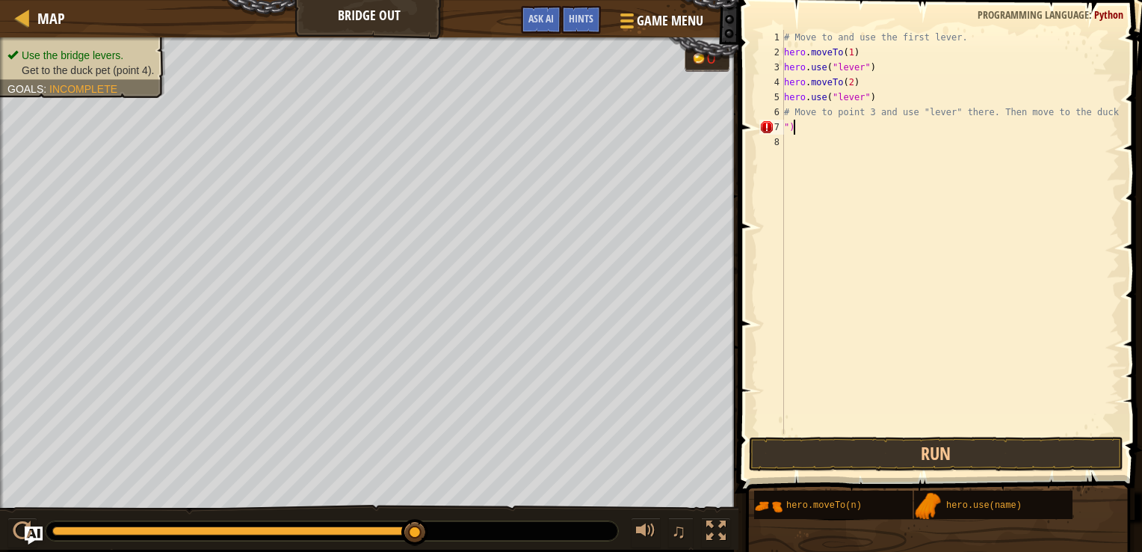
click at [803, 122] on div "# Move to and use the first lever. hero . moveTo ( 1 ) hero . use ( "lever" ) h…" at bounding box center [950, 246] width 339 height 433
type textarea """
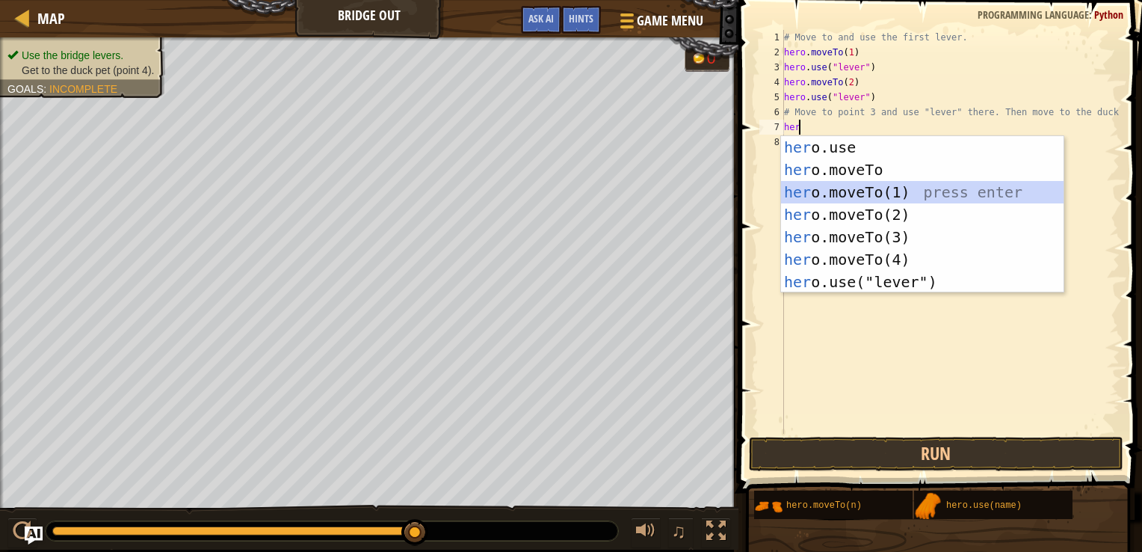
click at [853, 193] on div "her o.use press enter her o.moveTo press enter her o.moveTo(1) press enter her …" at bounding box center [922, 237] width 282 height 202
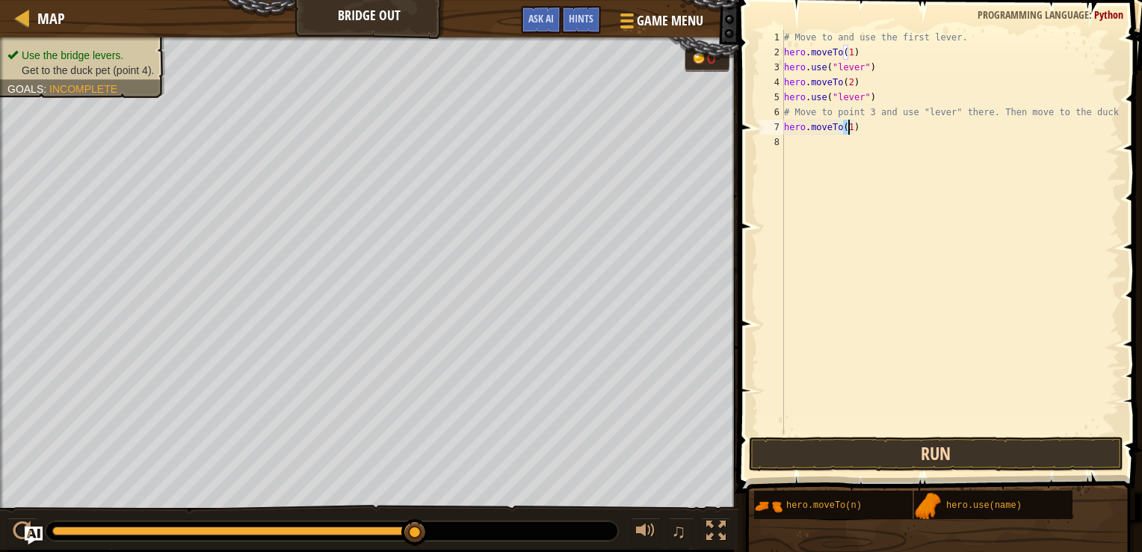
type textarea "hero.moveTo(1)"
click at [939, 449] on button "Run" at bounding box center [936, 453] width 374 height 34
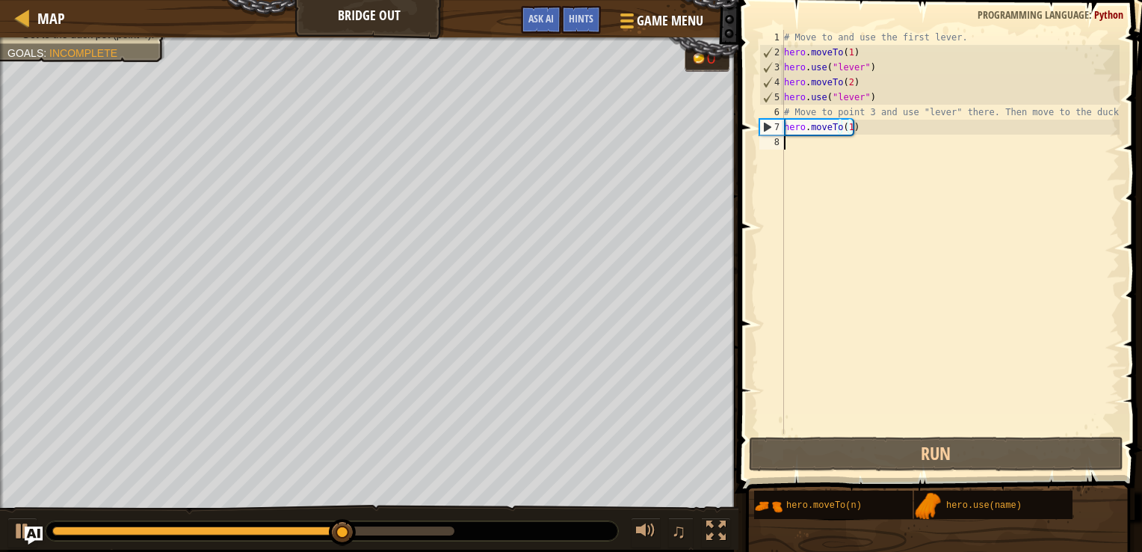
click at [796, 148] on div "# Move to and use the first lever. hero . moveTo ( 1 ) hero . use ( "lever" ) h…" at bounding box center [950, 246] width 339 height 433
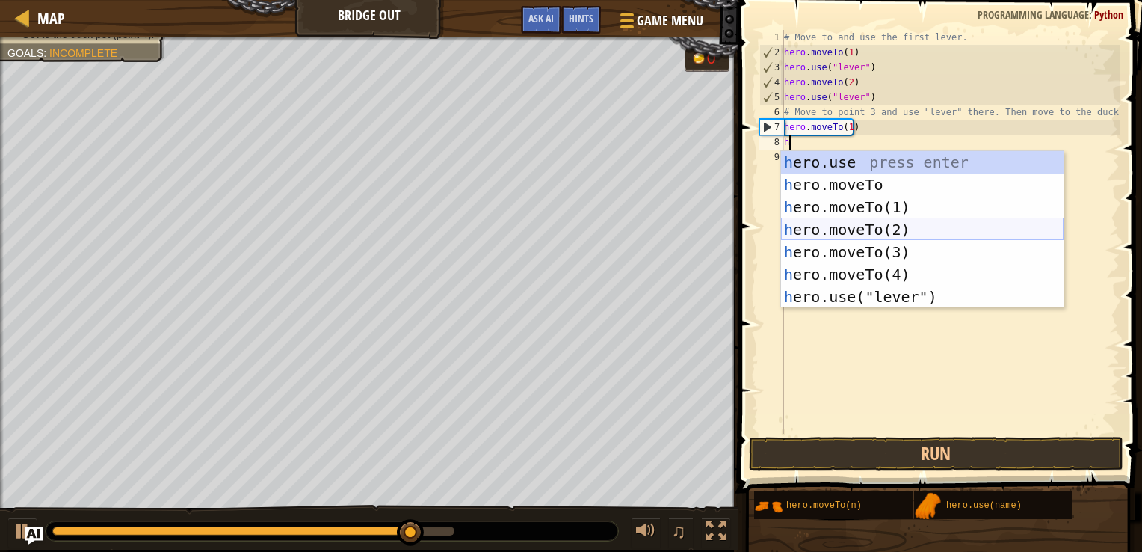
click at [831, 222] on div "h ero.use press enter h ero.moveTo press enter h ero.moveTo(1) press enter h er…" at bounding box center [922, 252] width 282 height 202
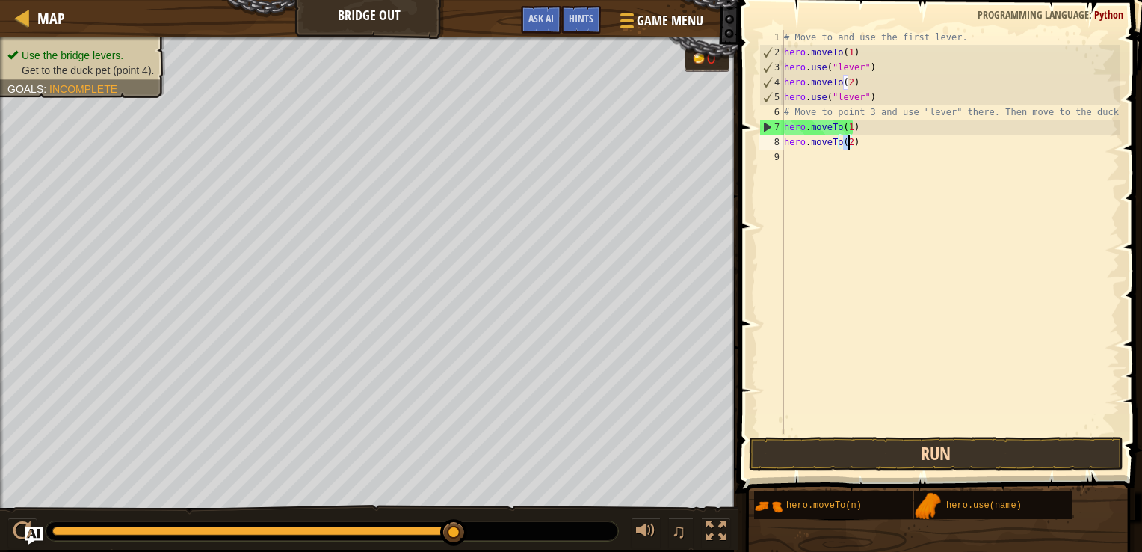
type textarea "hero.moveTo(2)"
click at [903, 459] on button "Run" at bounding box center [936, 453] width 374 height 34
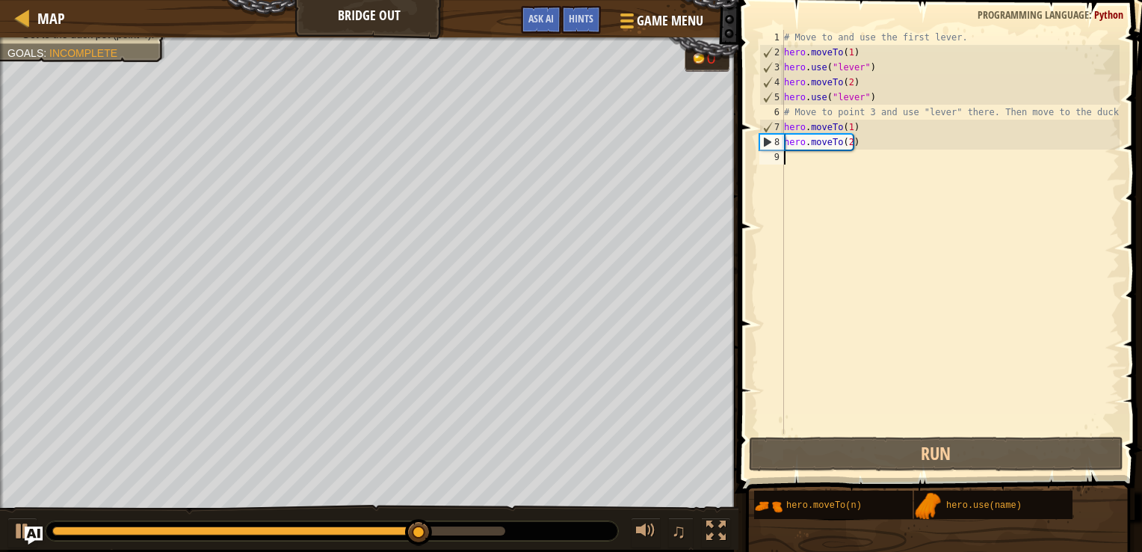
click at [794, 157] on div "# Move to and use the first lever. hero . moveTo ( 1 ) hero . use ( "lever" ) h…" at bounding box center [950, 246] width 339 height 433
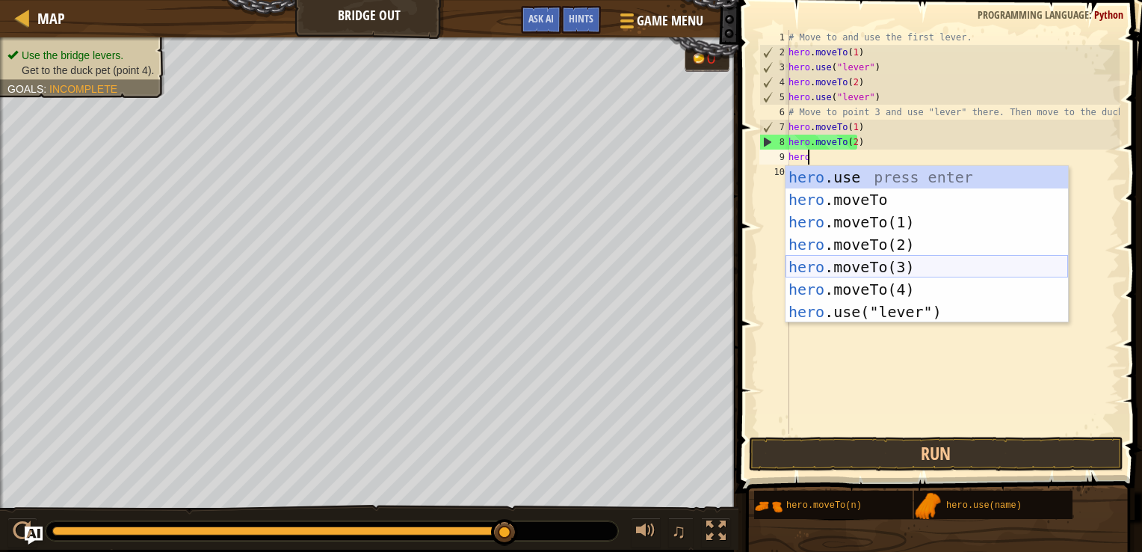
click at [873, 264] on div "hero .use press enter hero .moveTo press enter hero .moveTo(1) press enter hero…" at bounding box center [926, 267] width 282 height 202
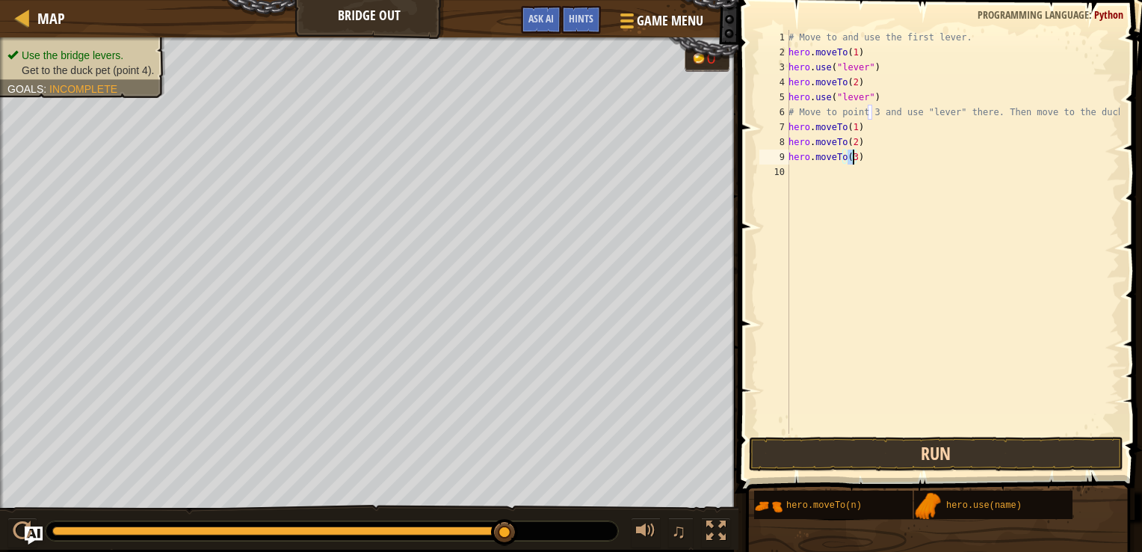
type textarea "hero.moveTo(3)"
click at [936, 448] on button "Run" at bounding box center [936, 453] width 374 height 34
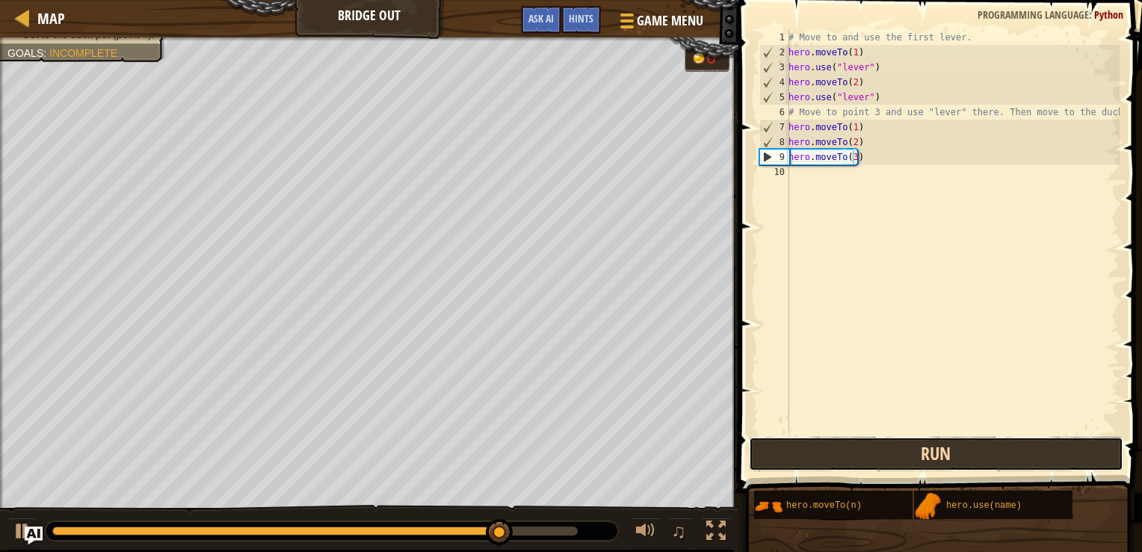
click at [936, 448] on button "Run" at bounding box center [936, 453] width 374 height 34
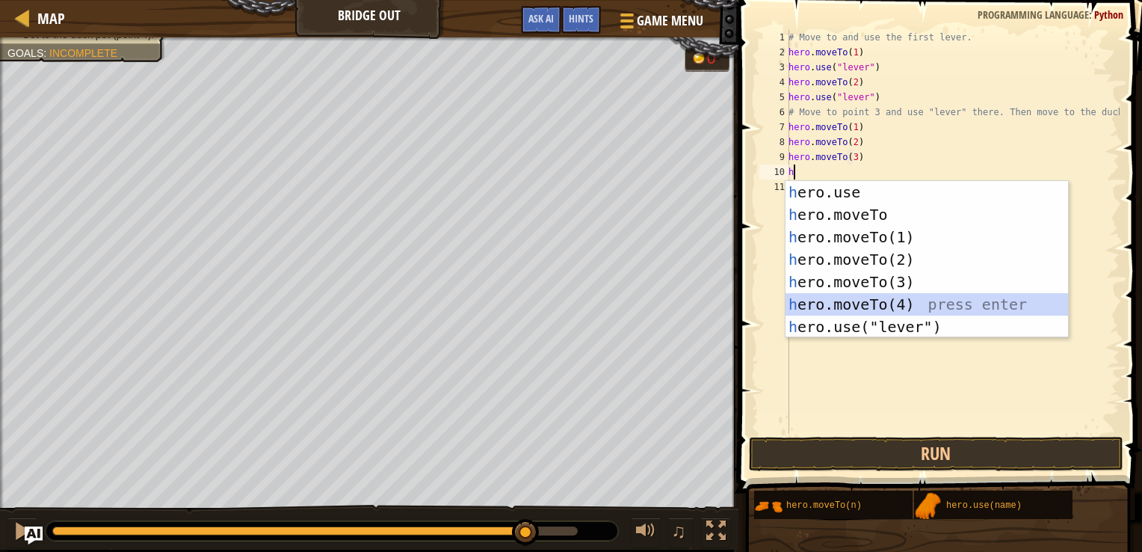
click at [863, 300] on div "h ero.use press enter h ero.moveTo press enter h ero.moveTo(1) press enter h er…" at bounding box center [926, 282] width 282 height 202
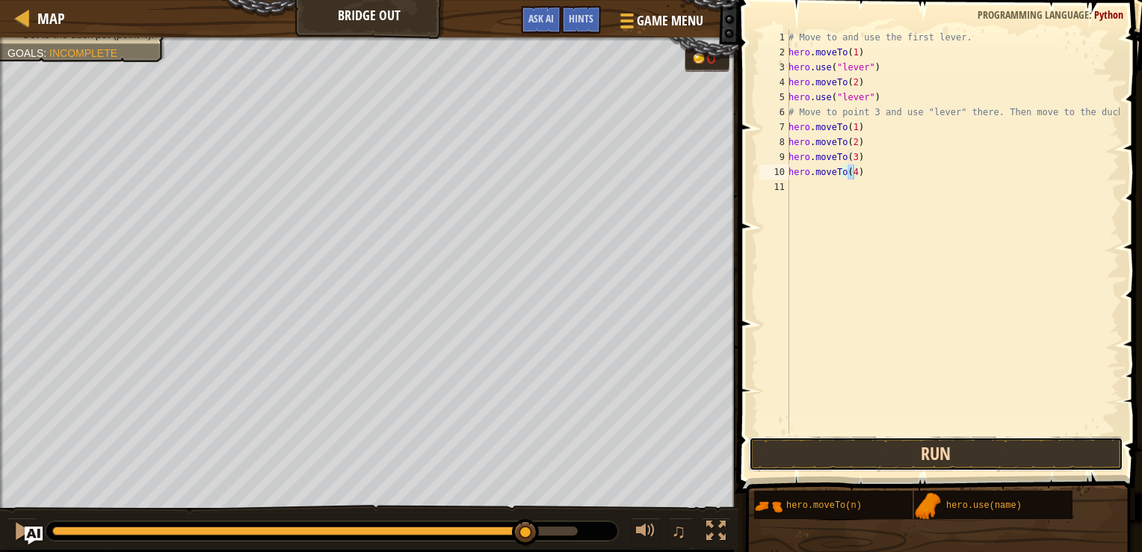
click at [913, 450] on button "Run" at bounding box center [936, 453] width 374 height 34
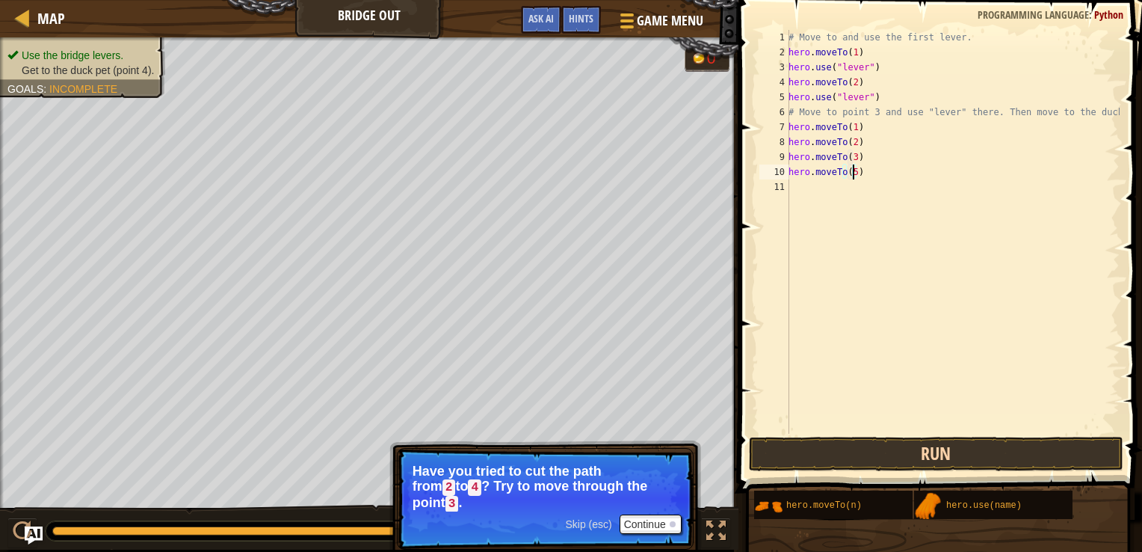
scroll to position [7, 4]
type textarea "hero.moveTo(5)"
click at [907, 450] on button "Run" at bounding box center [936, 453] width 374 height 34
